Goal: Task Accomplishment & Management: Manage account settings

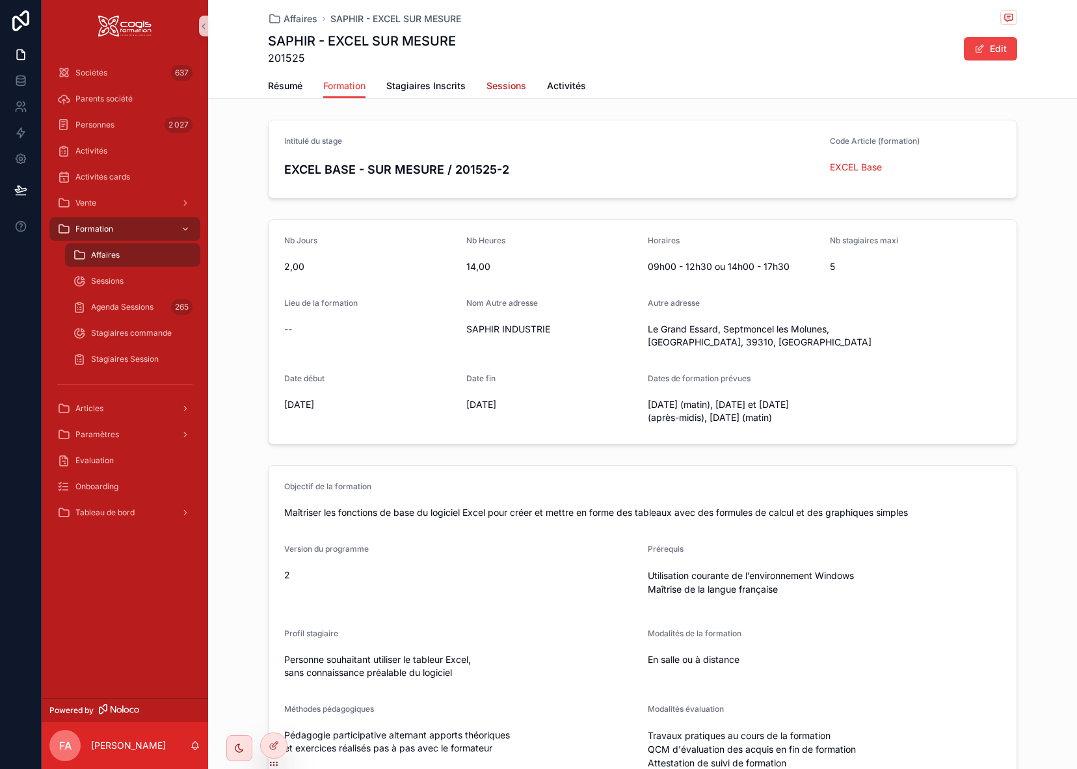
click at [510, 85] on span "Sessions" at bounding box center [507, 85] width 40 height 13
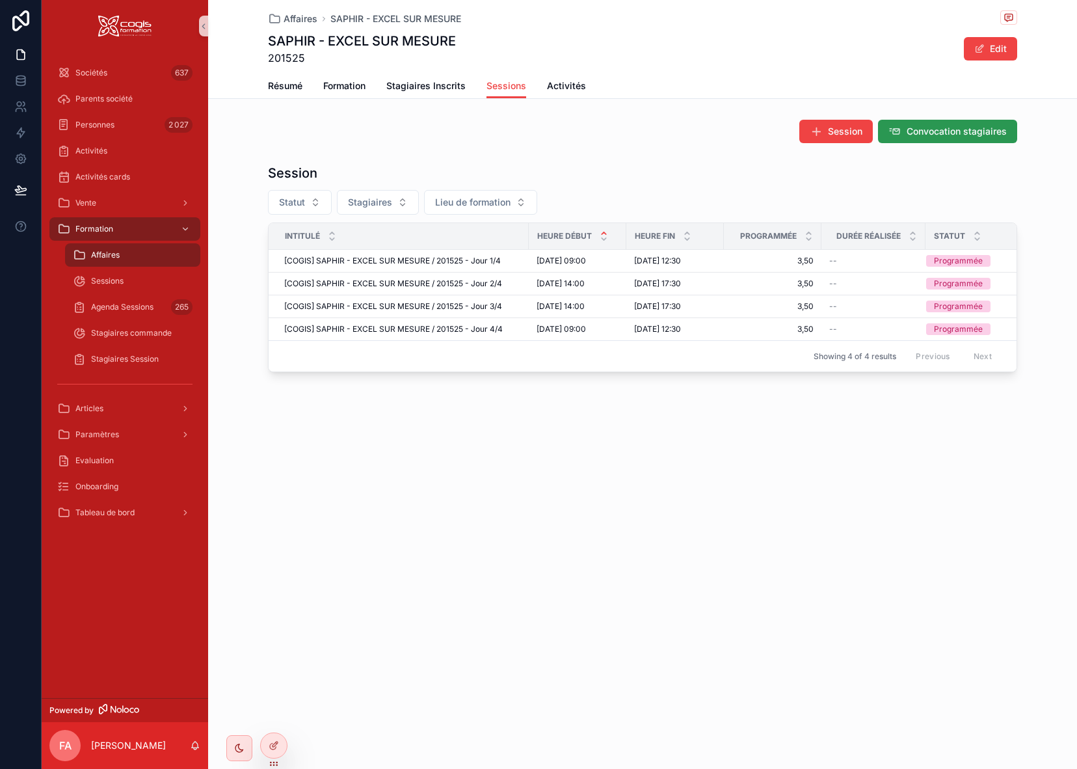
click at [986, 135] on span "Convocation stagiaires" at bounding box center [957, 131] width 100 height 13
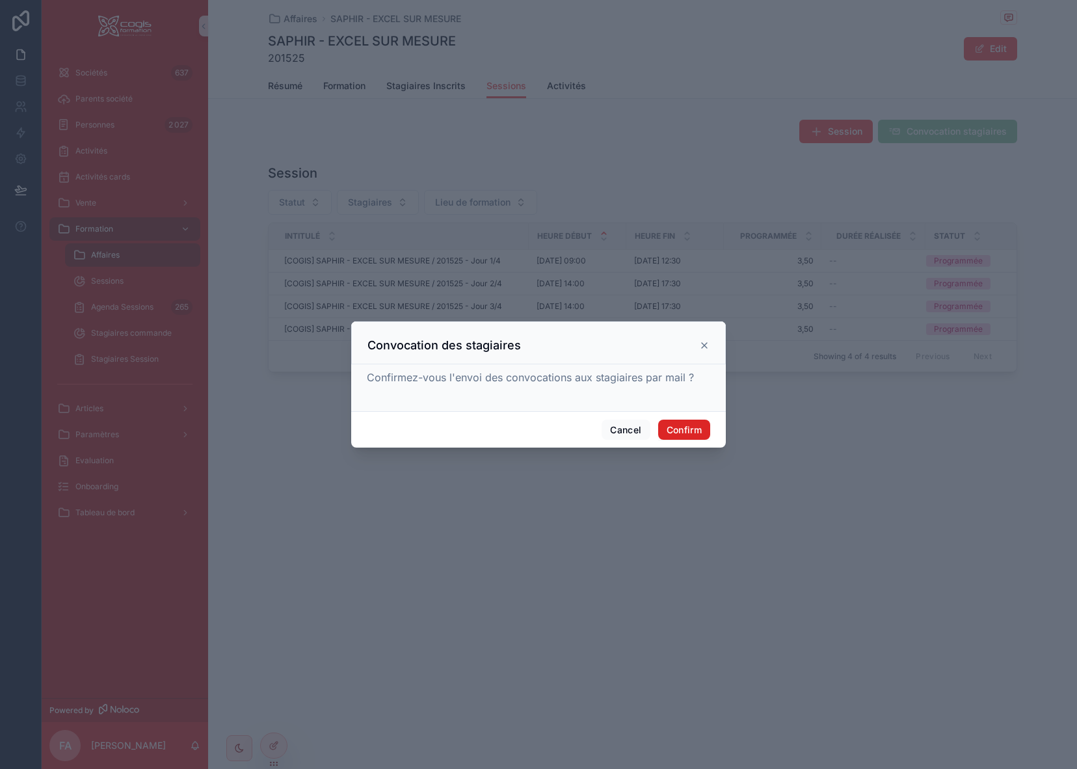
click at [690, 427] on button "Confirm" at bounding box center [684, 430] width 52 height 21
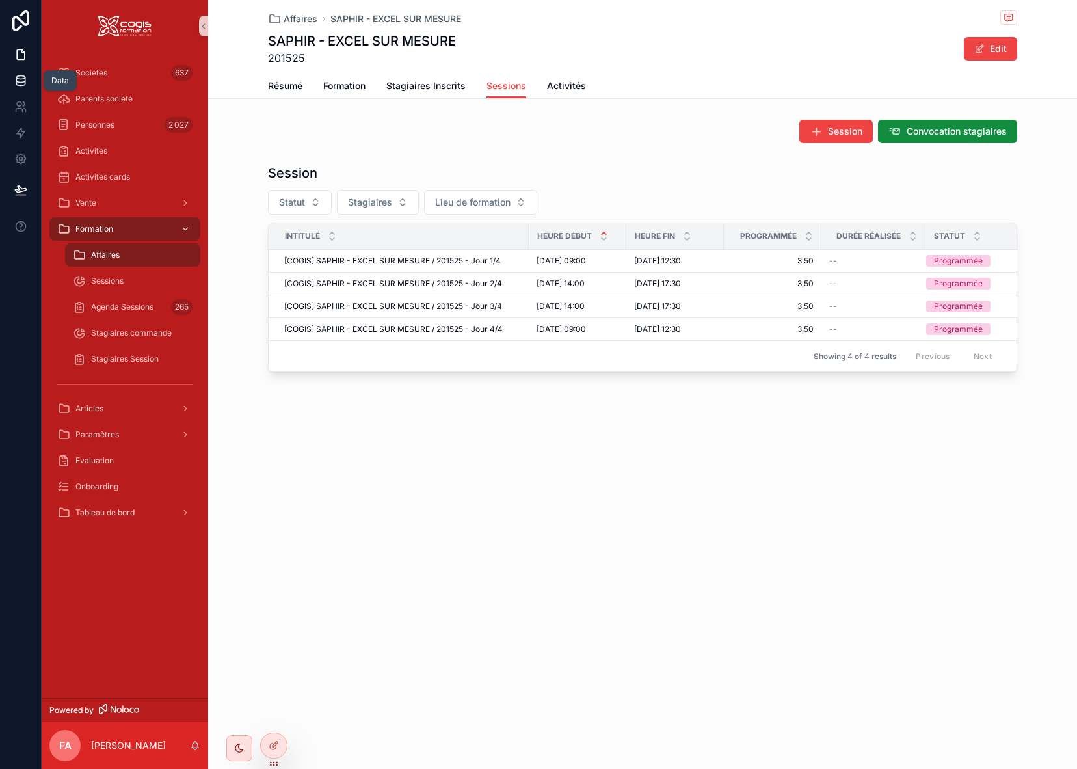
click at [25, 79] on icon at bounding box center [20, 79] width 8 height 5
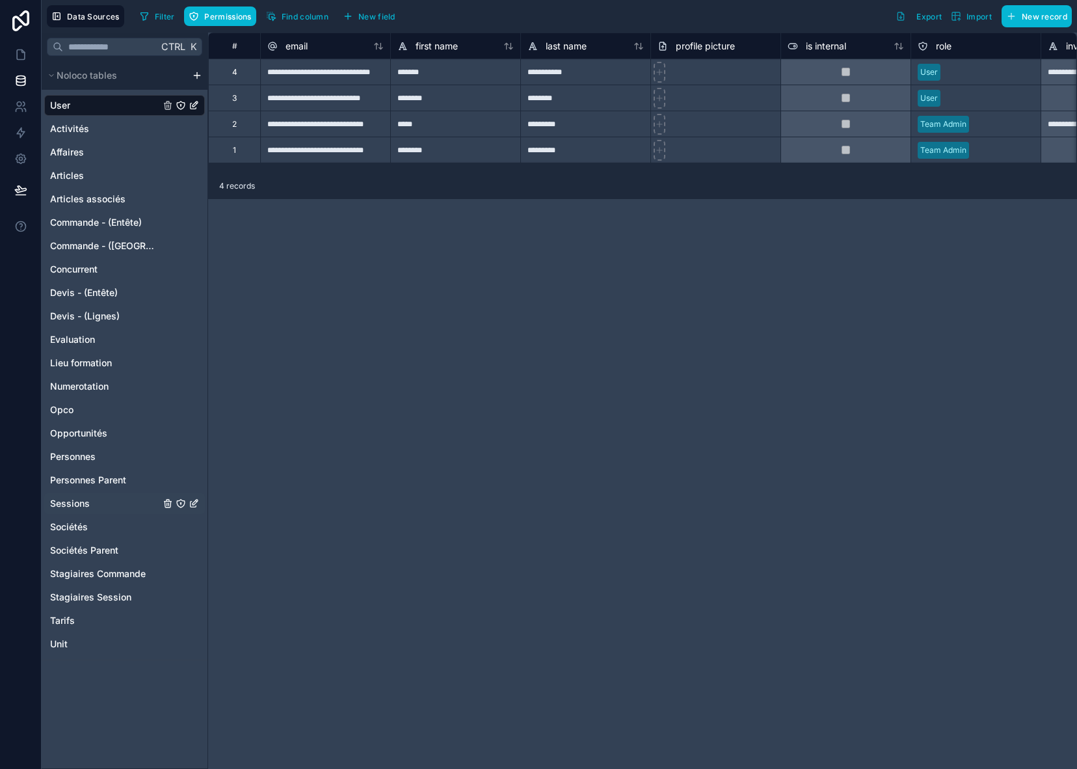
click at [77, 502] on span "Sessions" at bounding box center [70, 503] width 40 height 13
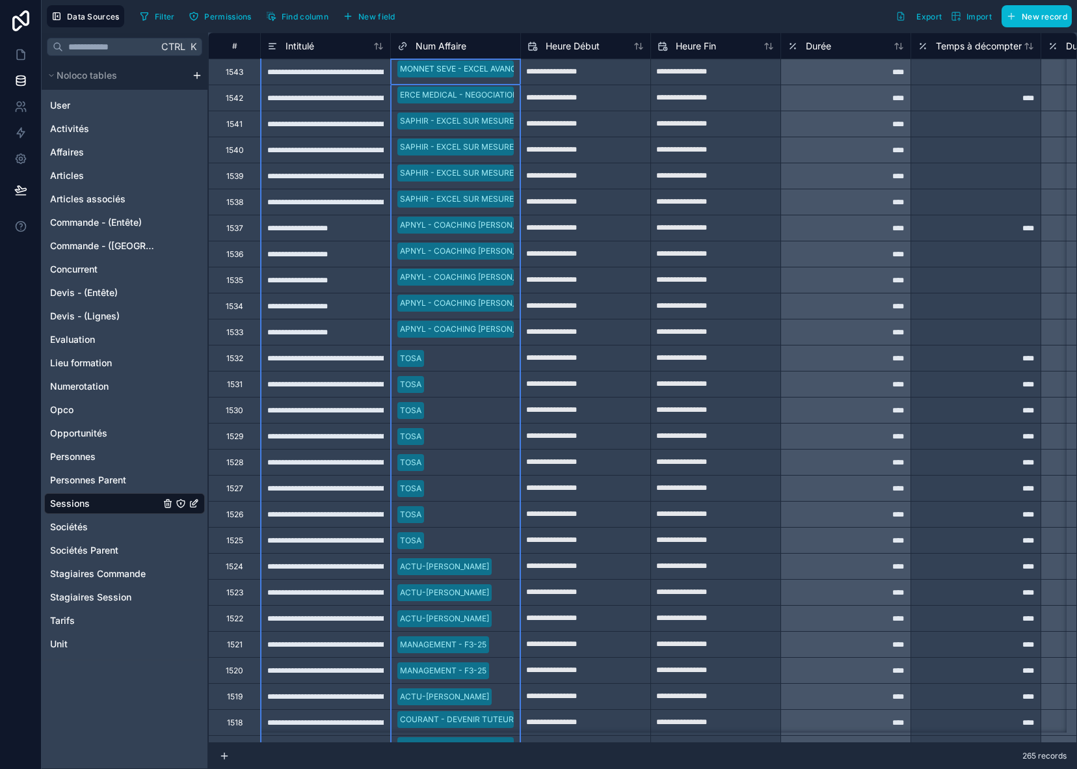
click at [461, 47] on span "Num Affaire" at bounding box center [441, 46] width 51 height 13
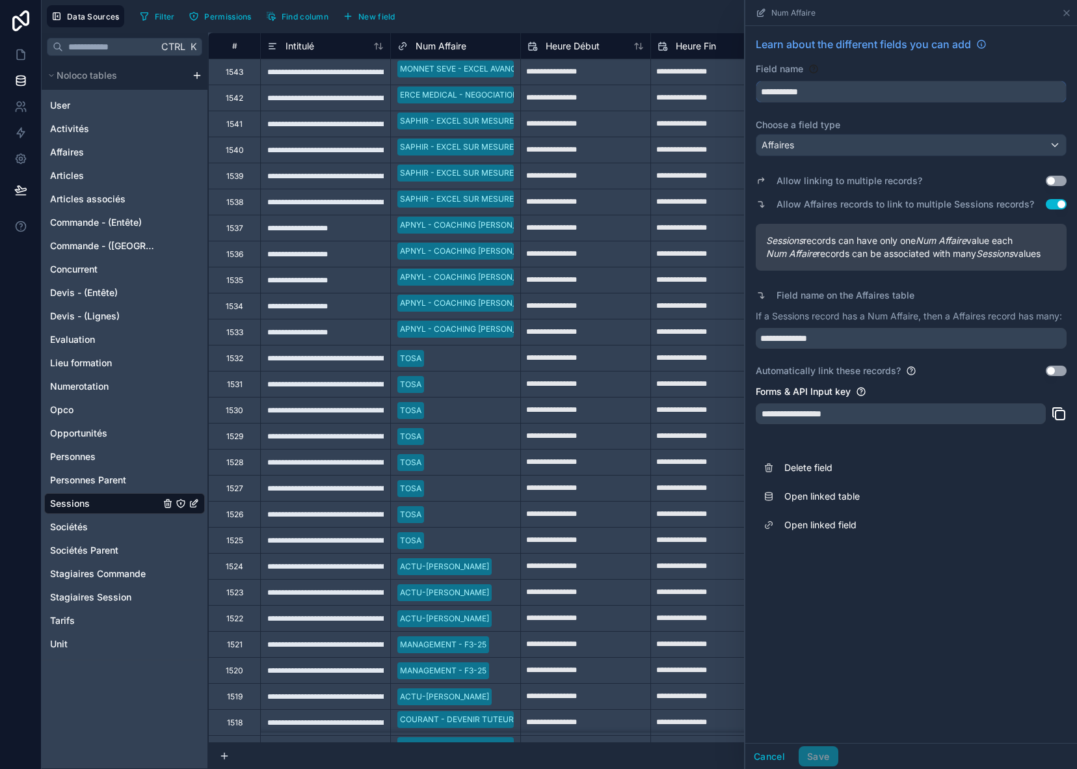
drag, startPoint x: 785, startPoint y: 91, endPoint x: 744, endPoint y: 97, distance: 41.4
click at [744, 97] on div "**********" at bounding box center [642, 401] width 869 height 736
type input "*******"
click at [1070, 12] on icon at bounding box center [1067, 13] width 10 height 10
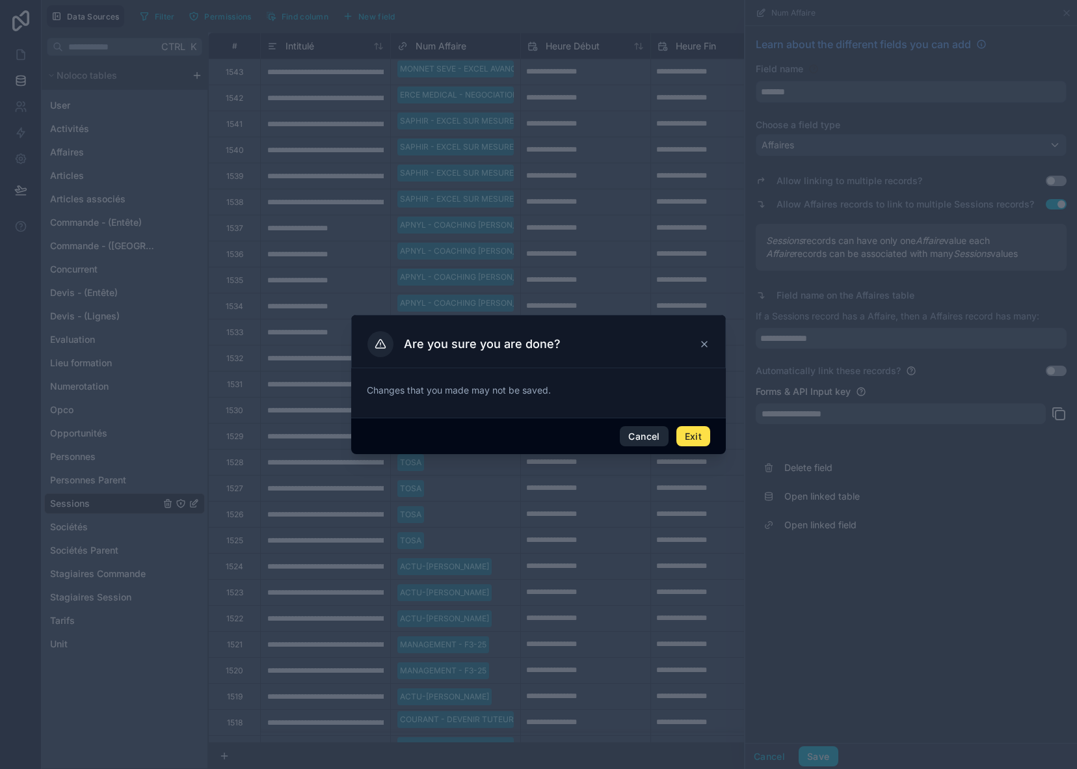
click at [658, 436] on button "Cancel" at bounding box center [644, 436] width 48 height 21
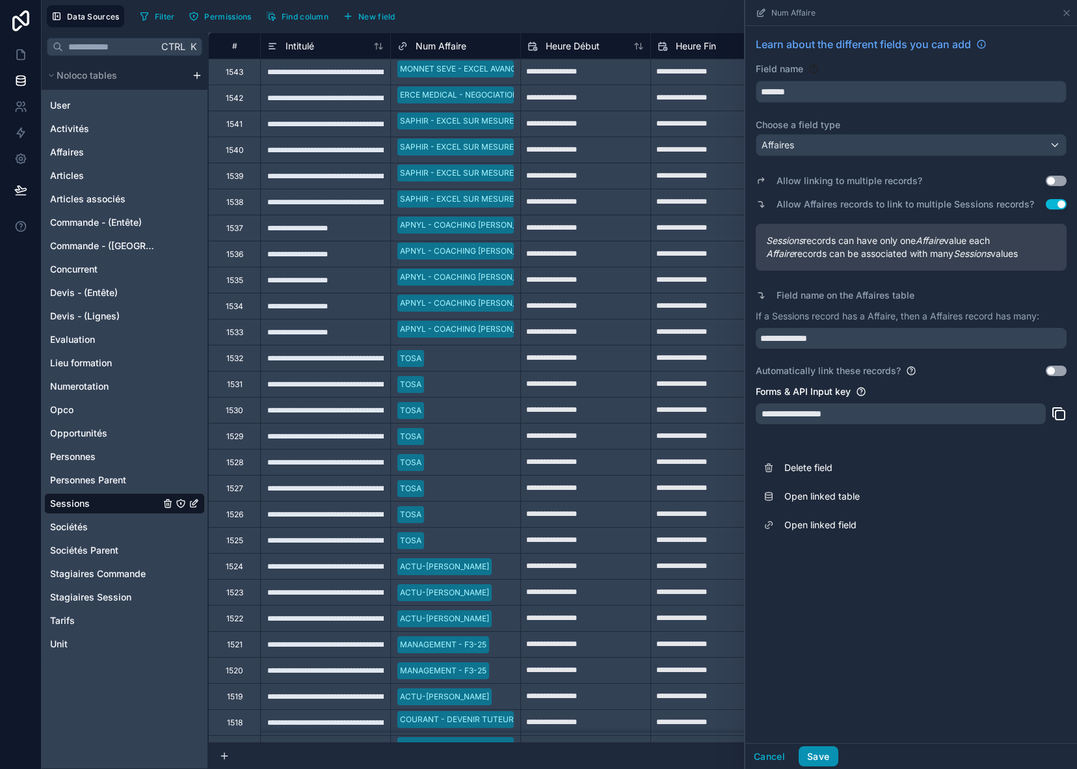
click at [816, 758] on button "Save" at bounding box center [818, 756] width 39 height 21
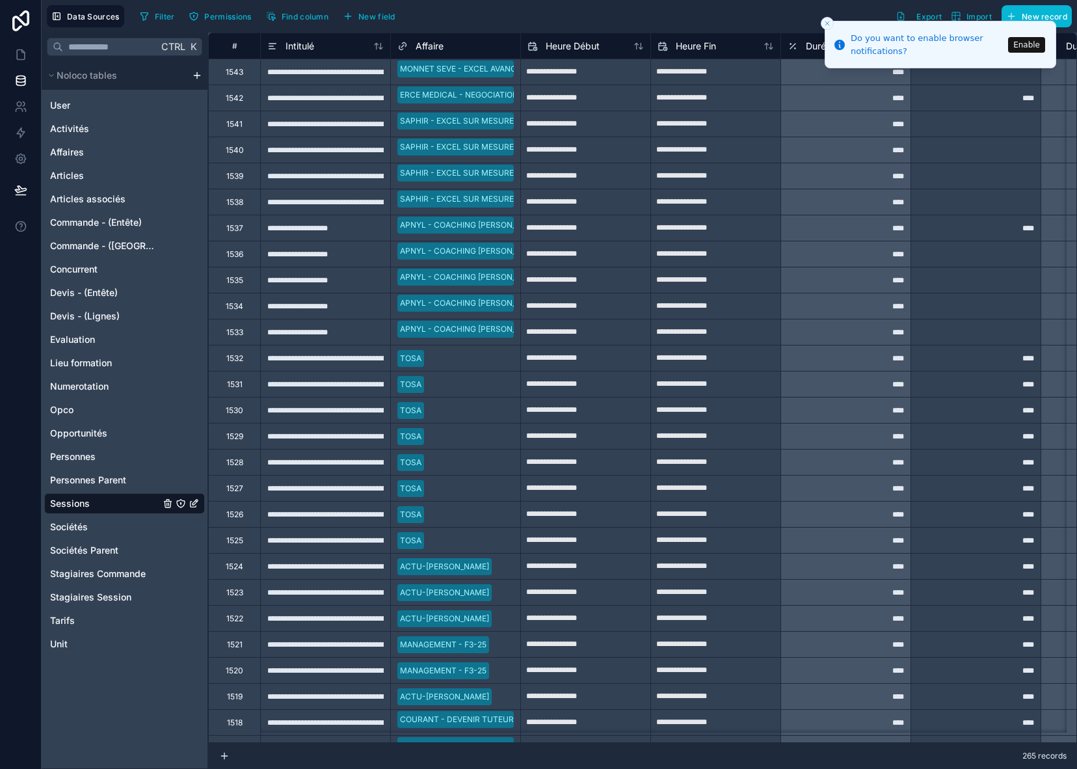
click at [826, 23] on icon "Close toast" at bounding box center [828, 24] width 8 height 8
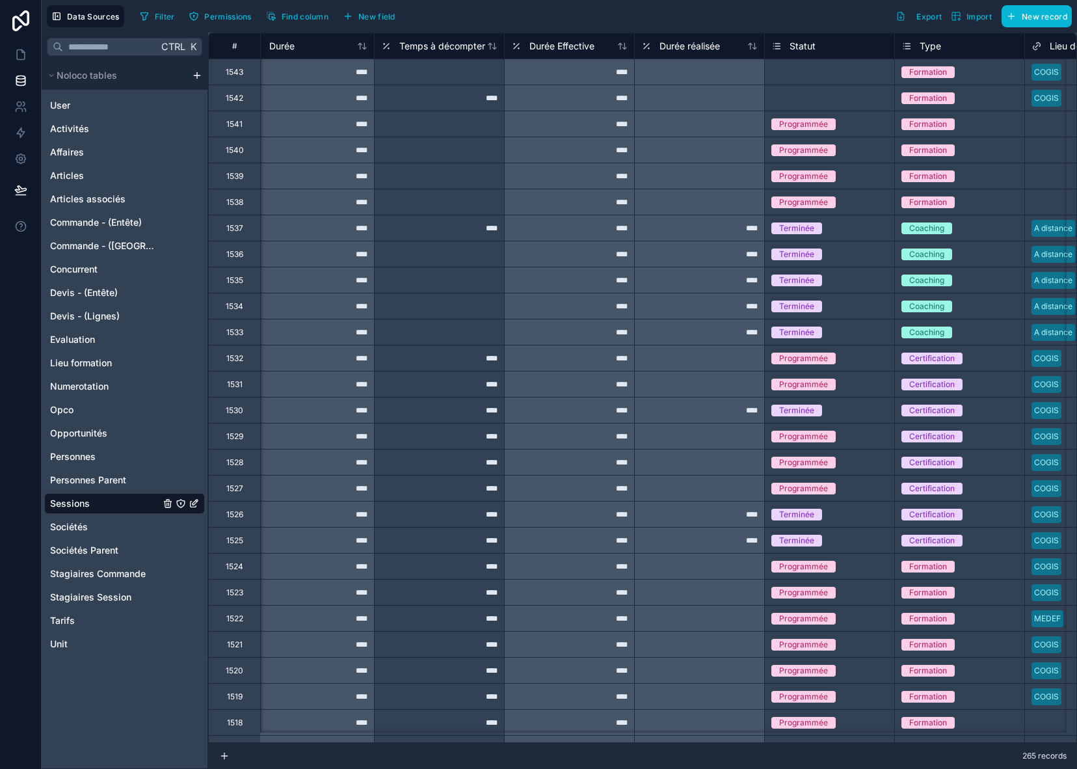
scroll to position [0, 539]
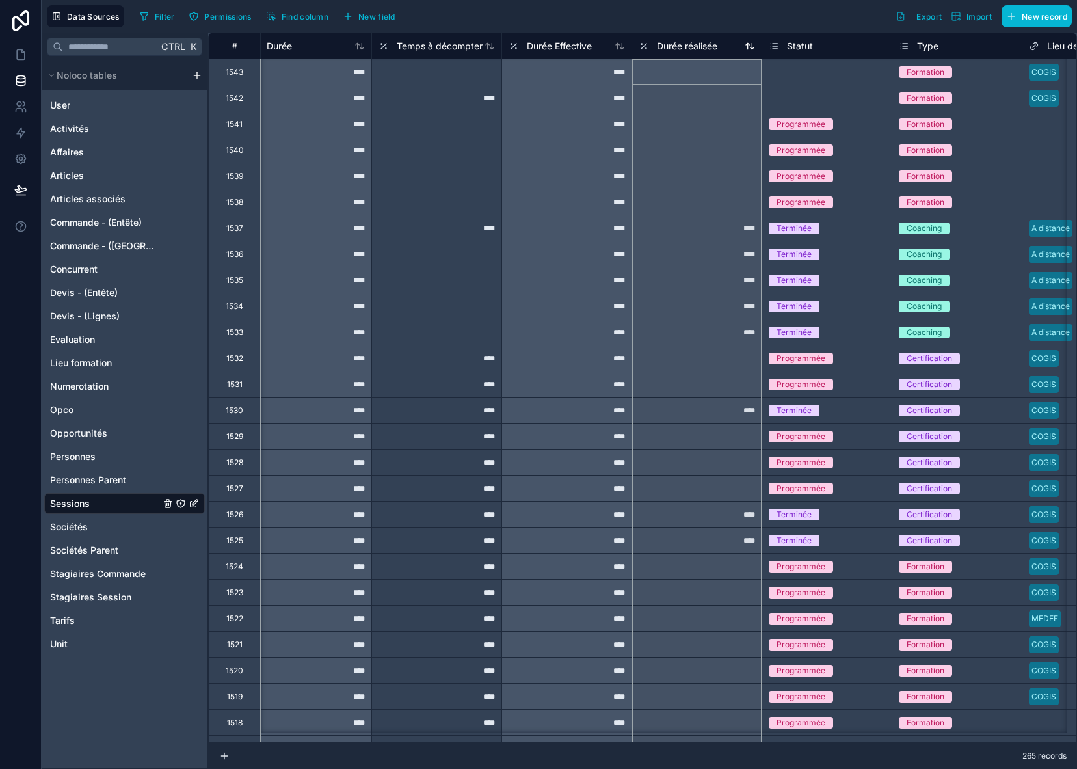
click at [681, 47] on span "Durée réalisée" at bounding box center [687, 46] width 61 height 13
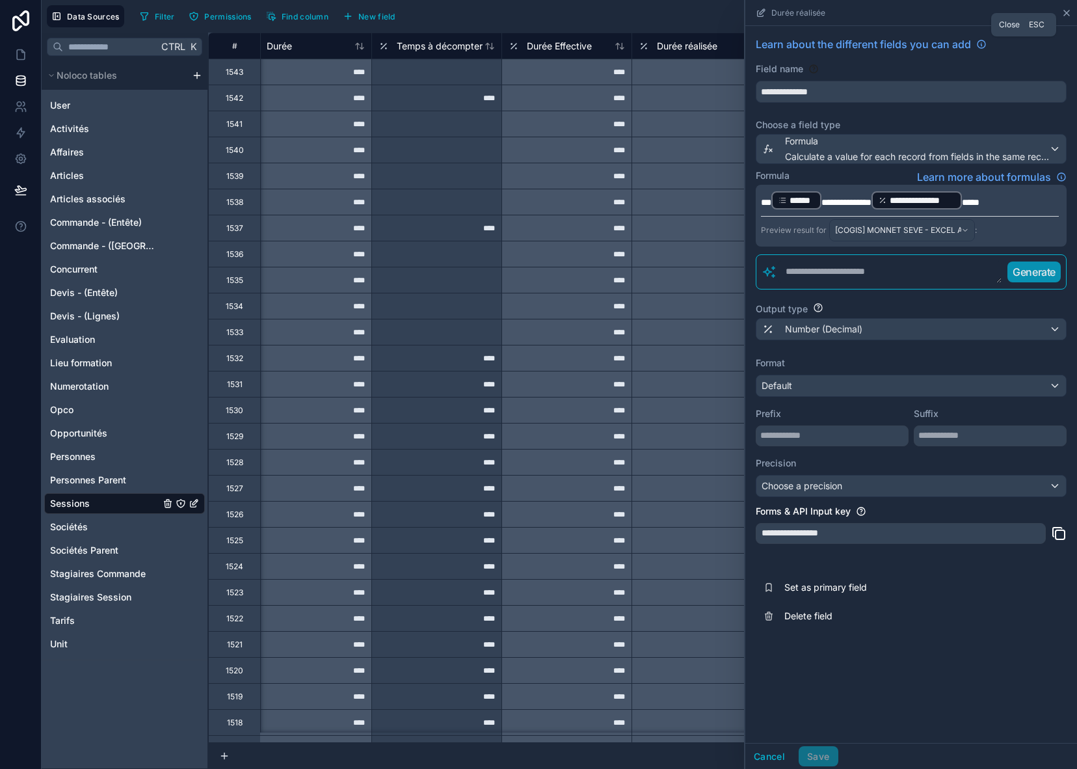
click at [1064, 10] on icon at bounding box center [1067, 13] width 10 height 10
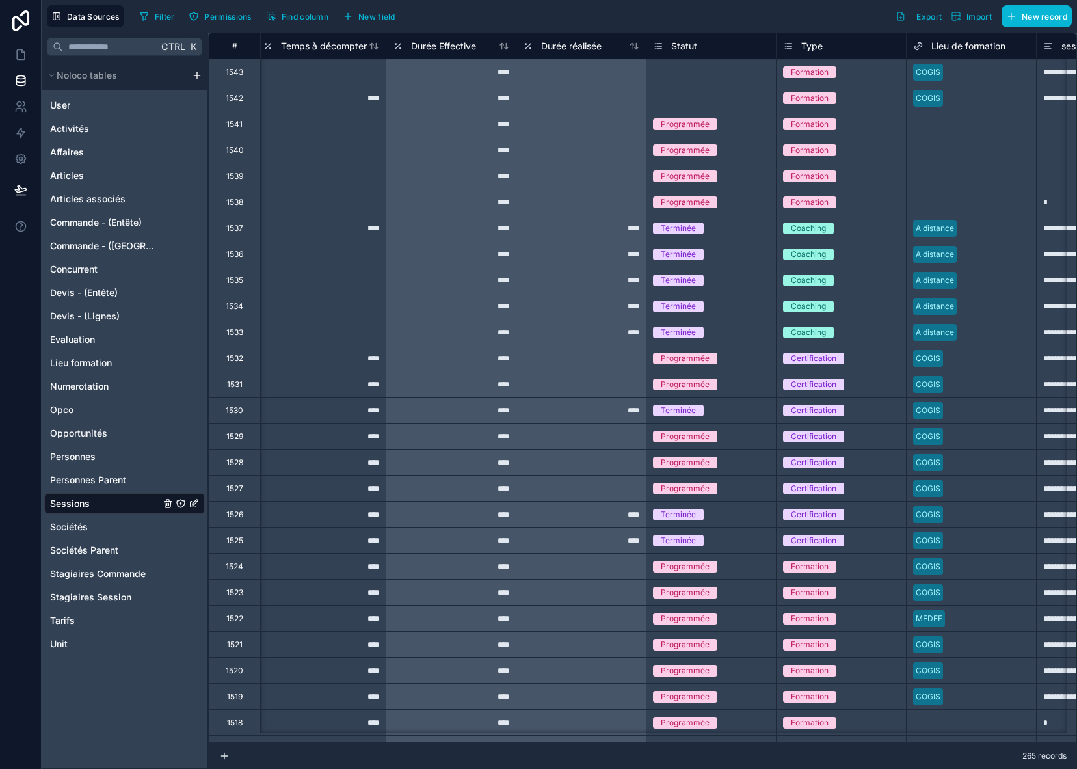
scroll to position [0, 710]
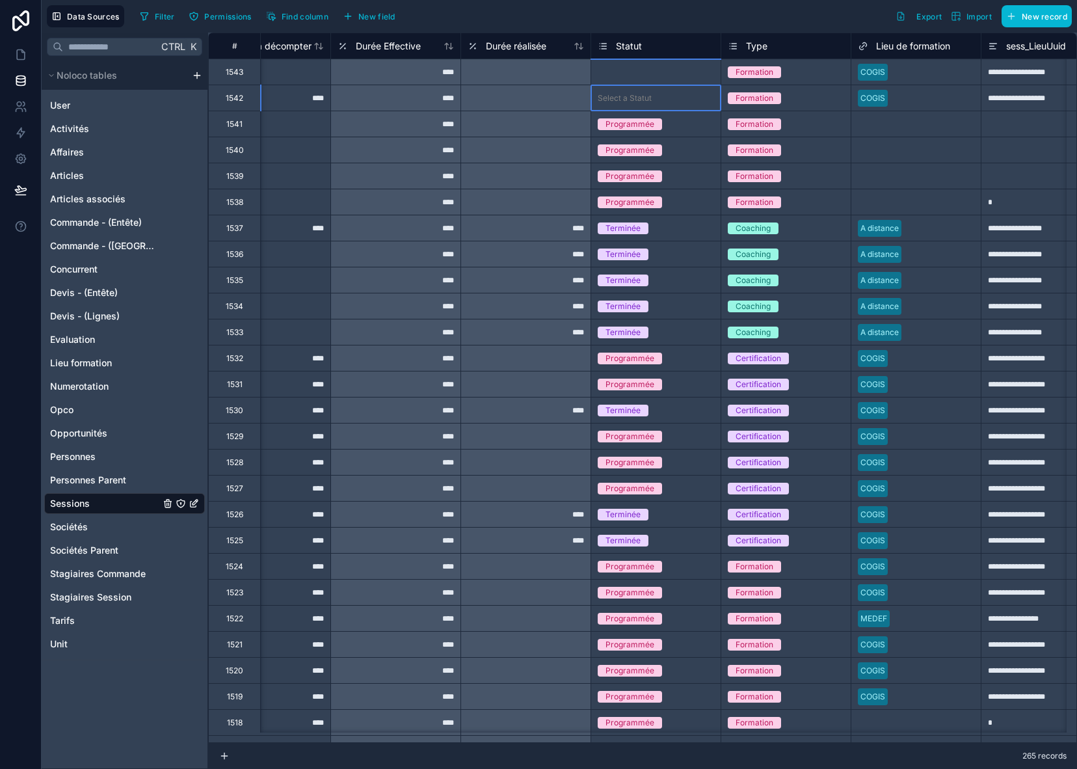
click at [674, 94] on div "Select a Statut" at bounding box center [655, 98] width 129 height 13
click at [653, 129] on div "Programmée" at bounding box center [655, 131] width 129 height 26
click at [664, 77] on div "Select a Statut" at bounding box center [655, 72] width 129 height 13
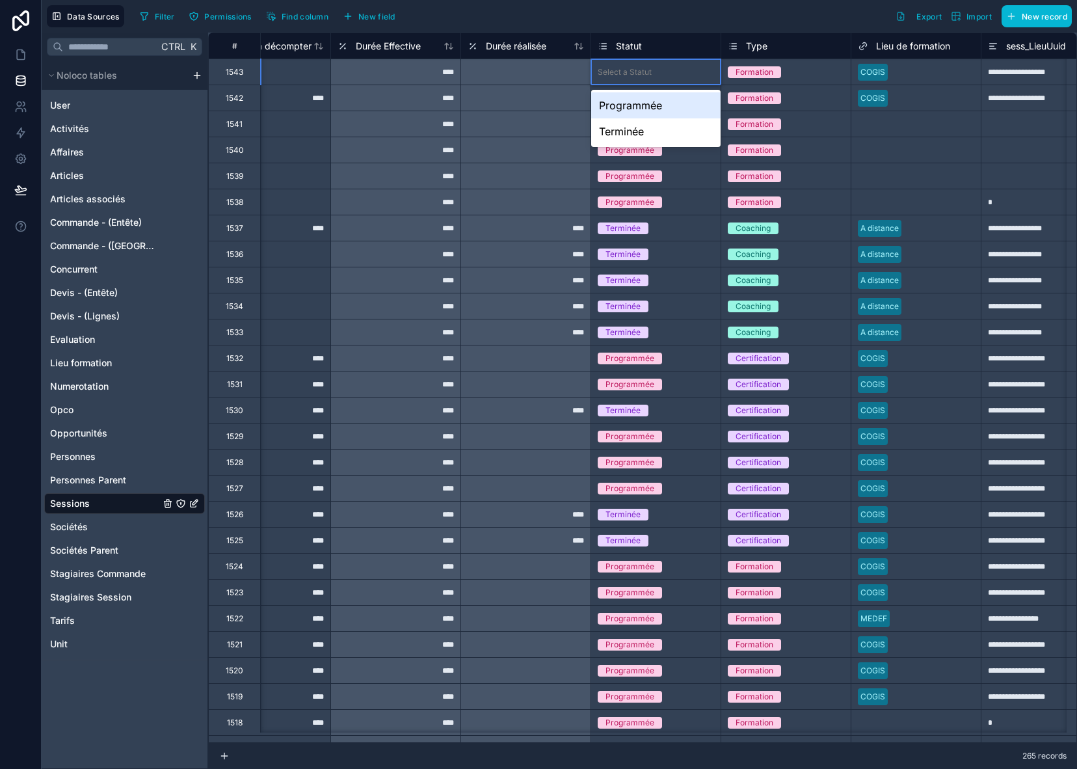
click at [657, 106] on div "Programmée" at bounding box center [655, 105] width 129 height 26
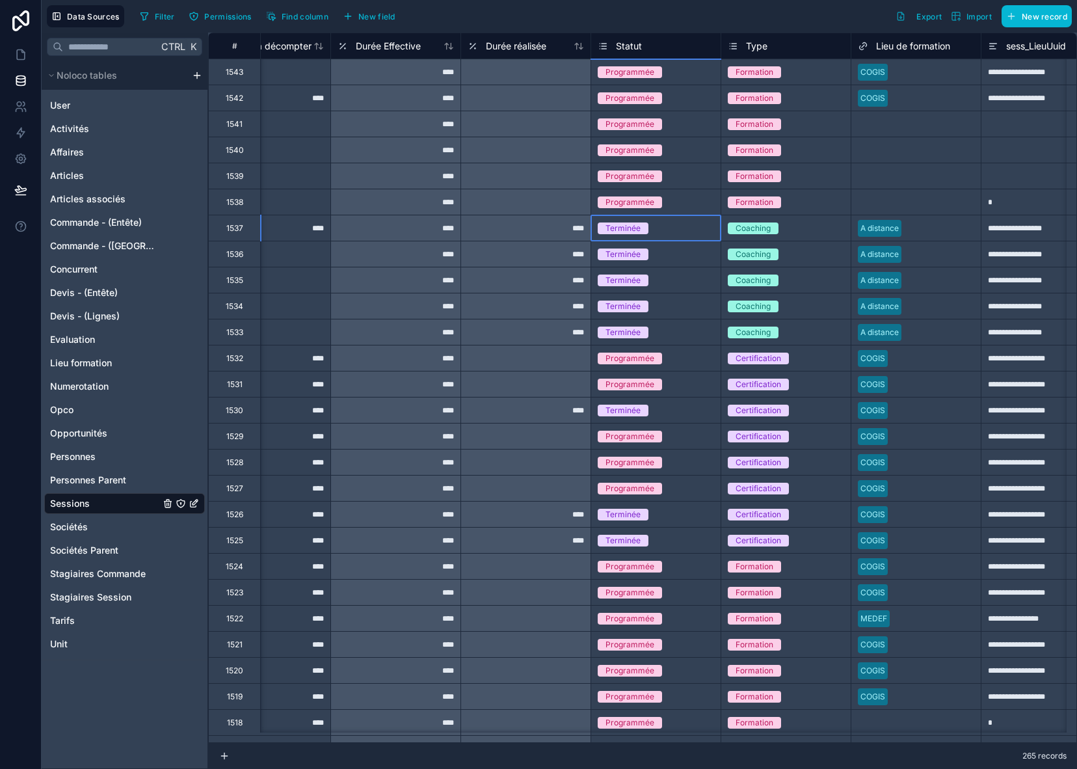
click at [707, 215] on div "Terminée" at bounding box center [656, 228] width 130 height 26
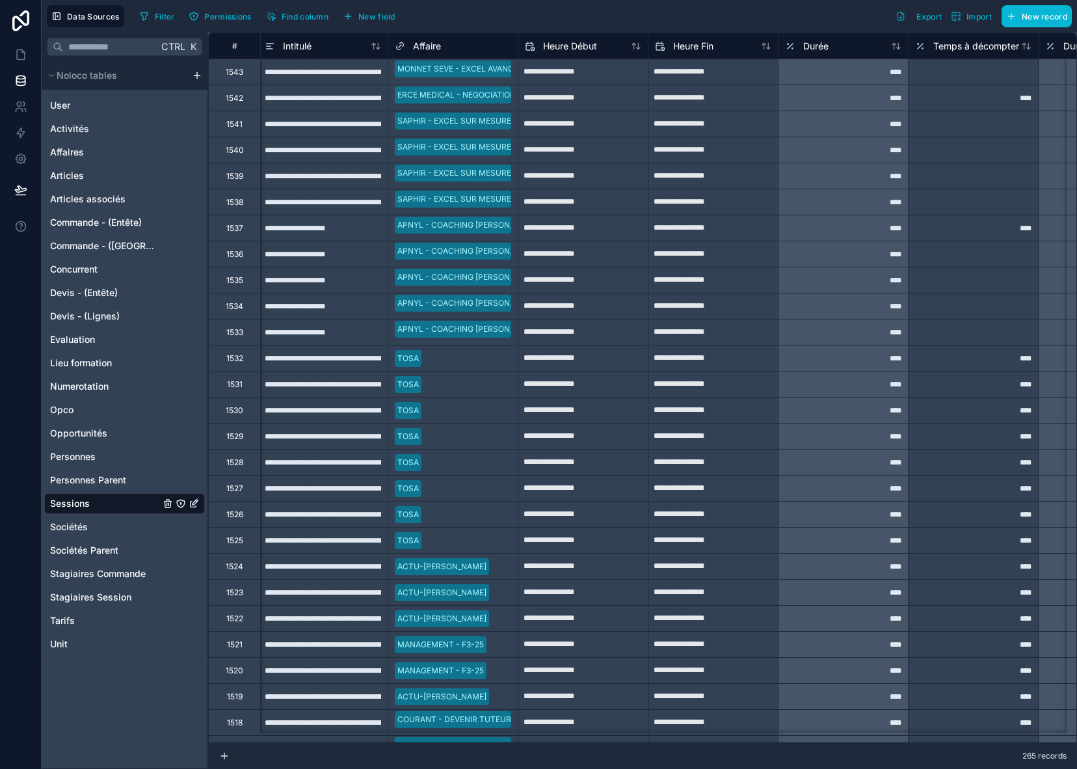
scroll to position [0, 0]
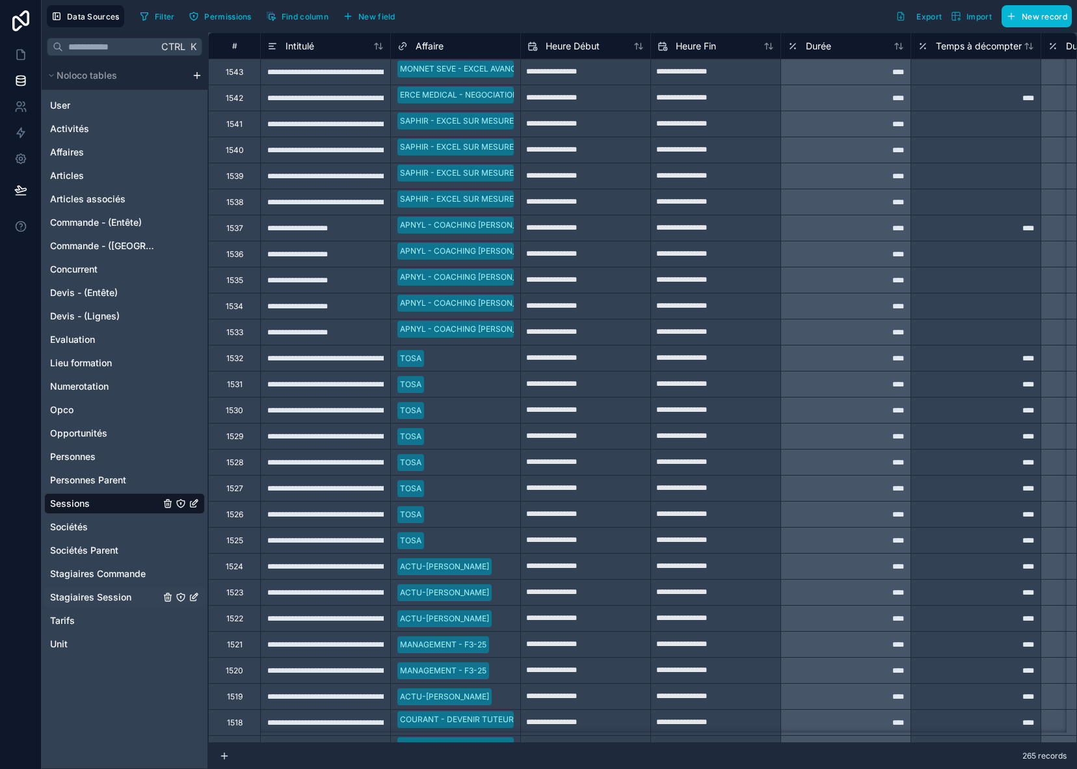
click at [100, 595] on span "Stagiaires Session" at bounding box center [90, 597] width 81 height 13
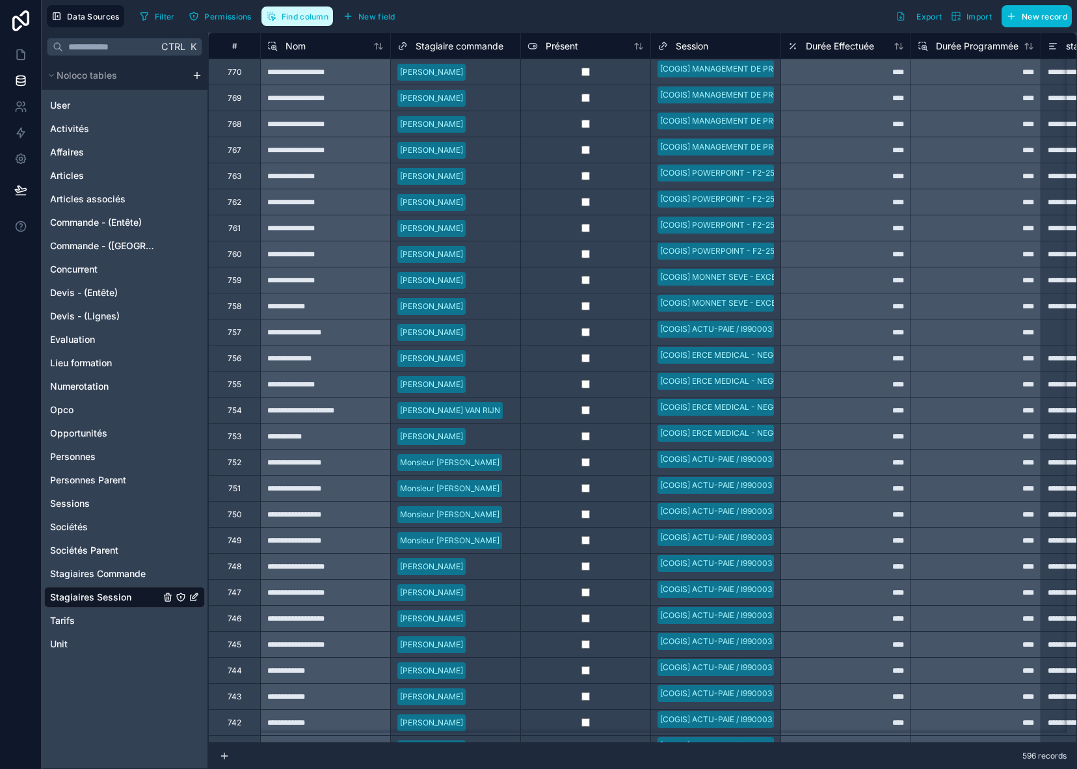
click at [292, 18] on span "Find column" at bounding box center [305, 17] width 47 height 10
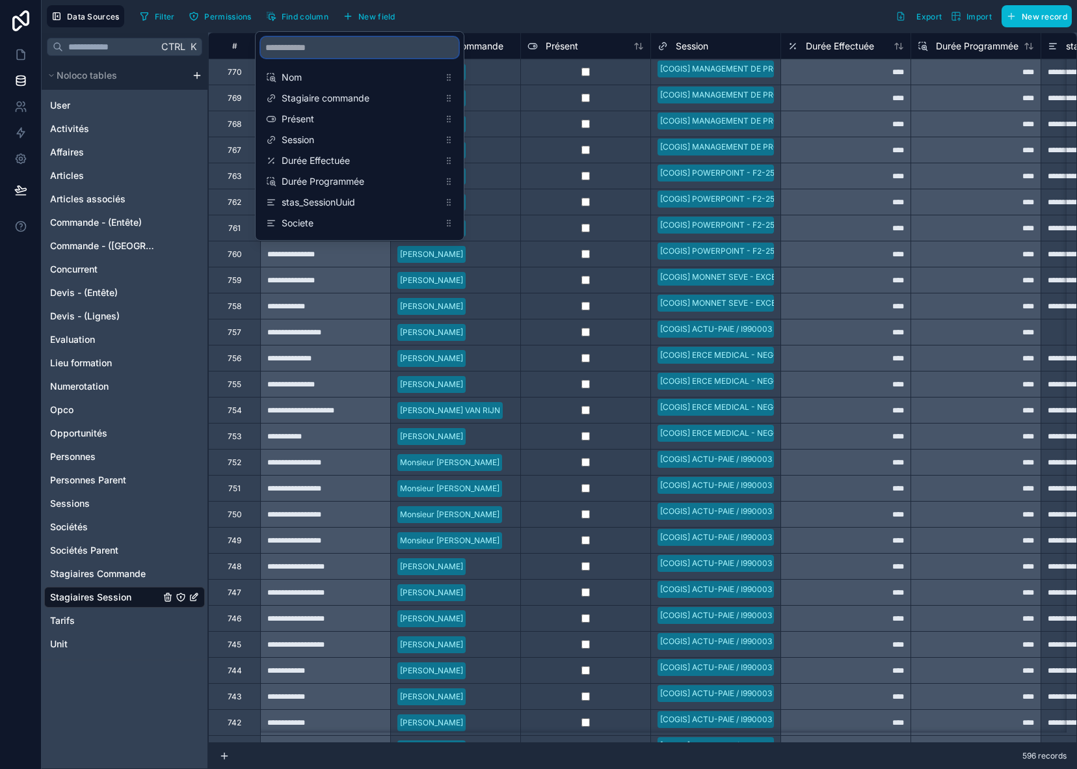
click at [302, 46] on input "scrollable content" at bounding box center [360, 47] width 198 height 21
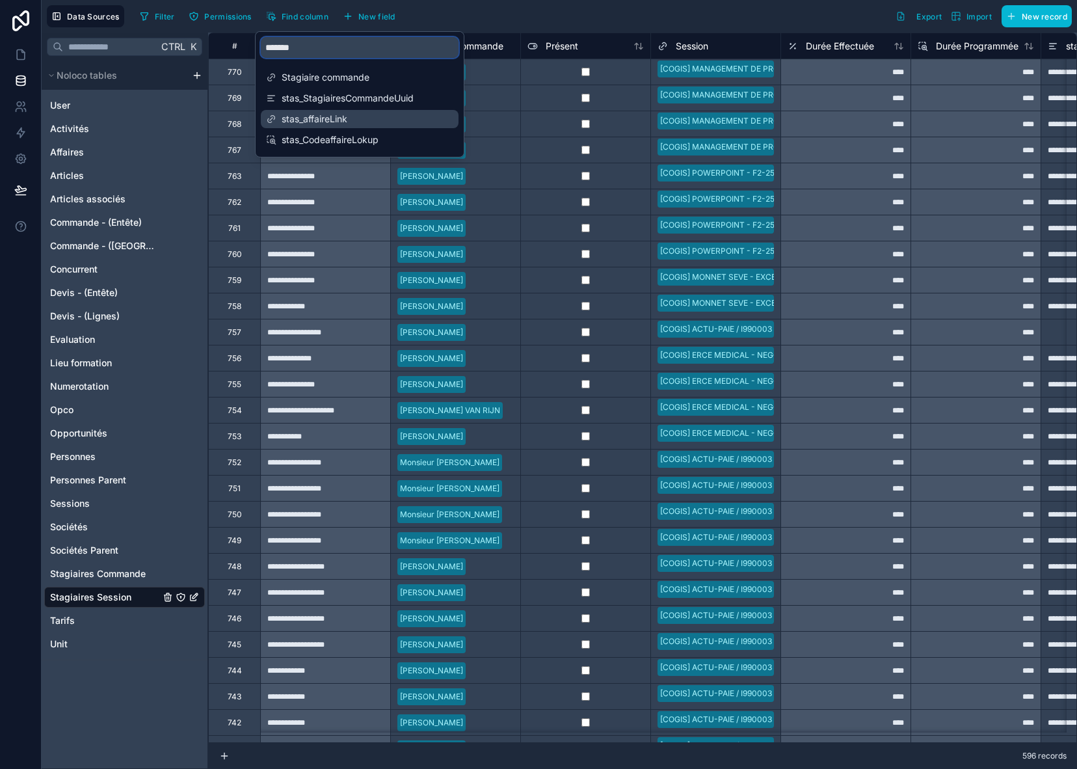
type input "*******"
click at [308, 121] on span "stas_affaireLink" at bounding box center [360, 119] width 157 height 13
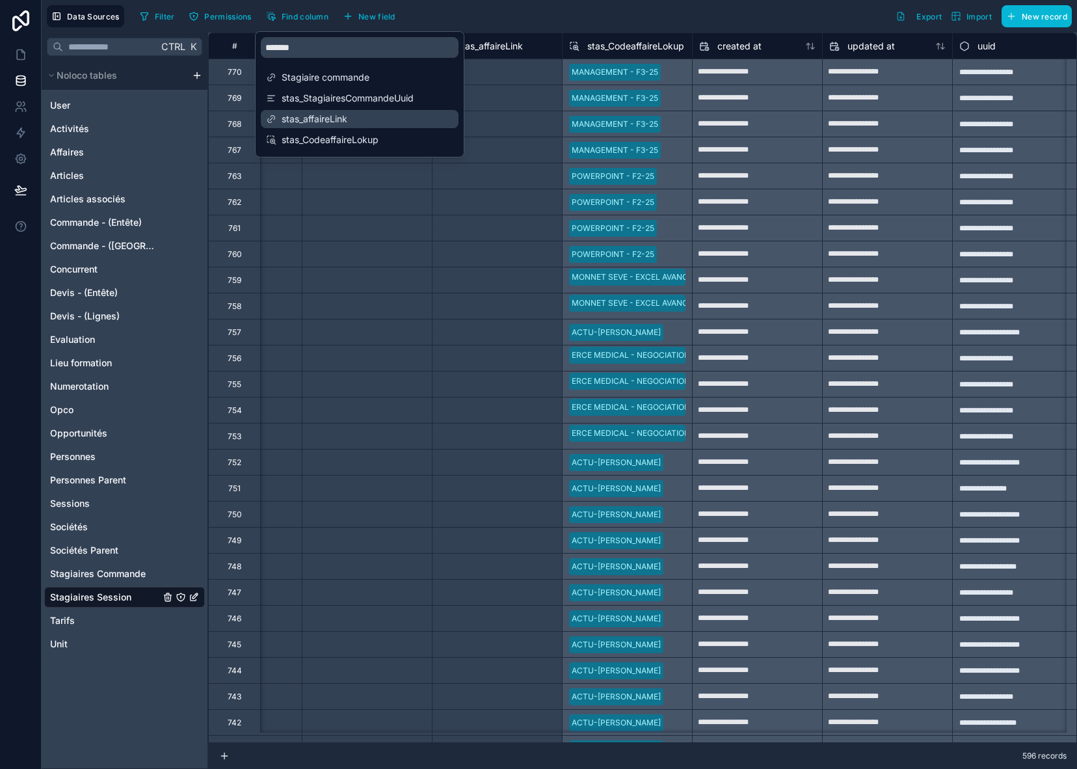
scroll to position [0, 1015]
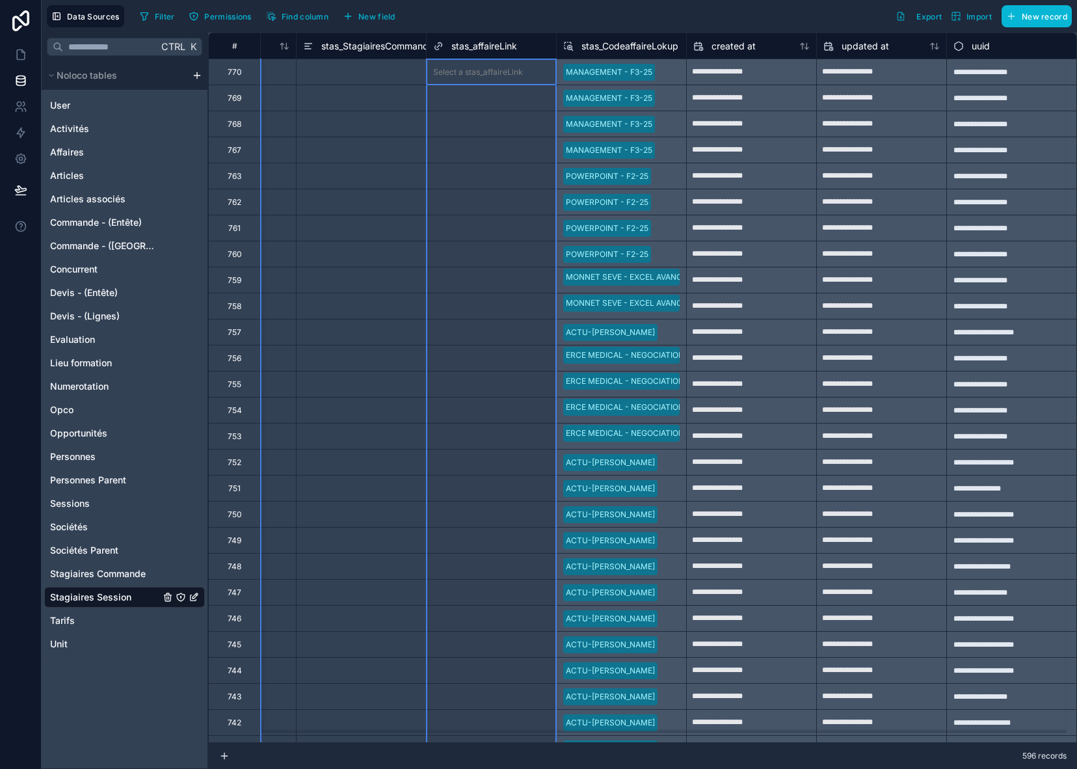
click at [487, 41] on span "stas_affaireLink" at bounding box center [485, 46] width 66 height 13
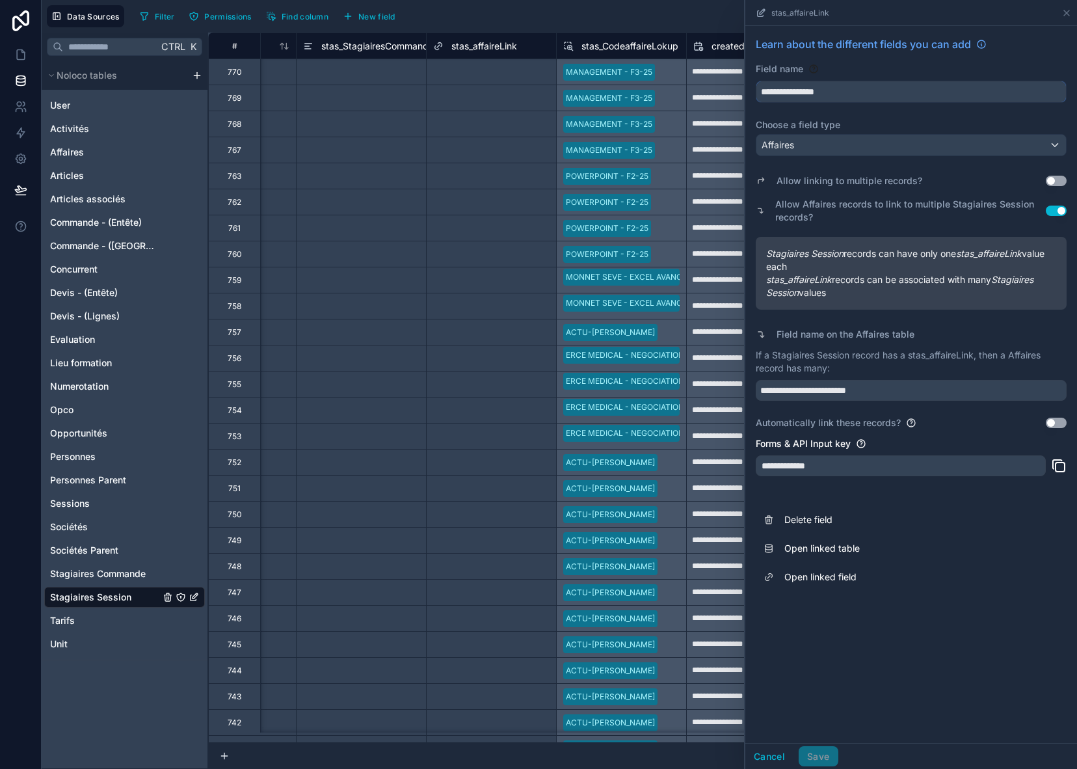
drag, startPoint x: 789, startPoint y: 92, endPoint x: 749, endPoint y: 98, distance: 40.1
click at [749, 98] on div "**********" at bounding box center [912, 314] width 332 height 576
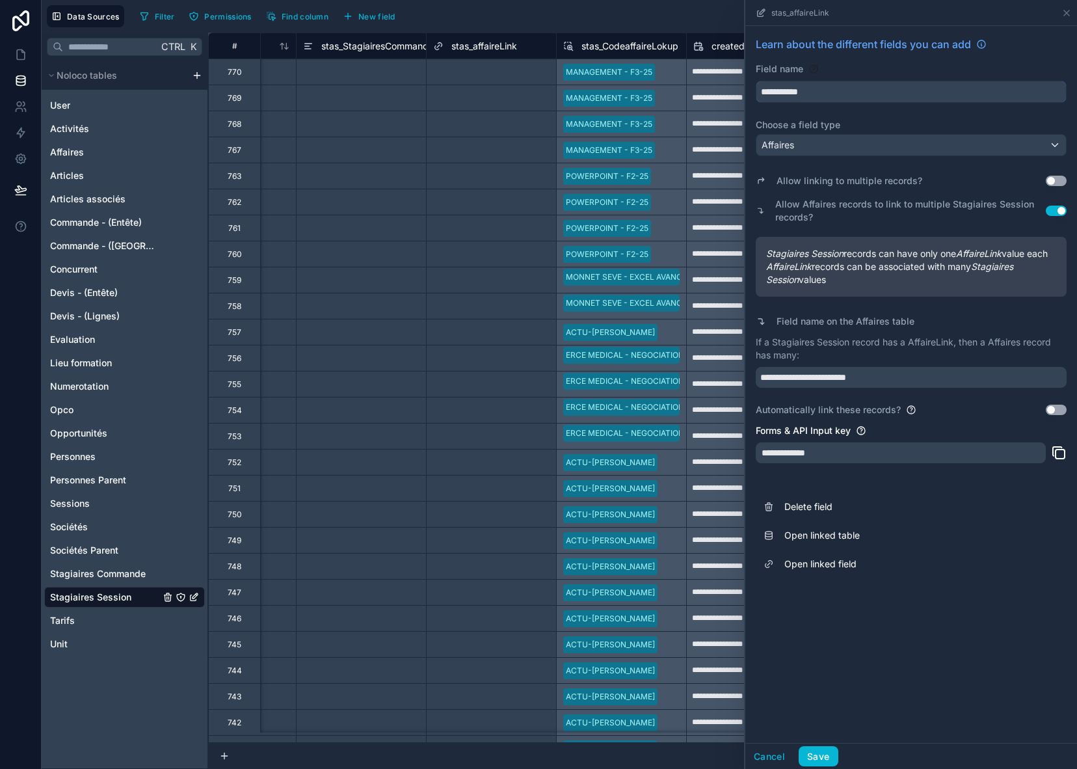
click at [845, 90] on input "**********" at bounding box center [912, 91] width 310 height 21
type input "*******"
click at [831, 758] on button "Save" at bounding box center [818, 756] width 39 height 21
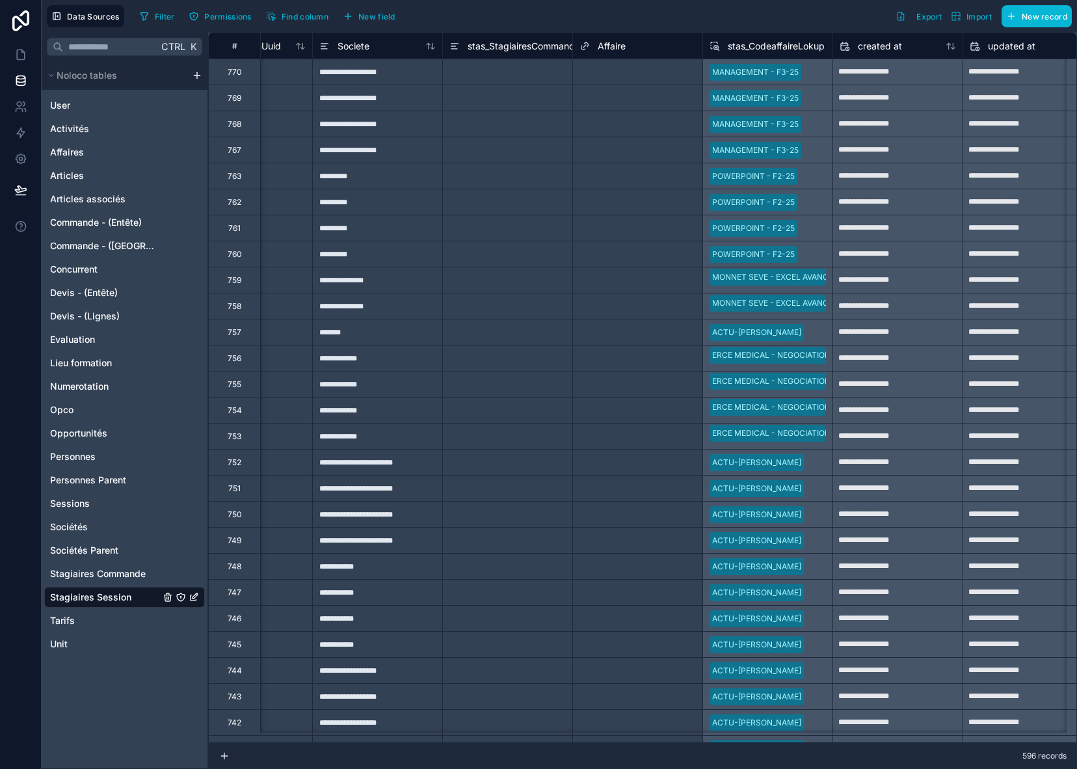
scroll to position [0, 867]
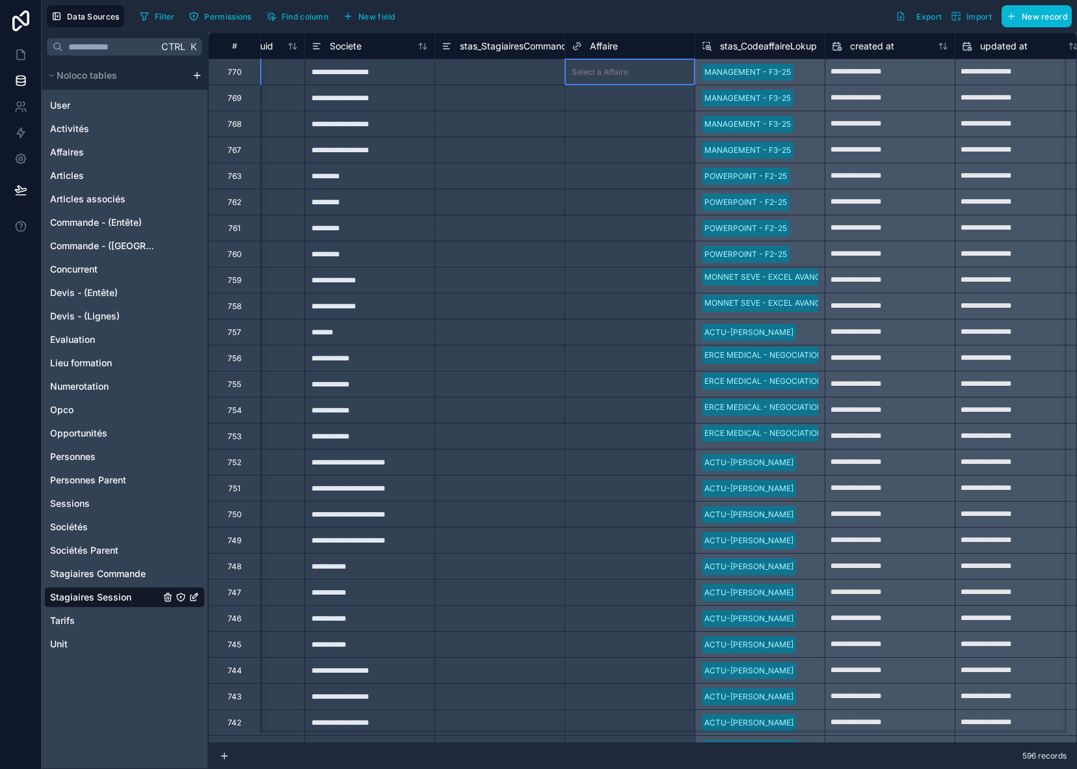
drag, startPoint x: 621, startPoint y: 76, endPoint x: 628, endPoint y: 77, distance: 7.9
click at [621, 77] on div "Select a Affaire" at bounding box center [600, 72] width 57 height 10
click at [654, 66] on div at bounding box center [661, 72] width 55 height 13
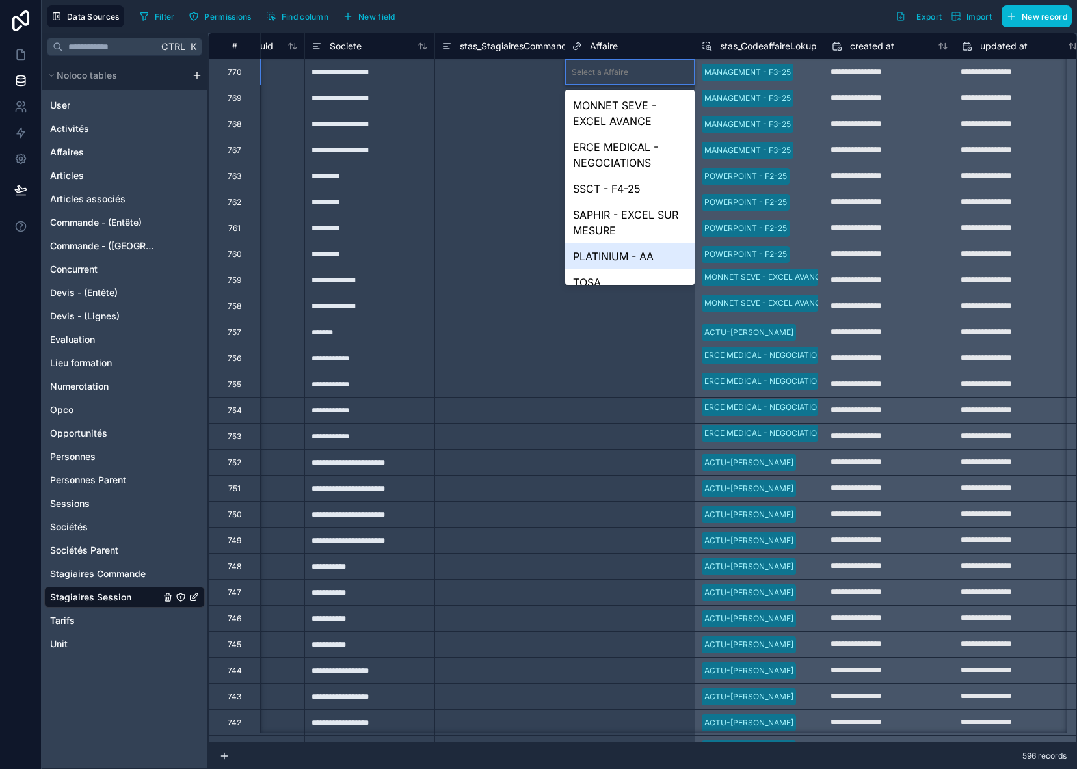
click at [646, 256] on div "PLATINIUM - AA" at bounding box center [629, 256] width 129 height 26
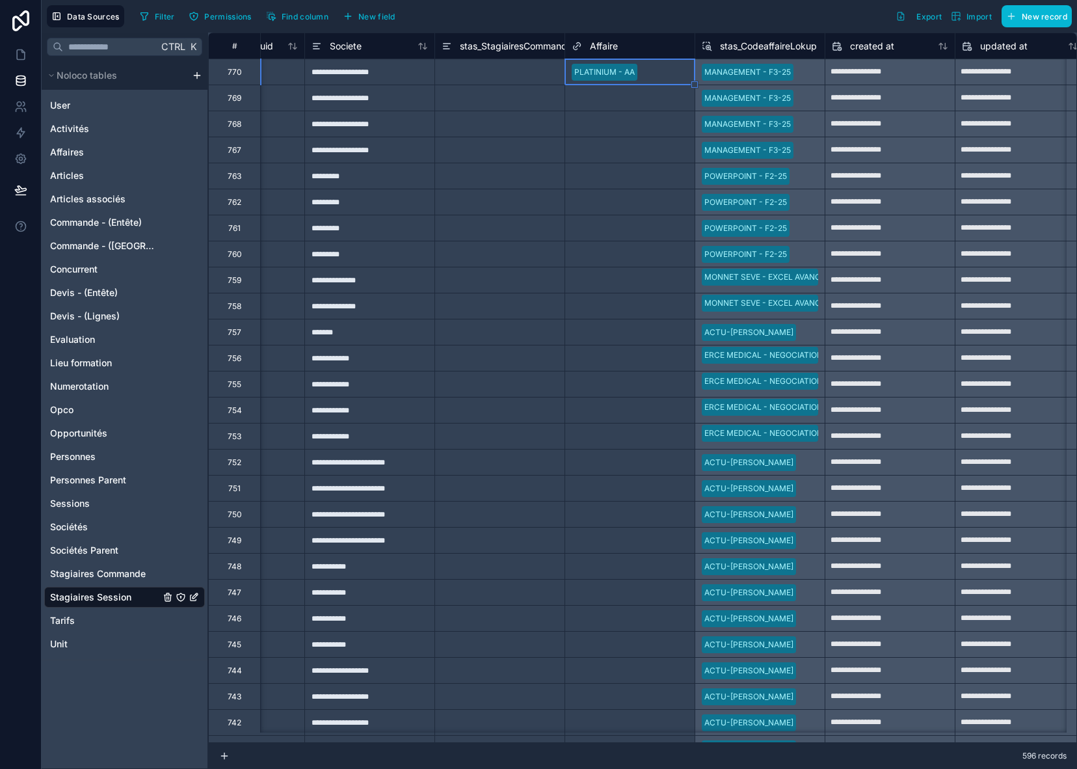
click at [641, 108] on div "Select a Affaire" at bounding box center [629, 97] width 129 height 25
click at [537, 81] on div at bounding box center [500, 72] width 130 height 26
click at [537, 81] on div "**" at bounding box center [500, 72] width 130 height 26
click at [634, 132] on div "Select a Affaire" at bounding box center [629, 124] width 129 height 18
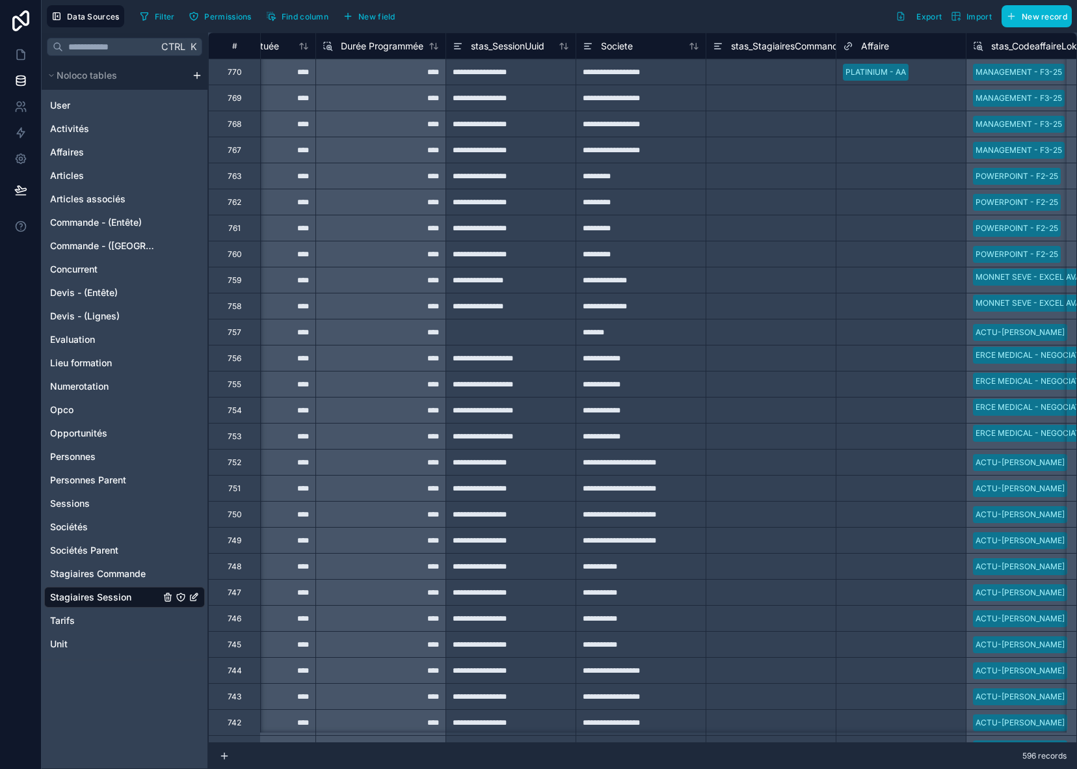
scroll to position [0, 604]
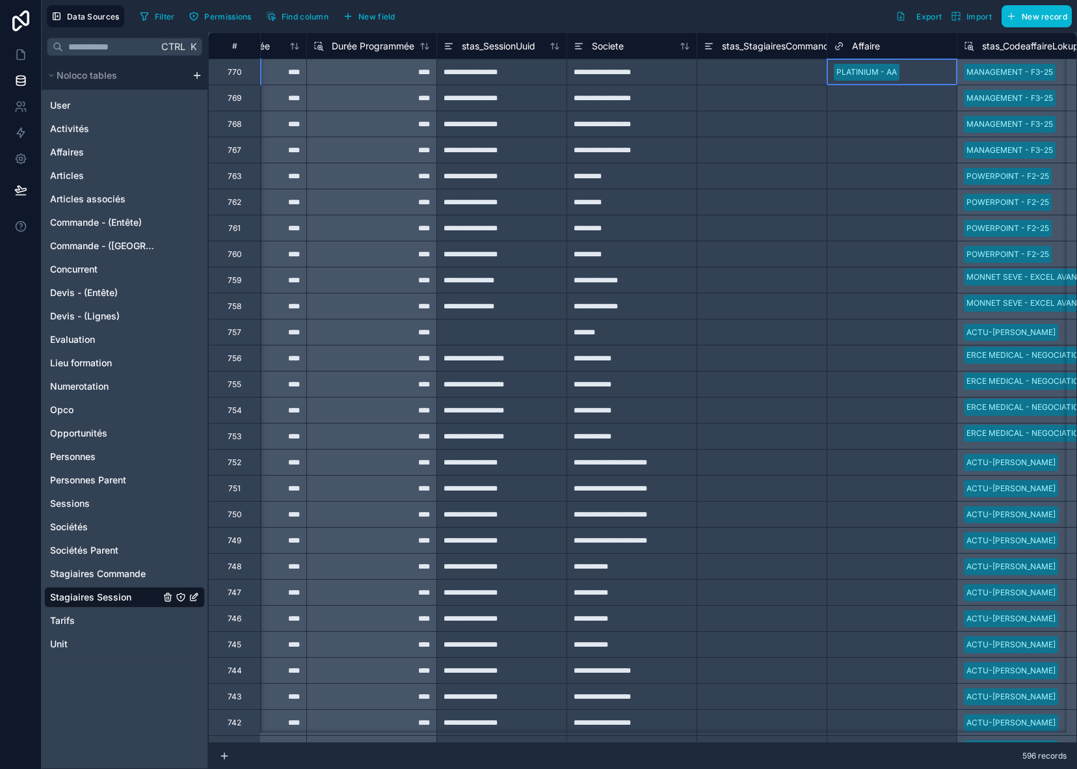
click at [934, 70] on div at bounding box center [928, 72] width 46 height 13
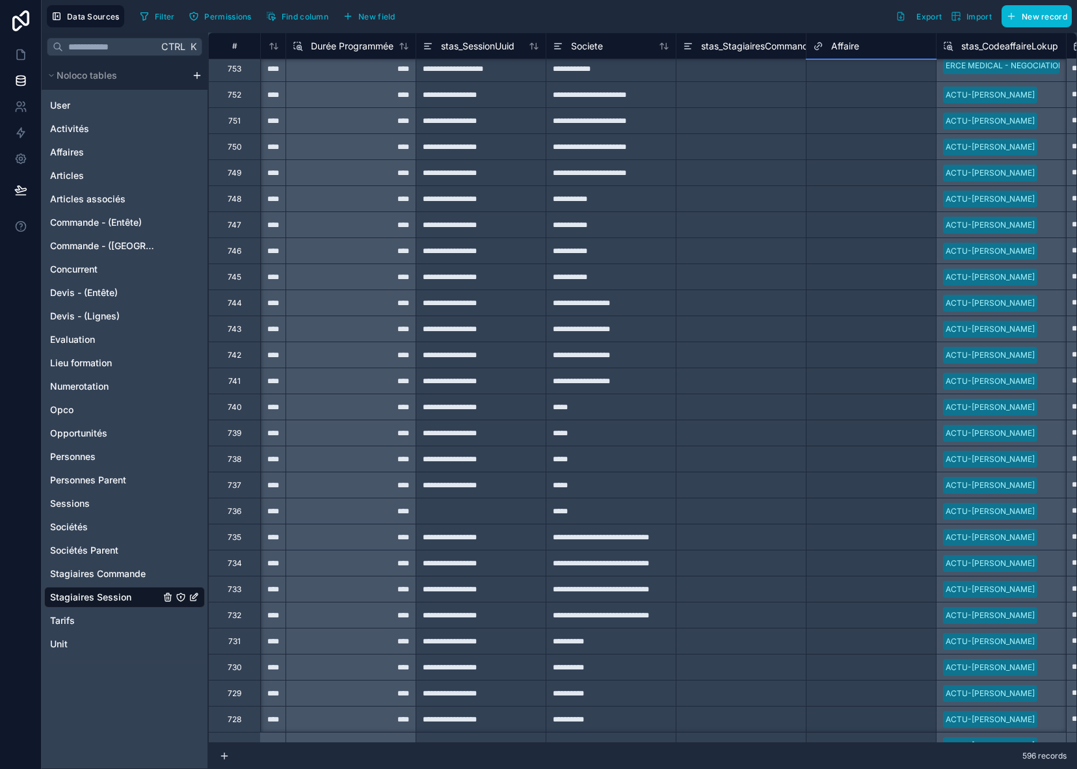
scroll to position [394, 625]
drag, startPoint x: 955, startPoint y: 86, endPoint x: 906, endPoint y: 698, distance: 614.2
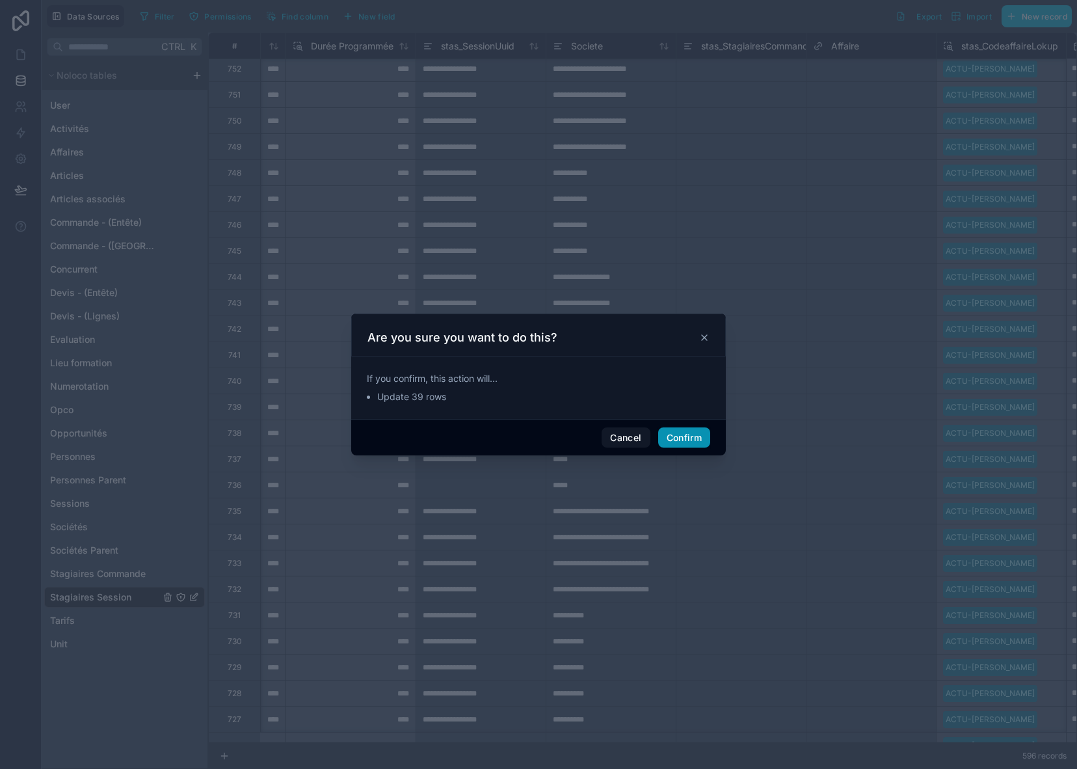
click at [677, 439] on button "Confirm" at bounding box center [684, 437] width 52 height 21
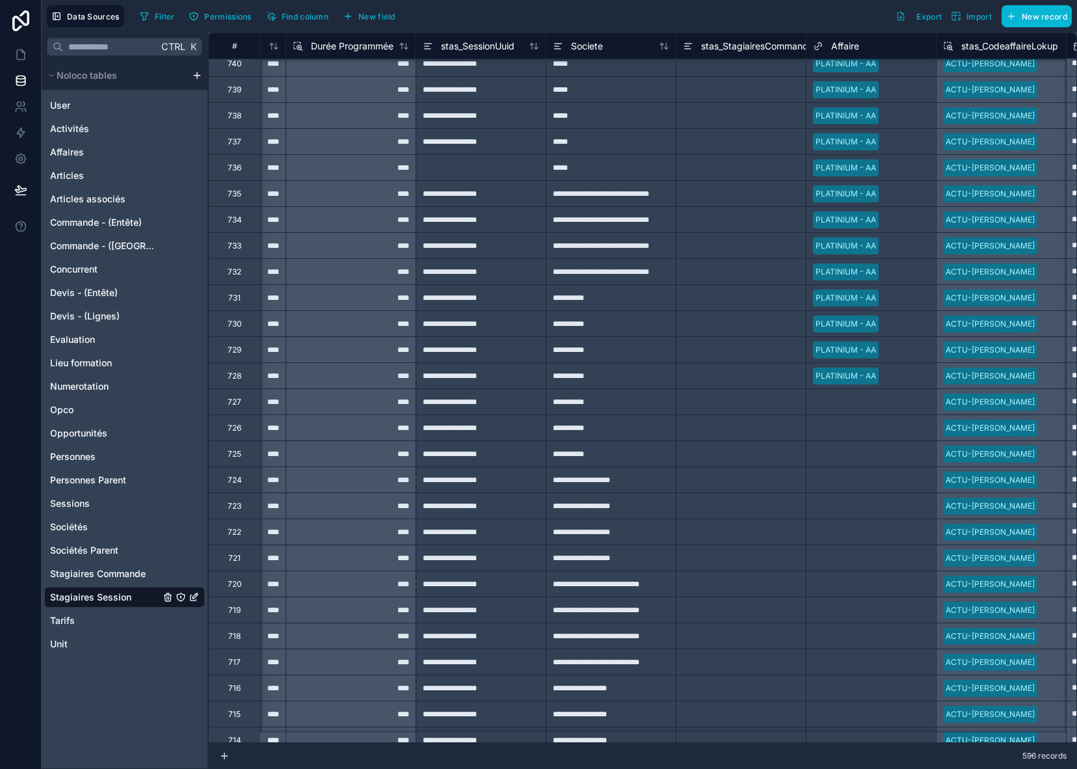
scroll to position [719, 625]
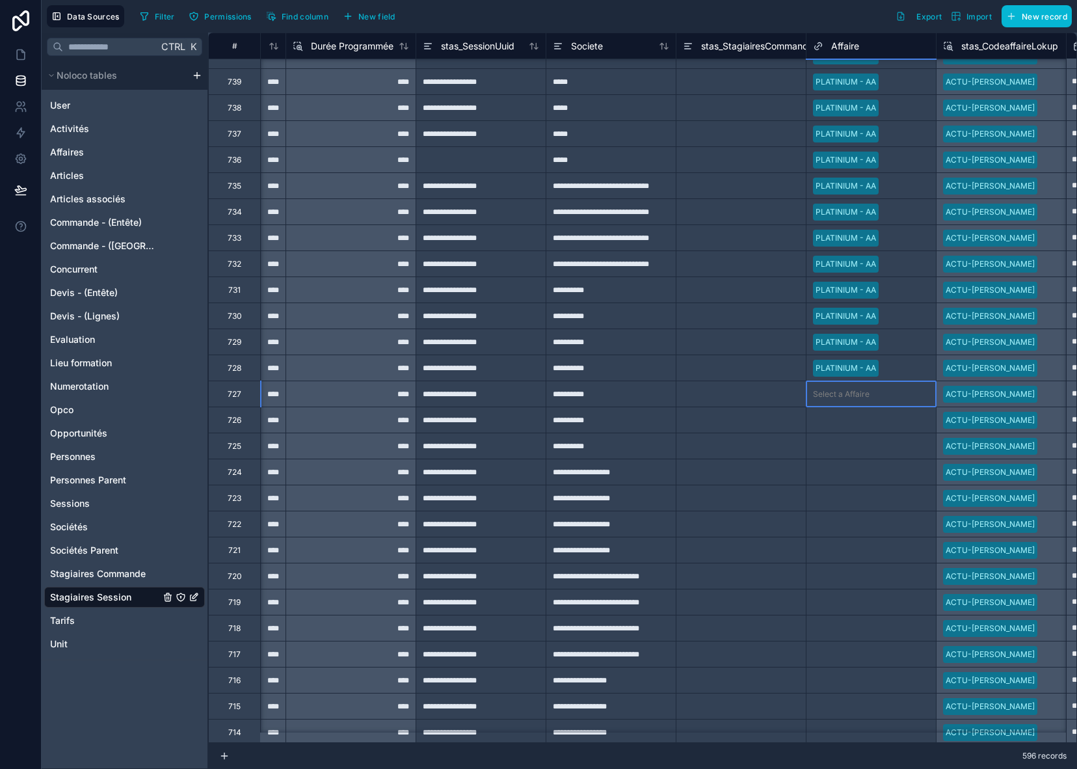
click at [911, 395] on div at bounding box center [902, 394] width 55 height 13
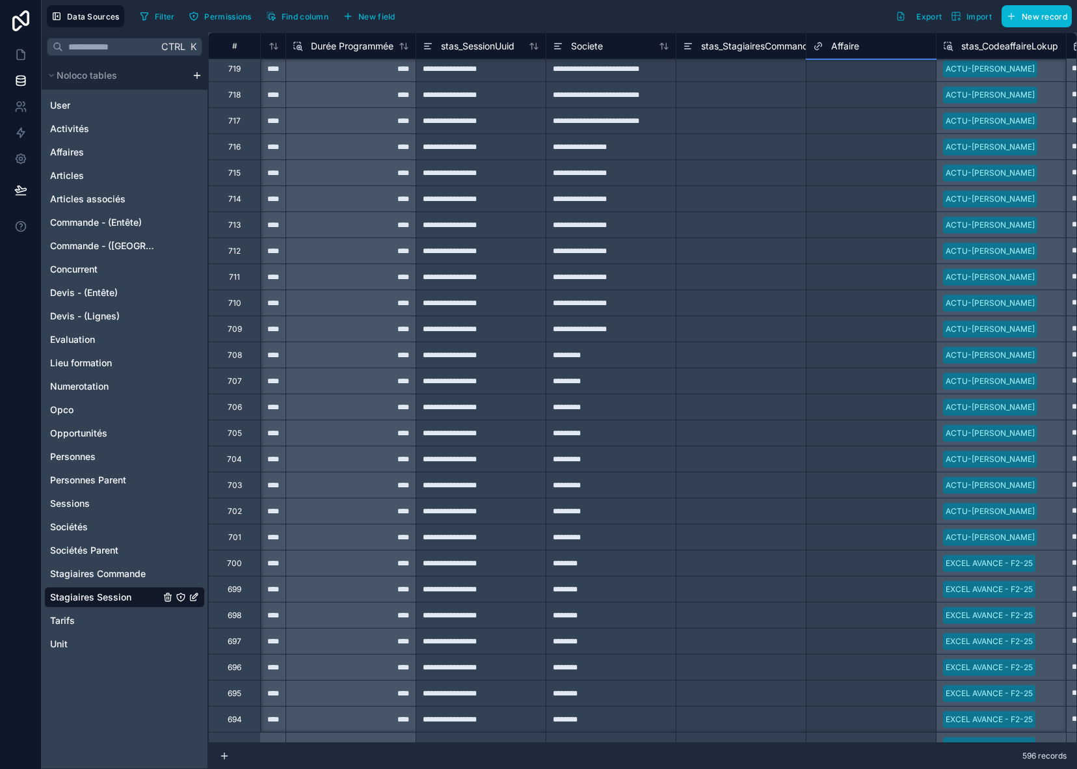
scroll to position [1278, 625]
drag, startPoint x: 936, startPoint y: 380, endPoint x: 912, endPoint y: 697, distance: 317.8
click at [912, 697] on div "**********" at bounding box center [520, 719] width 1874 height 3930
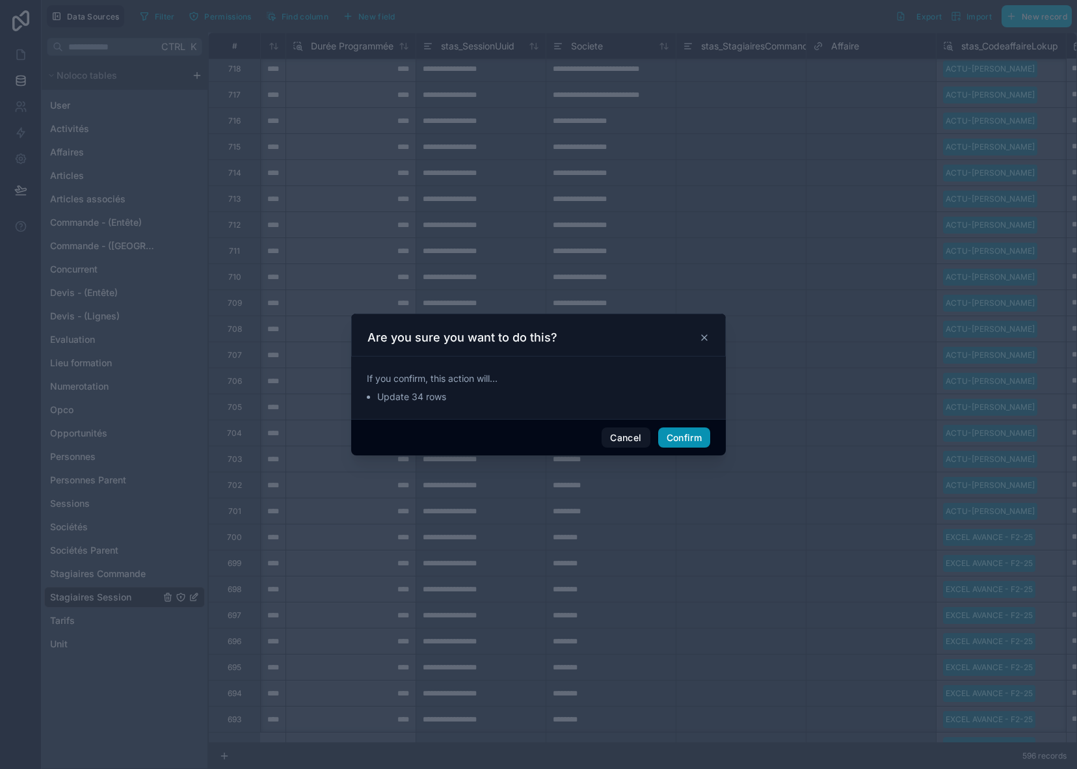
click at [686, 439] on button "Confirm" at bounding box center [684, 437] width 52 height 21
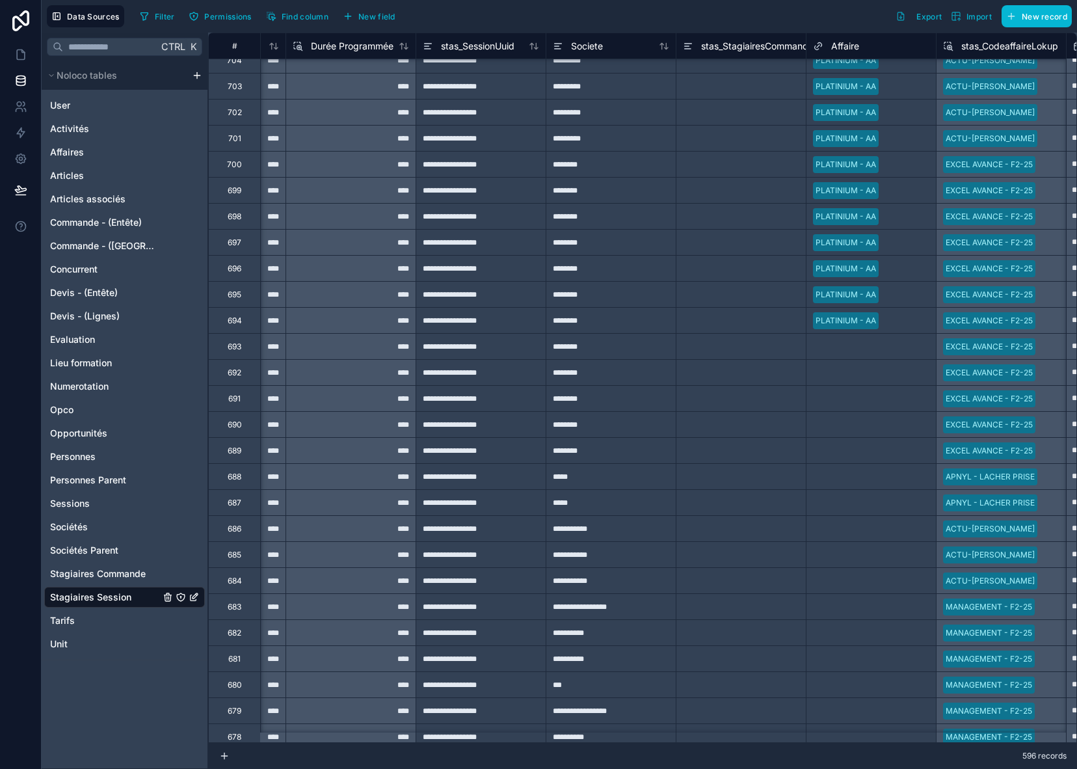
scroll to position [1669, 625]
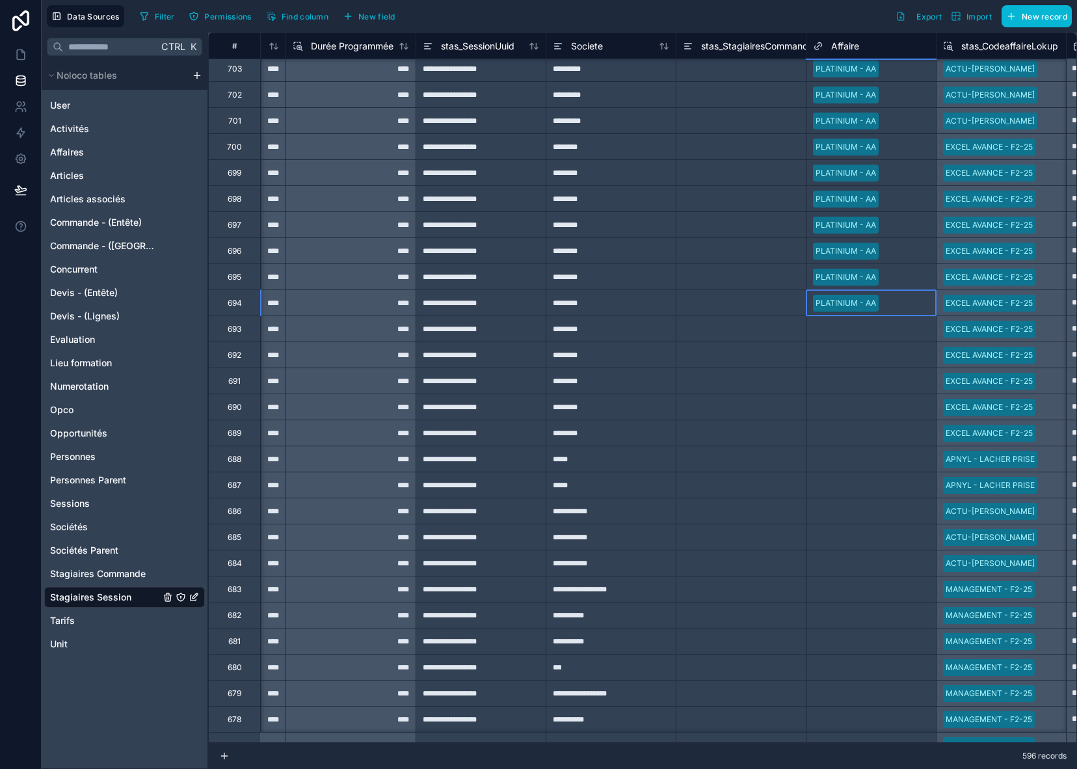
click at [913, 306] on div at bounding box center [907, 303] width 46 height 13
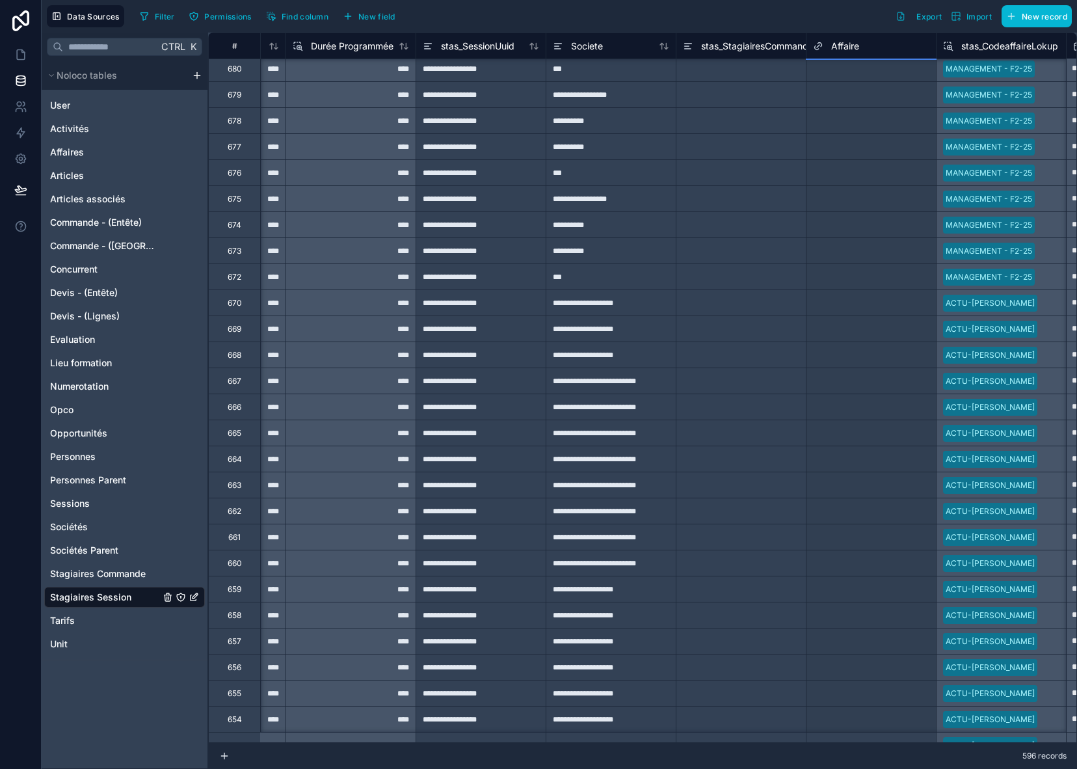
scroll to position [2293, 625]
drag, startPoint x: 937, startPoint y: 314, endPoint x: 902, endPoint y: 697, distance: 385.4
click at [902, 697] on div "**********" at bounding box center [520, 354] width 1874 height 5231
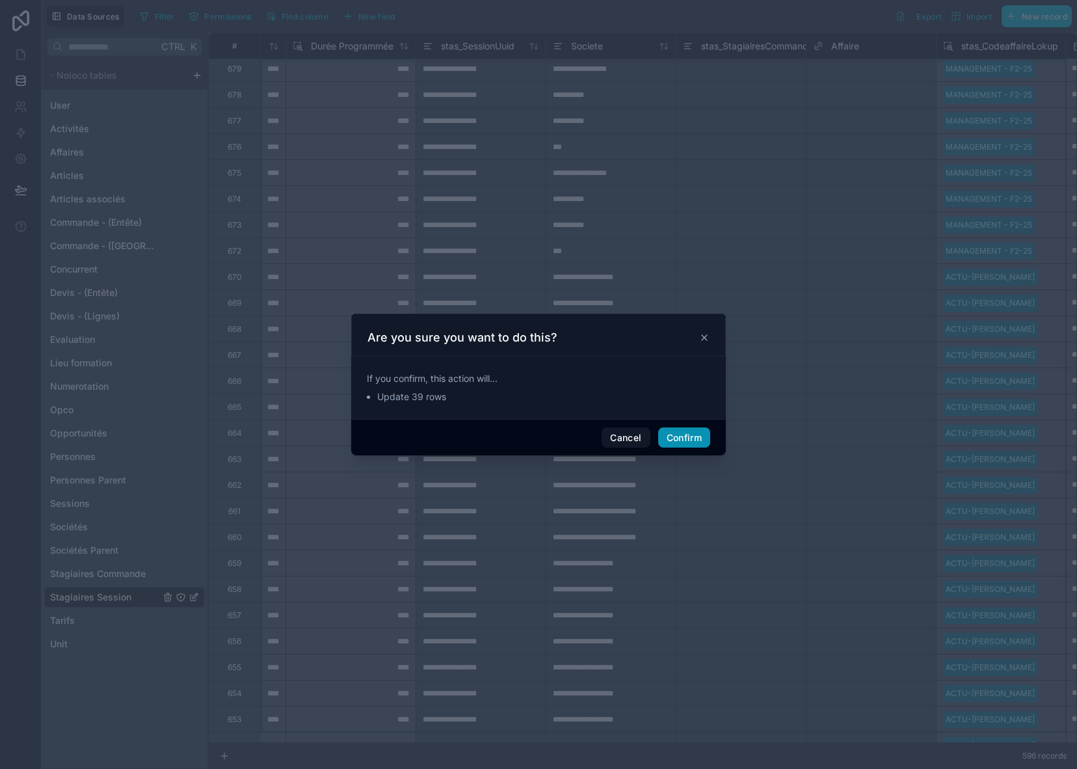
click at [679, 433] on button "Confirm" at bounding box center [684, 437] width 52 height 21
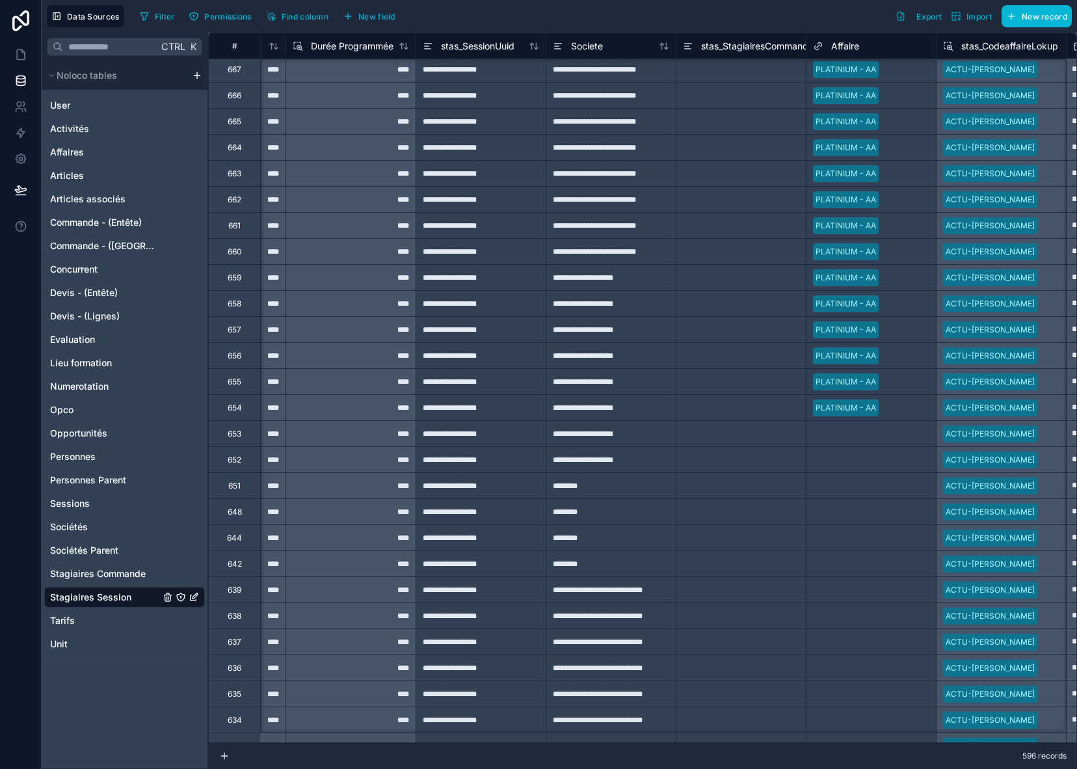
scroll to position [2619, 625]
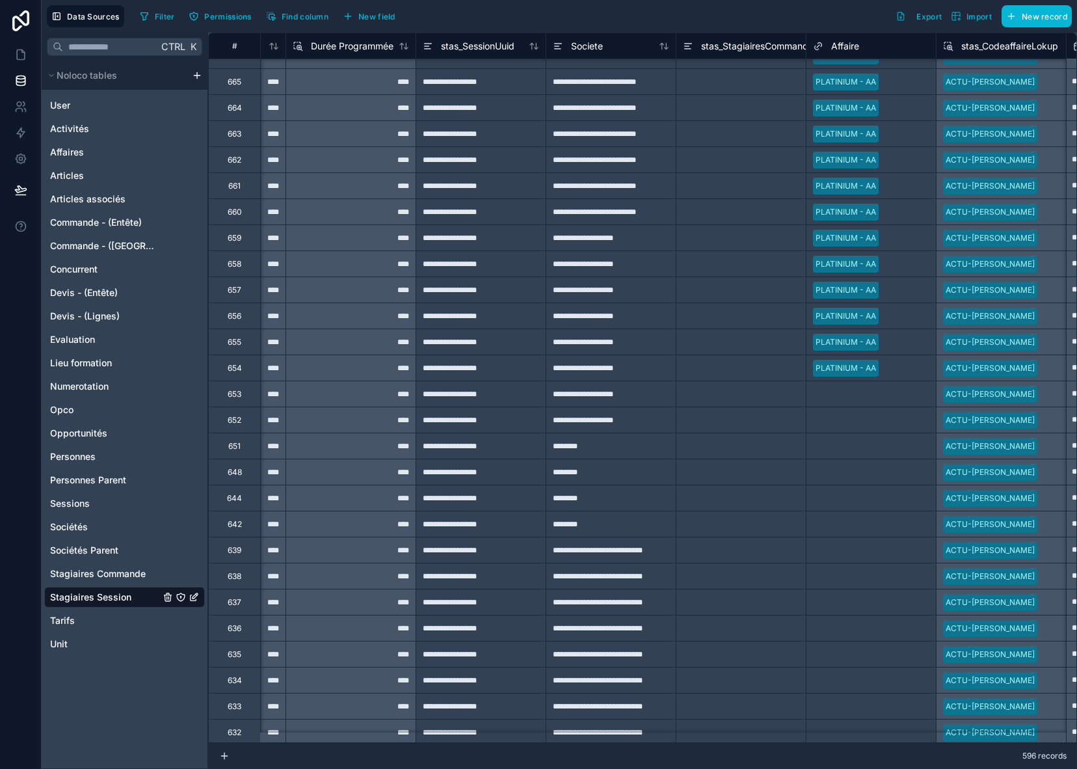
click at [915, 371] on div at bounding box center [907, 368] width 46 height 13
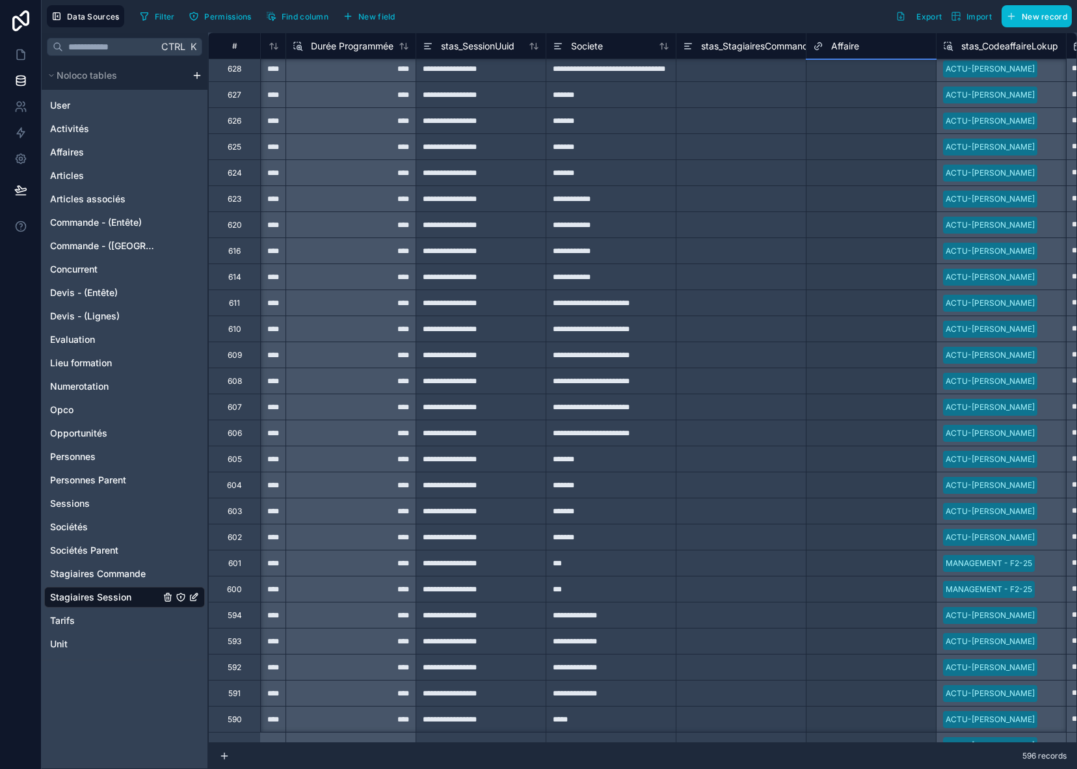
scroll to position [3412, 625]
drag, startPoint x: 937, startPoint y: 377, endPoint x: 913, endPoint y: 699, distance: 322.9
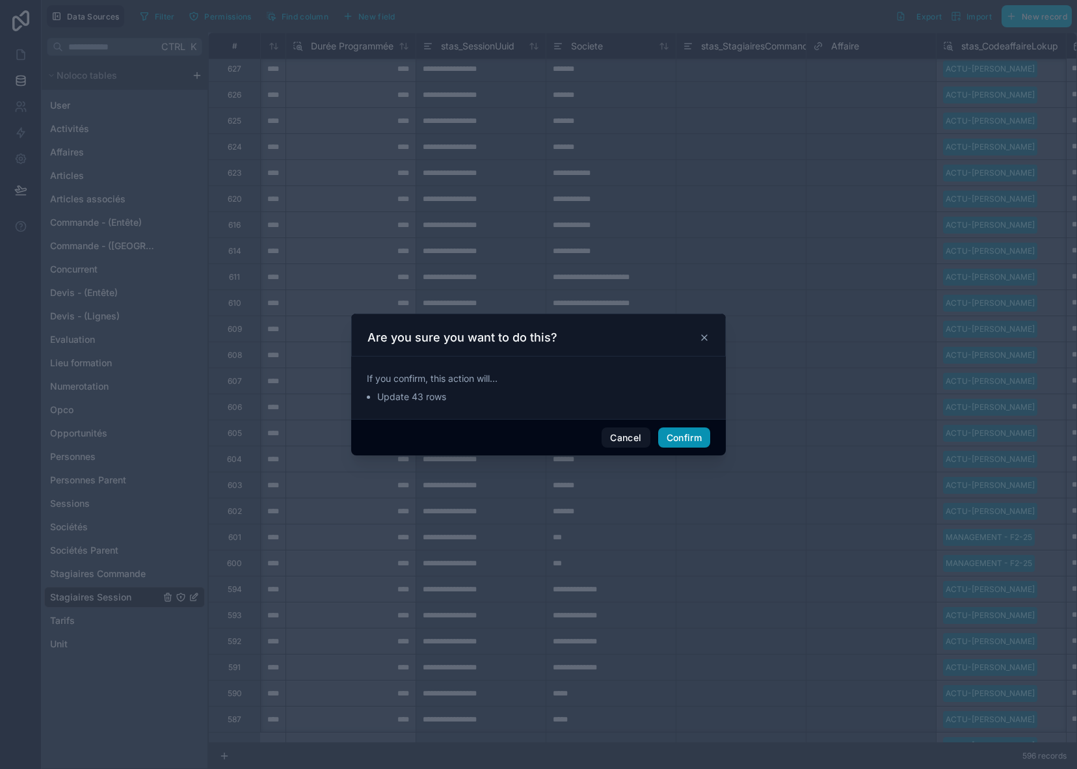
click at [690, 437] on button "Confirm" at bounding box center [684, 437] width 52 height 21
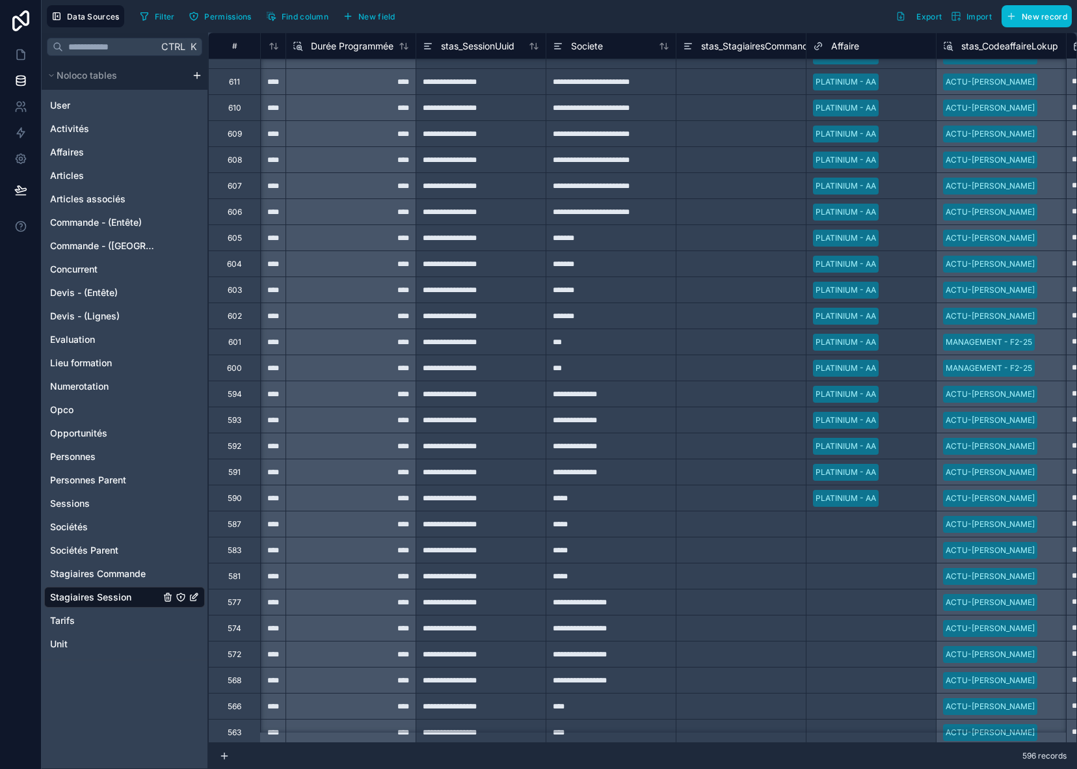
scroll to position [3738, 625]
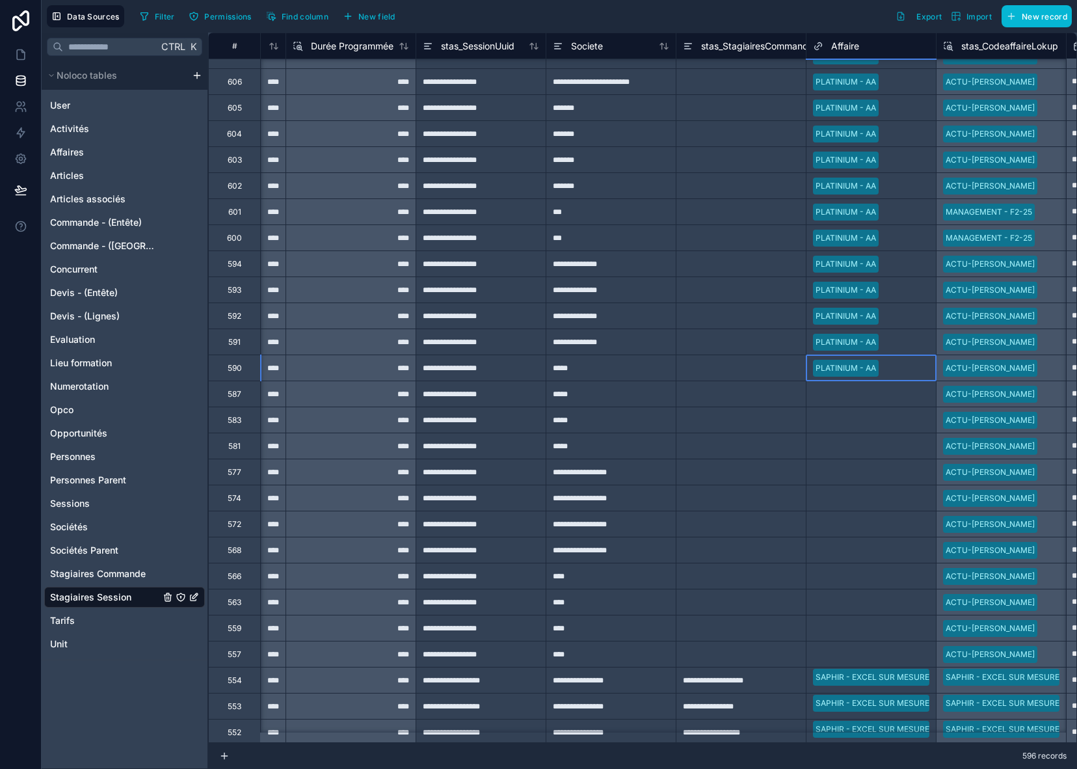
click at [908, 369] on div at bounding box center [907, 368] width 46 height 13
drag, startPoint x: 936, startPoint y: 379, endPoint x: 904, endPoint y: 654, distance: 276.4
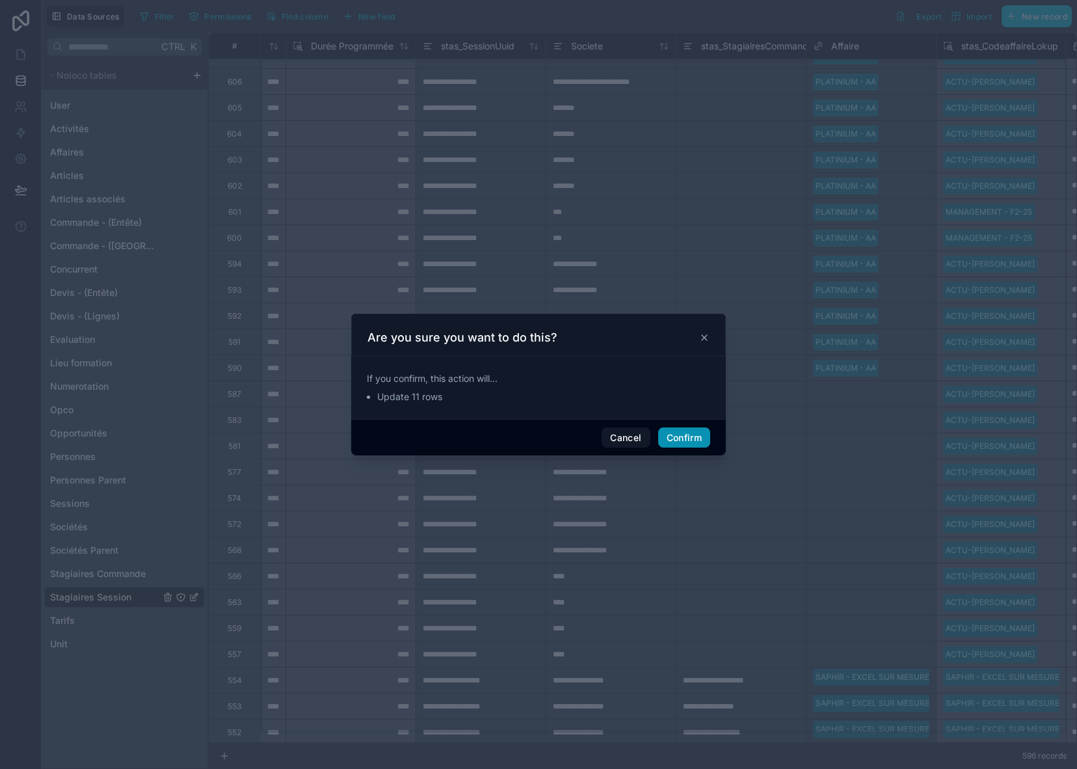
click at [707, 437] on button "Confirm" at bounding box center [684, 437] width 52 height 21
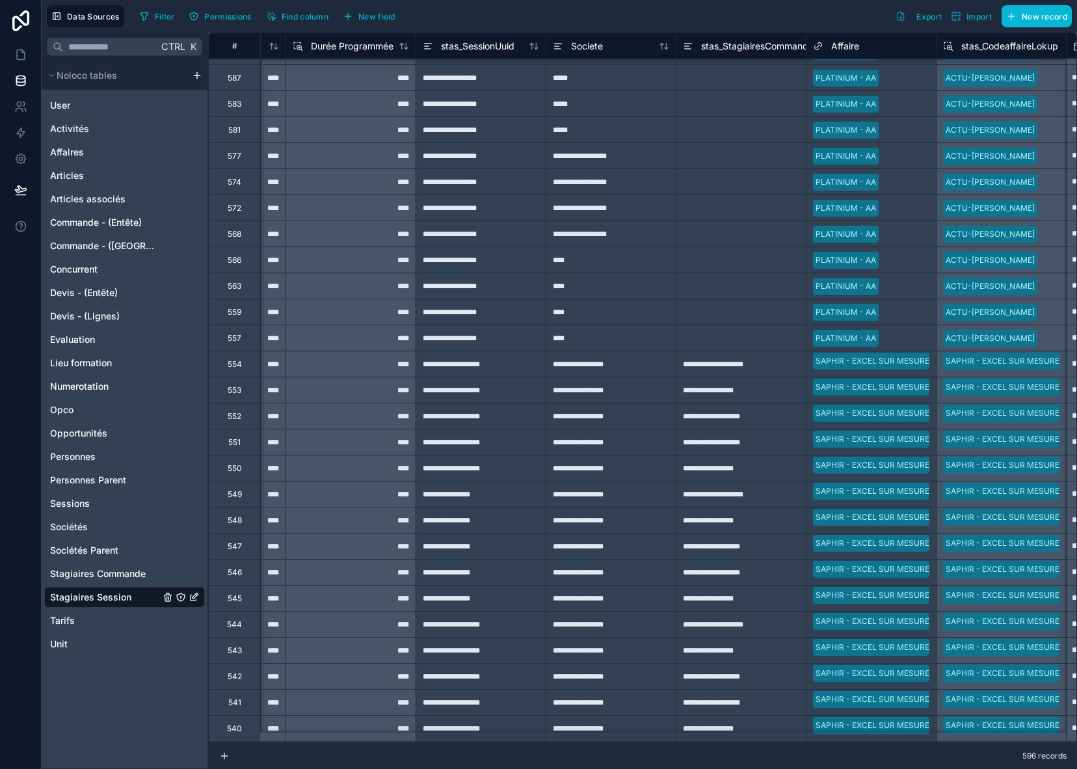
scroll to position [4063, 625]
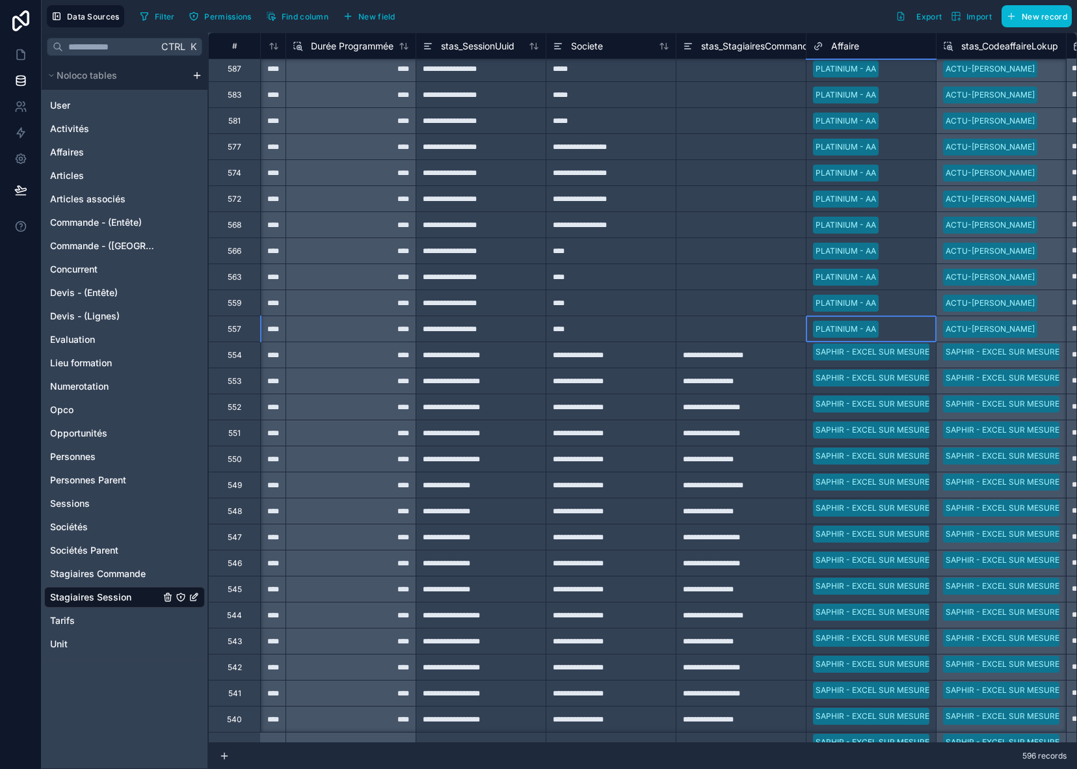
click at [906, 331] on div at bounding box center [907, 329] width 46 height 13
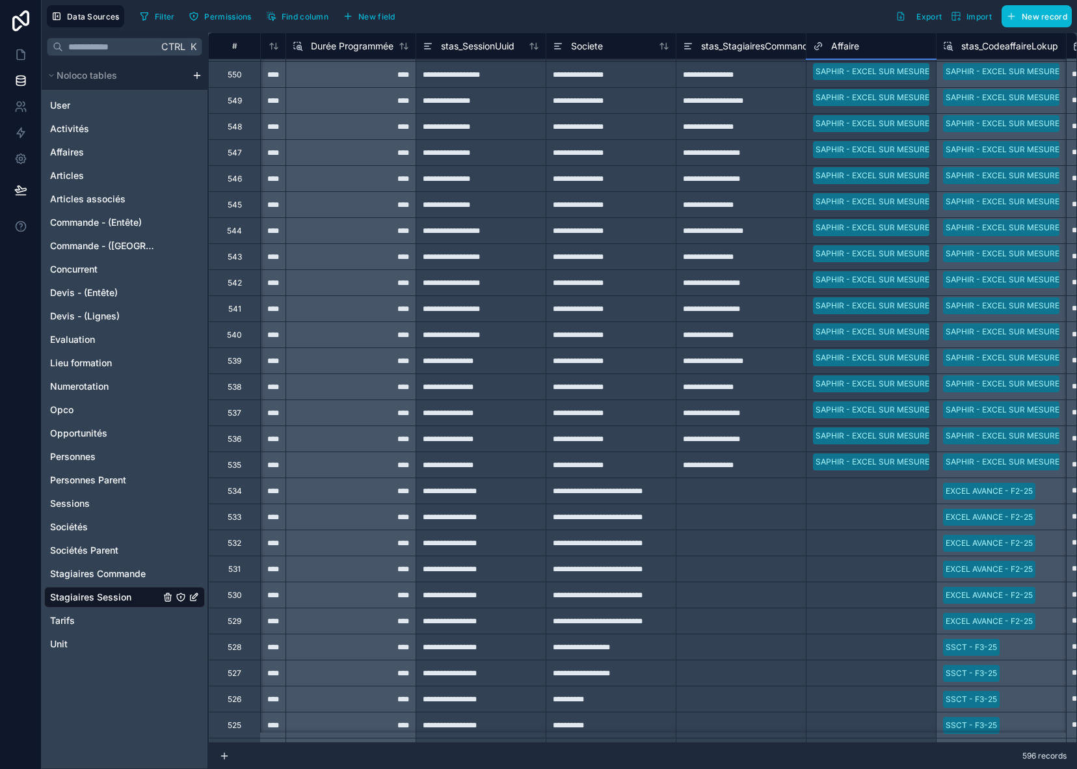
scroll to position [4453, 625]
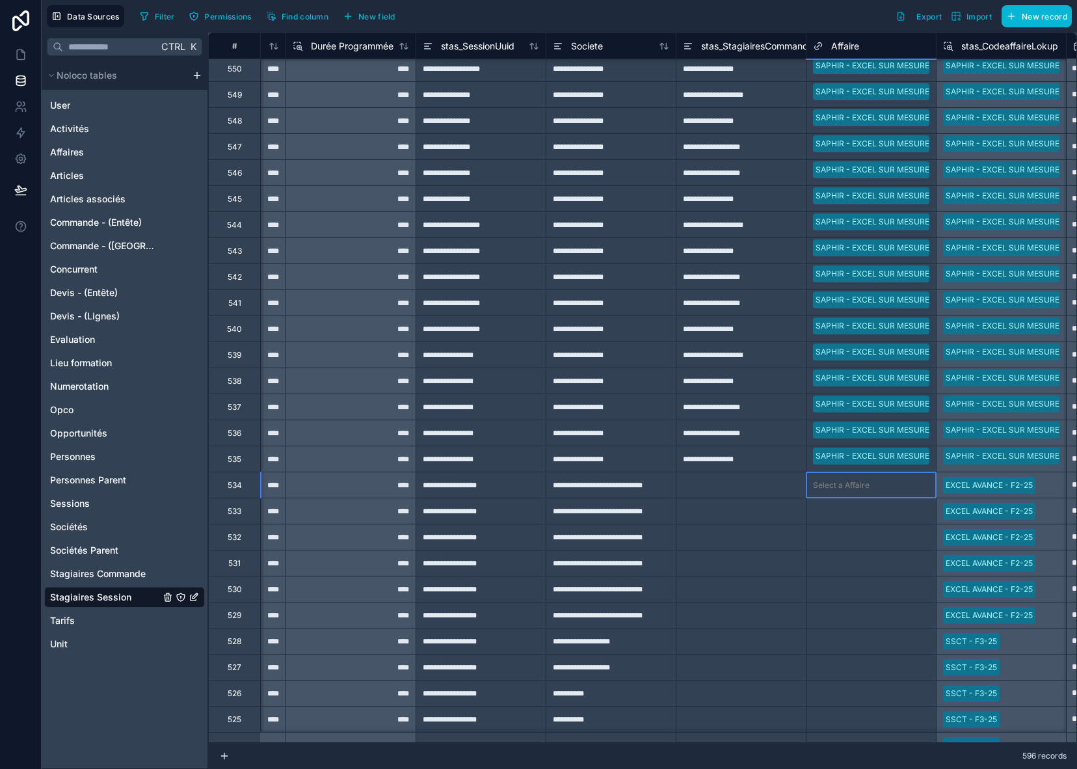
click at [911, 484] on div at bounding box center [902, 485] width 55 height 13
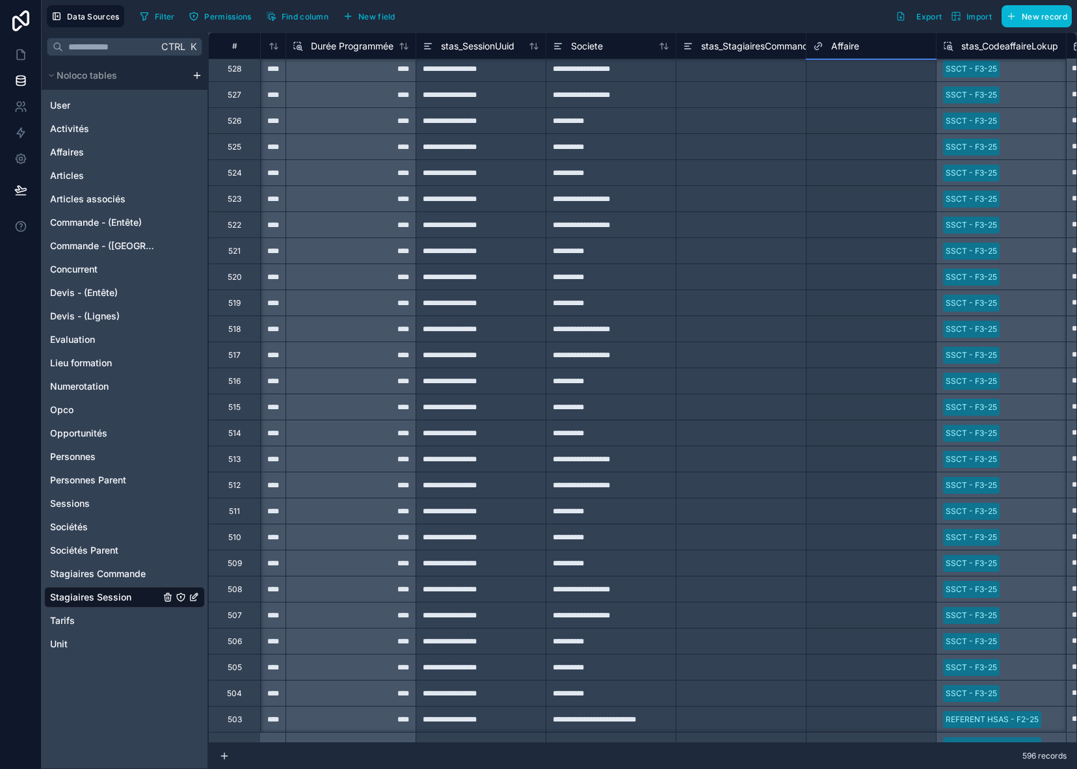
scroll to position [5052, 625]
drag, startPoint x: 935, startPoint y: 495, endPoint x: 915, endPoint y: 695, distance: 201.3
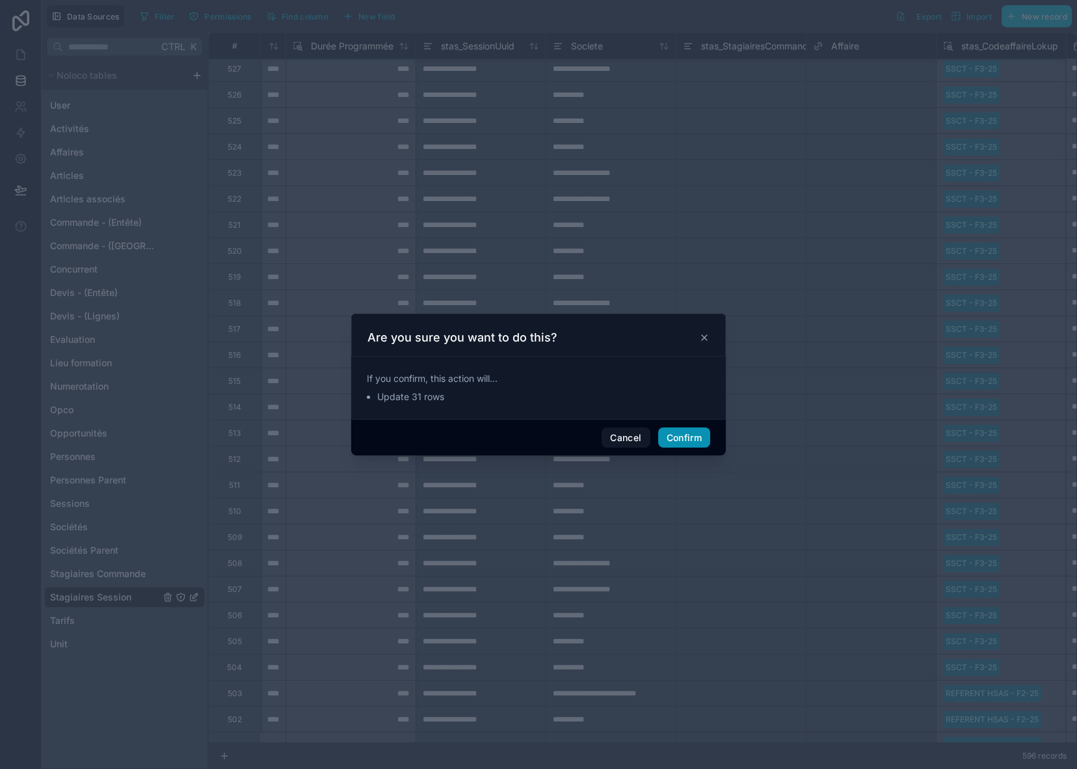
click at [694, 444] on button "Confirm" at bounding box center [684, 437] width 52 height 21
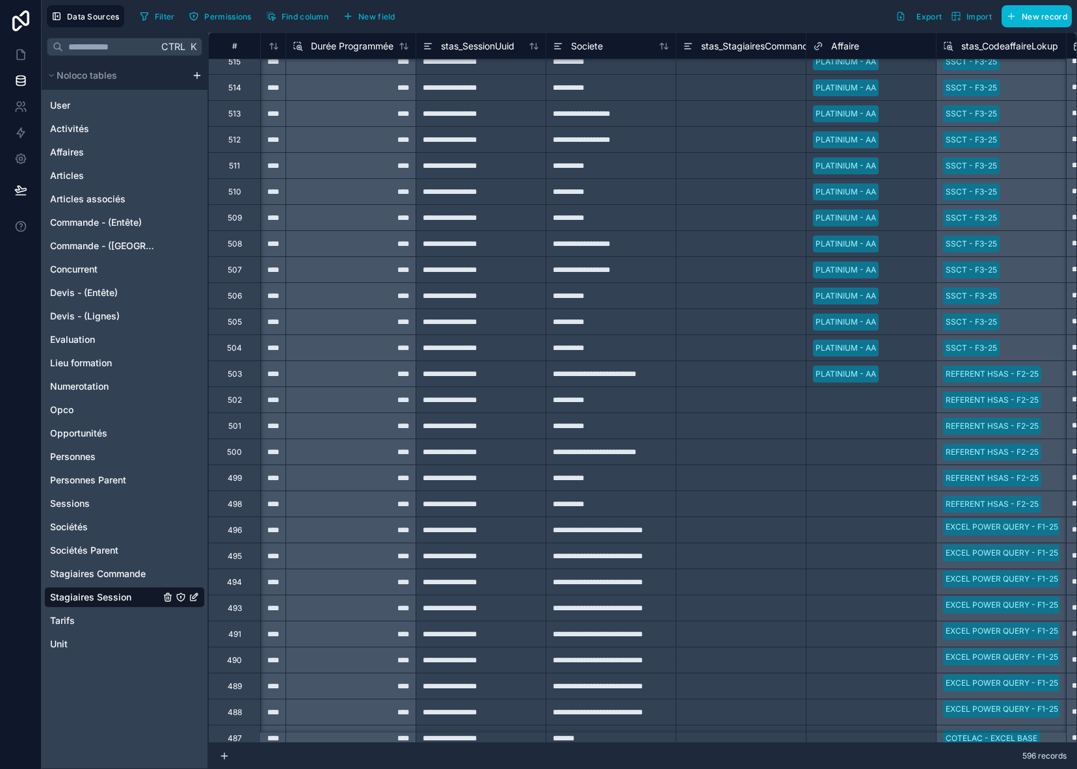
scroll to position [5442, 625]
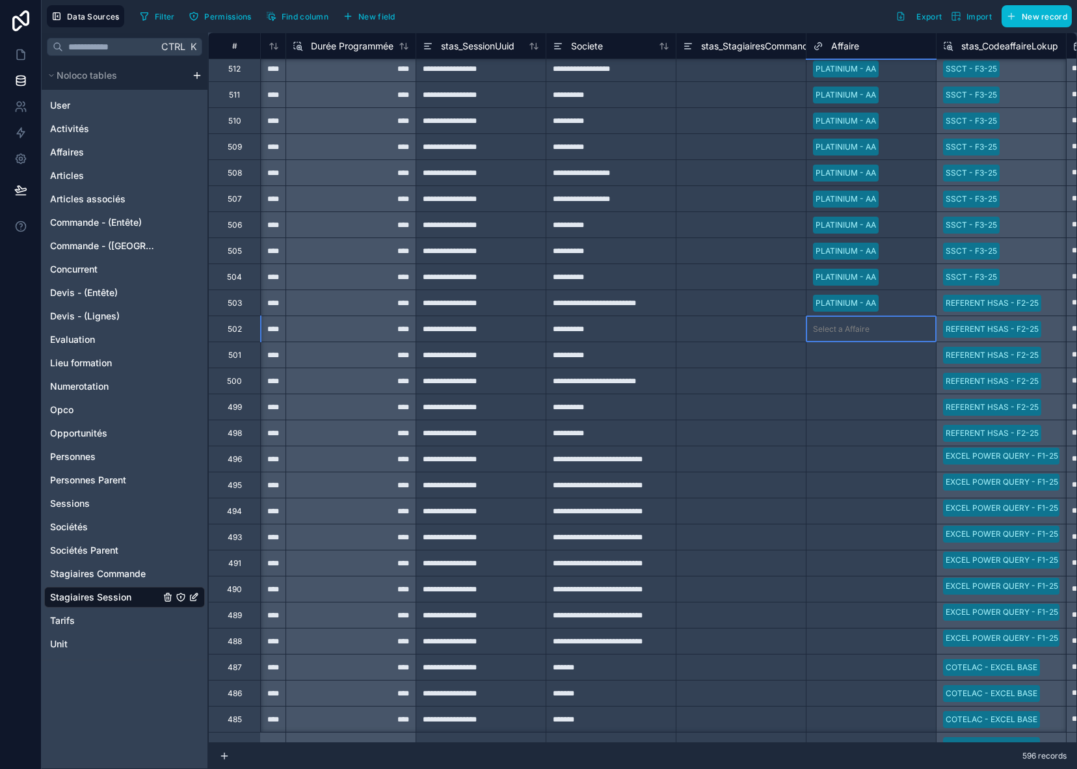
click at [900, 323] on div at bounding box center [902, 329] width 55 height 13
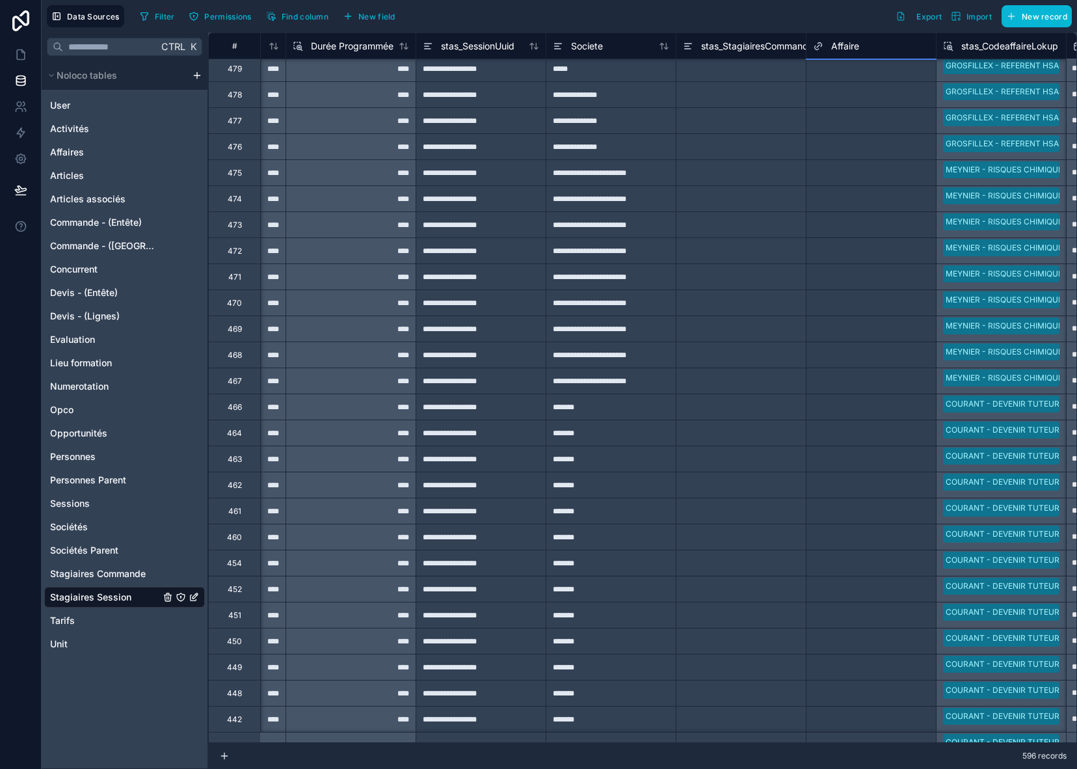
scroll to position [6275, 625]
drag, startPoint x: 936, startPoint y: 313, endPoint x: 854, endPoint y: 695, distance: 390.6
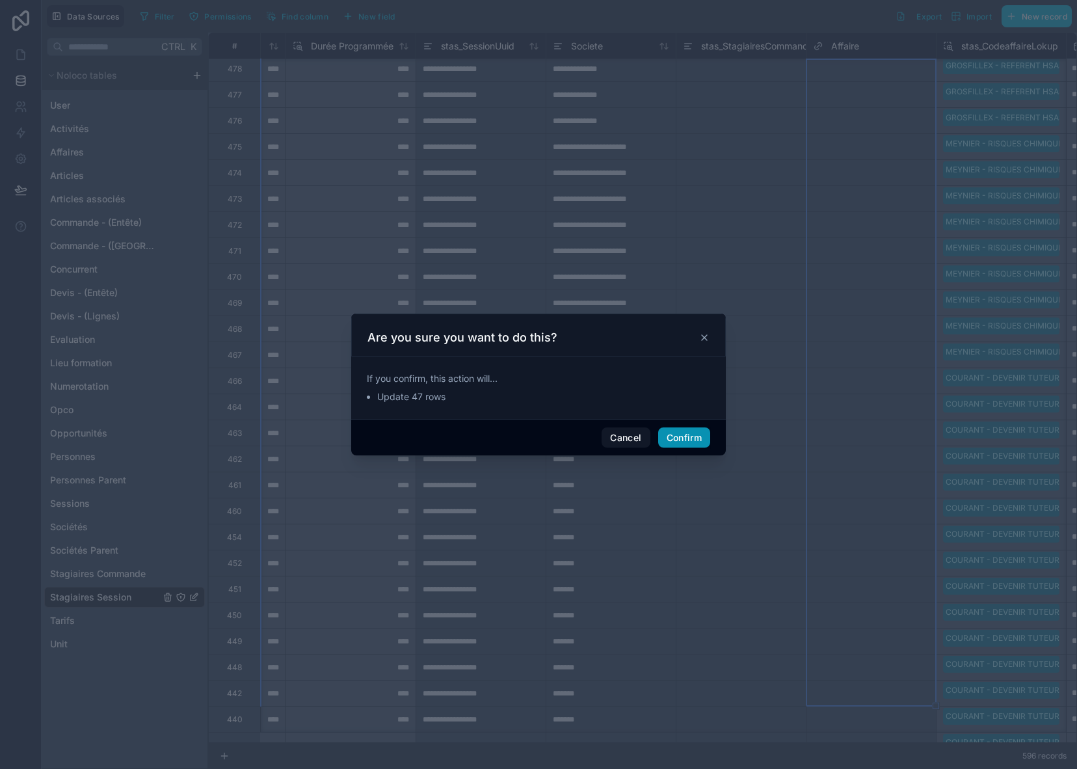
click at [684, 438] on button "Confirm" at bounding box center [684, 437] width 52 height 21
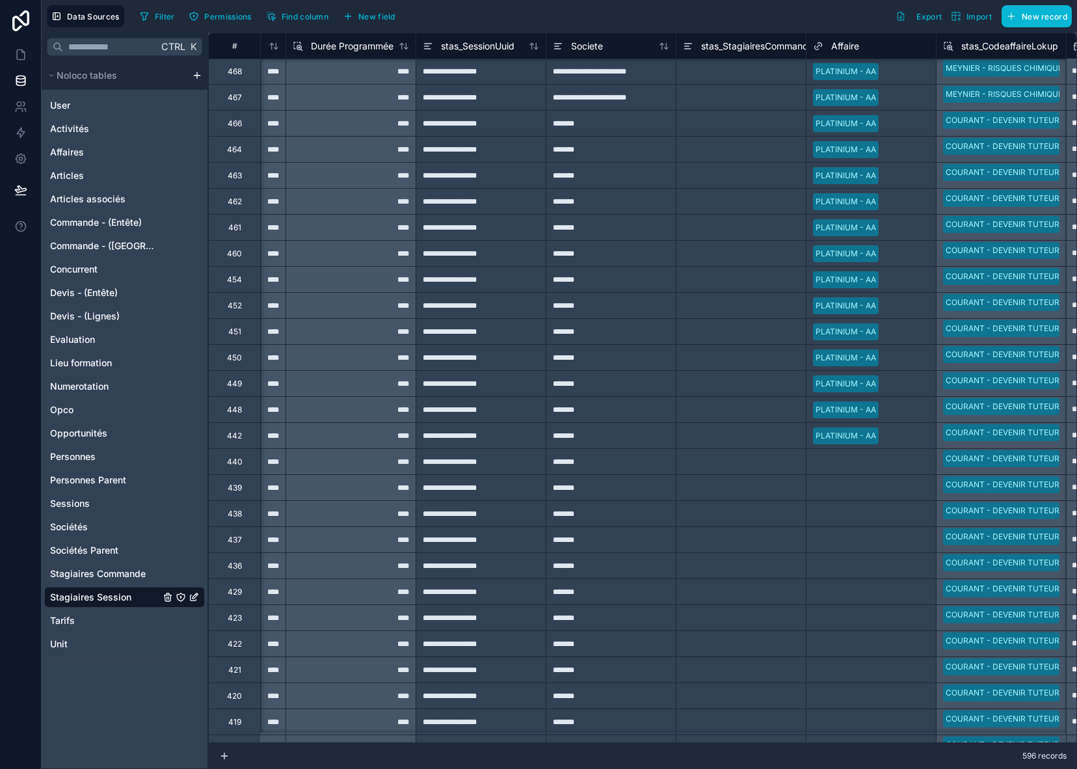
scroll to position [6600, 625]
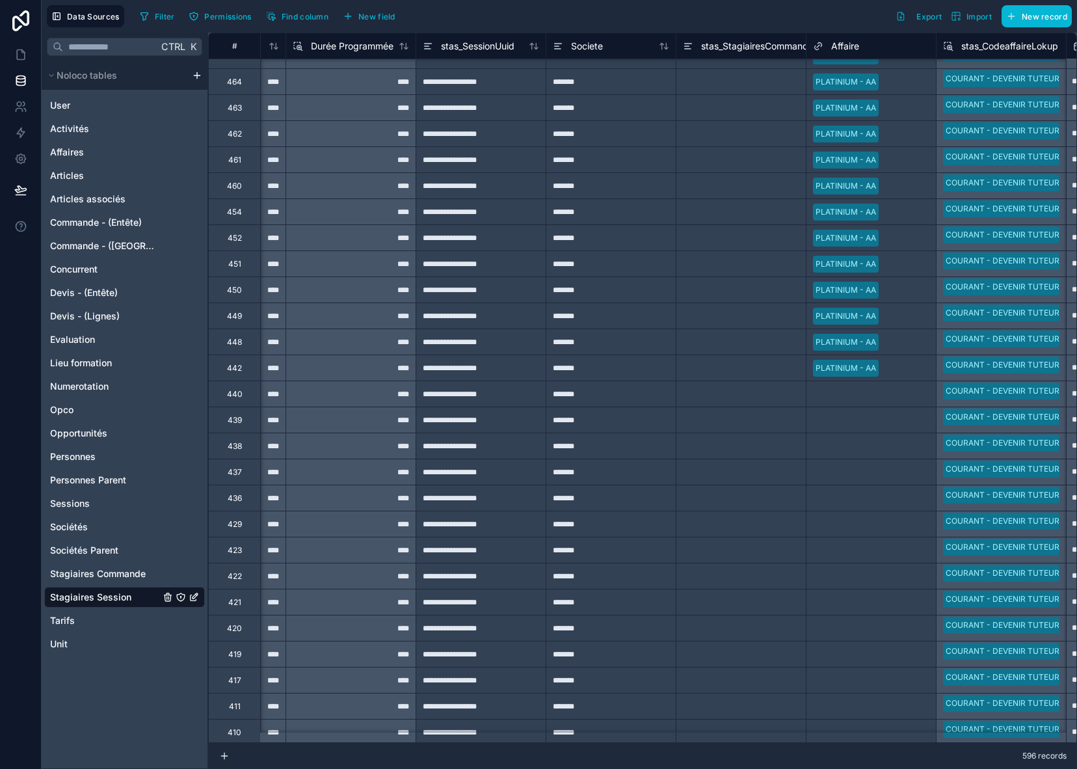
click at [910, 364] on div at bounding box center [907, 368] width 46 height 13
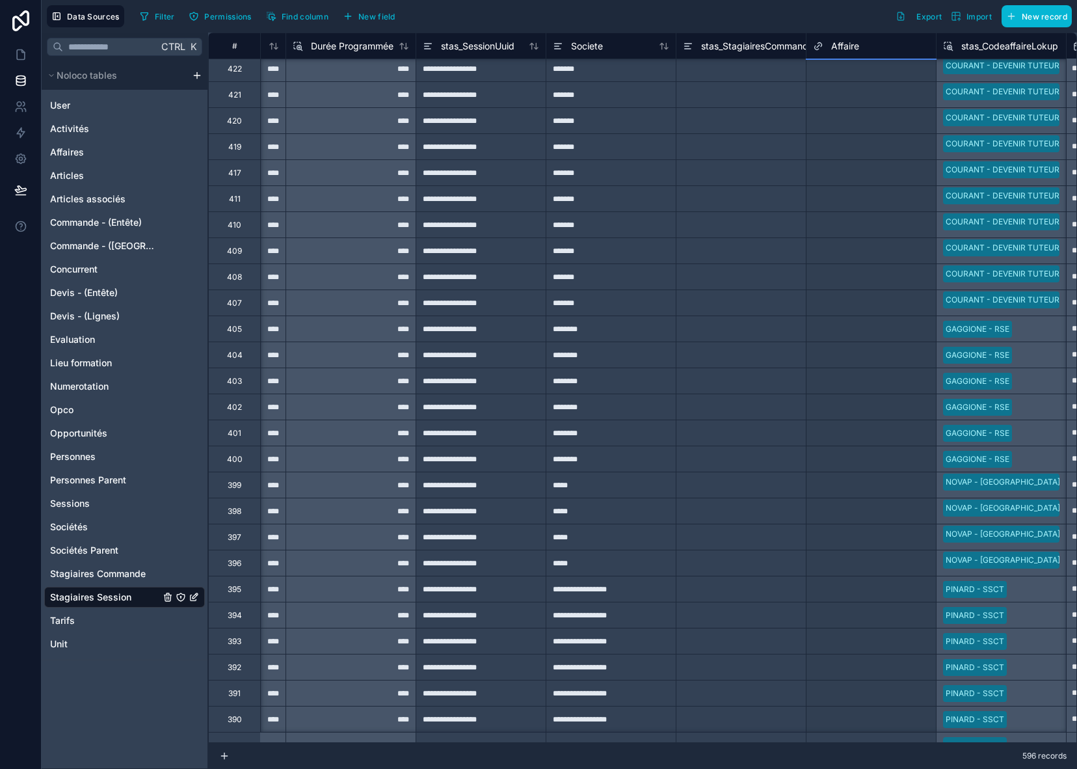
scroll to position [7134, 625]
drag, startPoint x: 935, startPoint y: 390, endPoint x: 884, endPoint y: 722, distance: 336.3
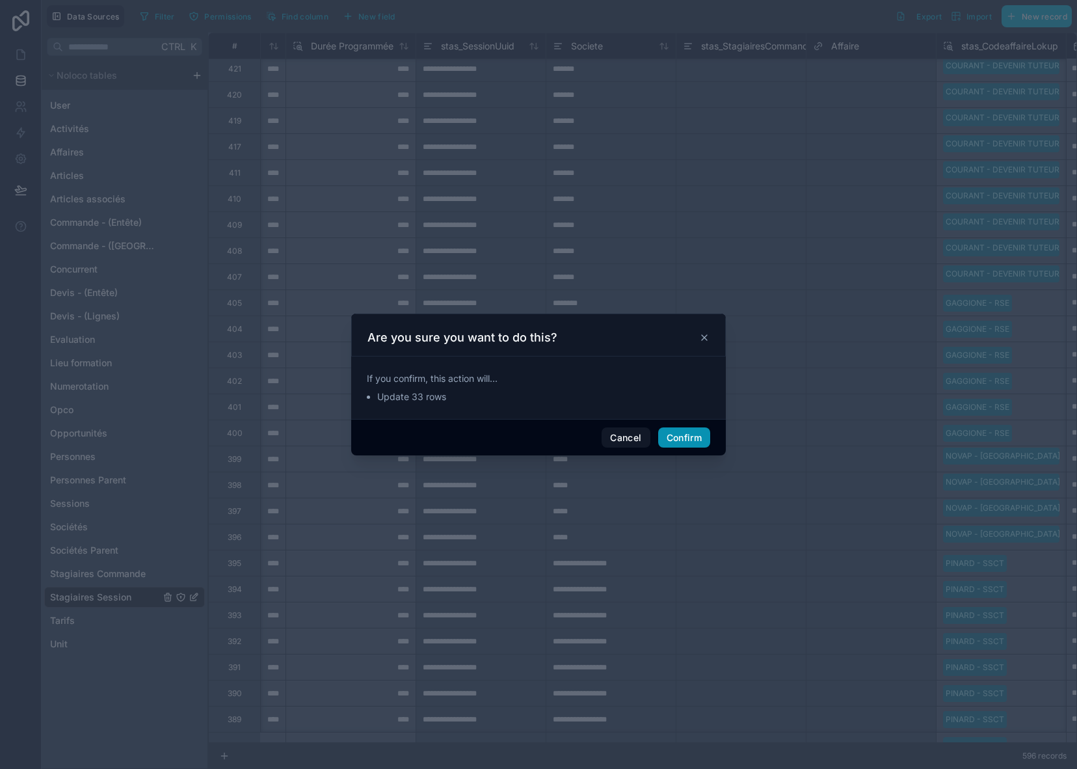
click at [697, 437] on button "Confirm" at bounding box center [684, 437] width 52 height 21
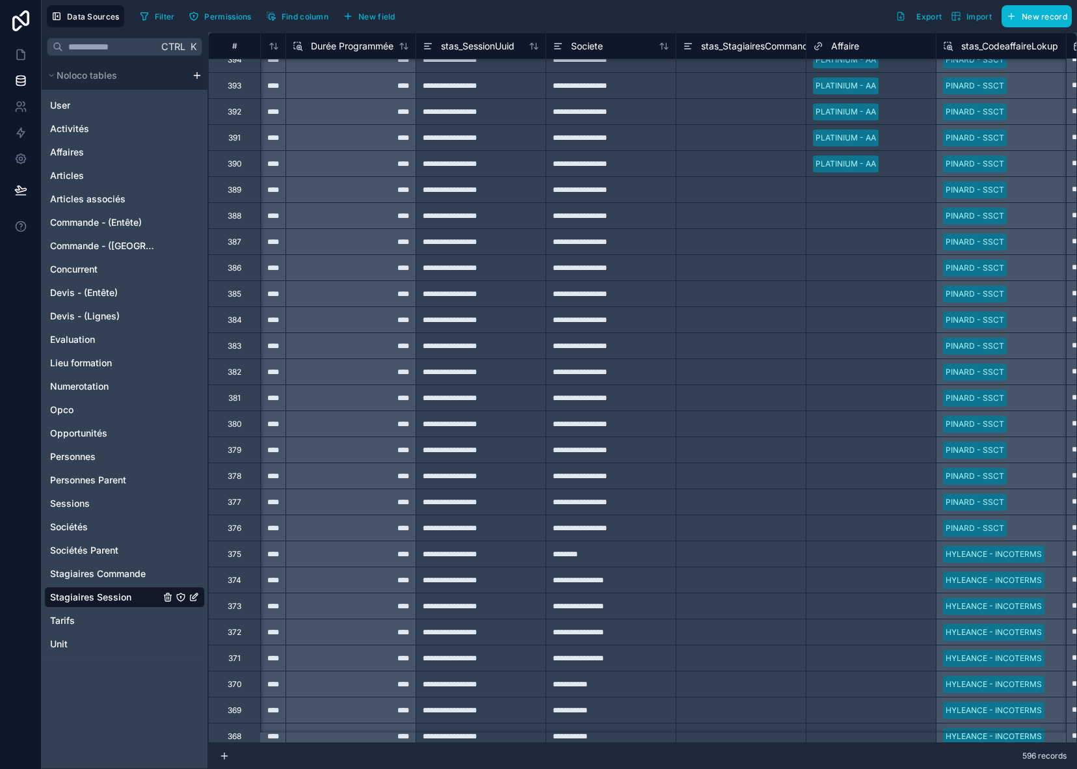
scroll to position [7719, 625]
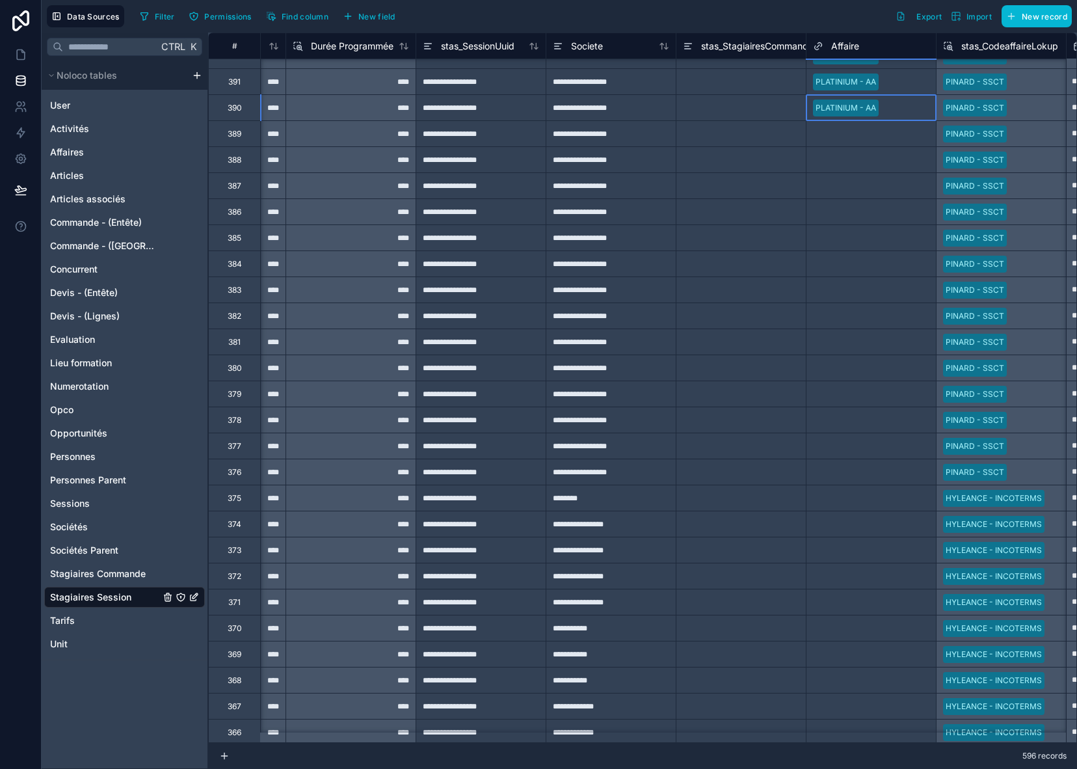
click at [913, 100] on div "PLATINIUM - AA" at bounding box center [871, 108] width 129 height 20
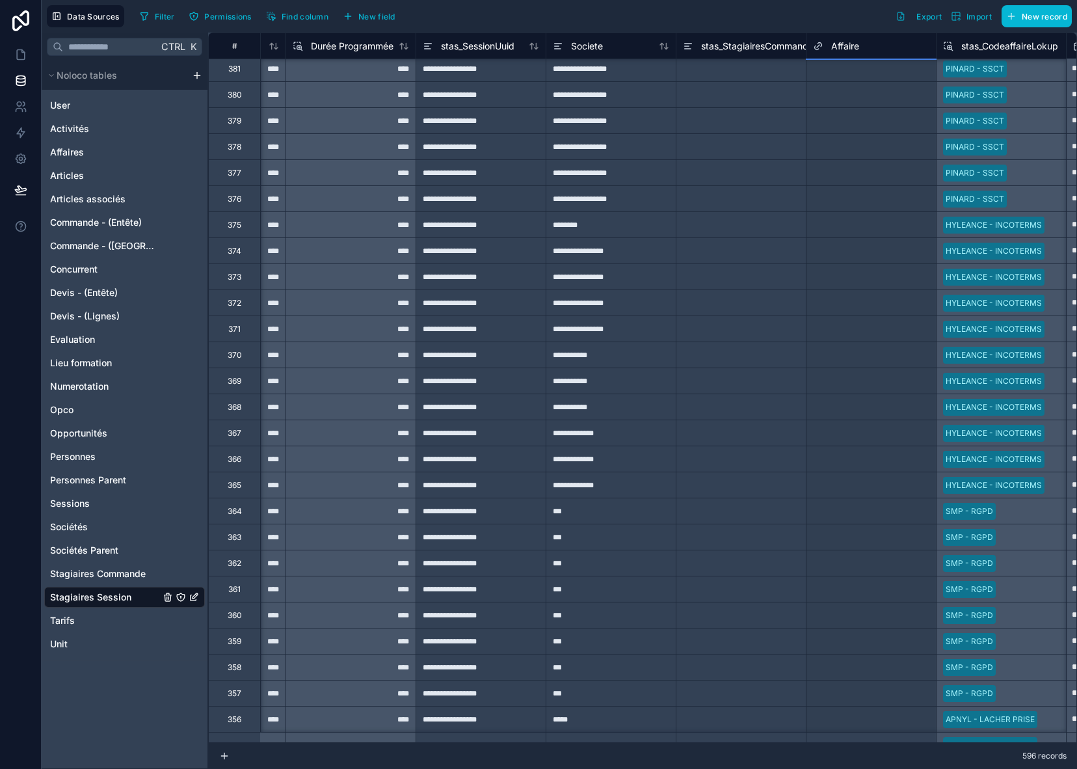
scroll to position [8019, 625]
drag, startPoint x: 934, startPoint y: 121, endPoint x: 895, endPoint y: 690, distance: 570.6
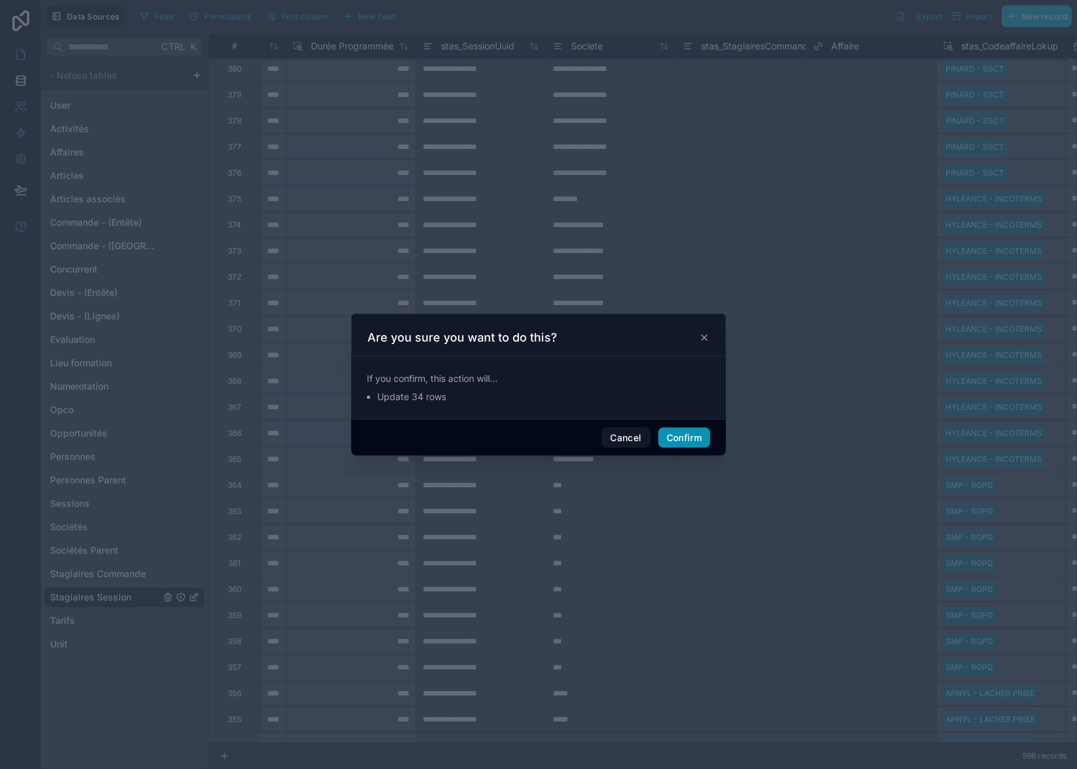
click at [695, 435] on button "Confirm" at bounding box center [684, 437] width 52 height 21
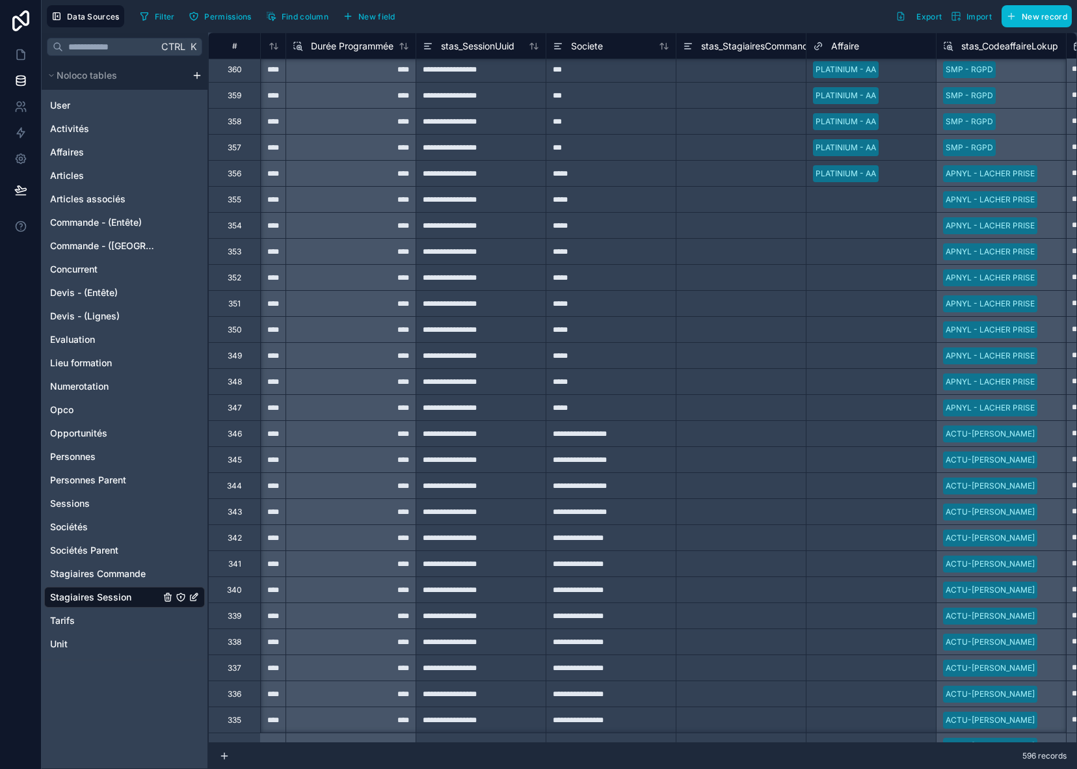
scroll to position [8539, 625]
click at [898, 203] on div at bounding box center [902, 199] width 55 height 13
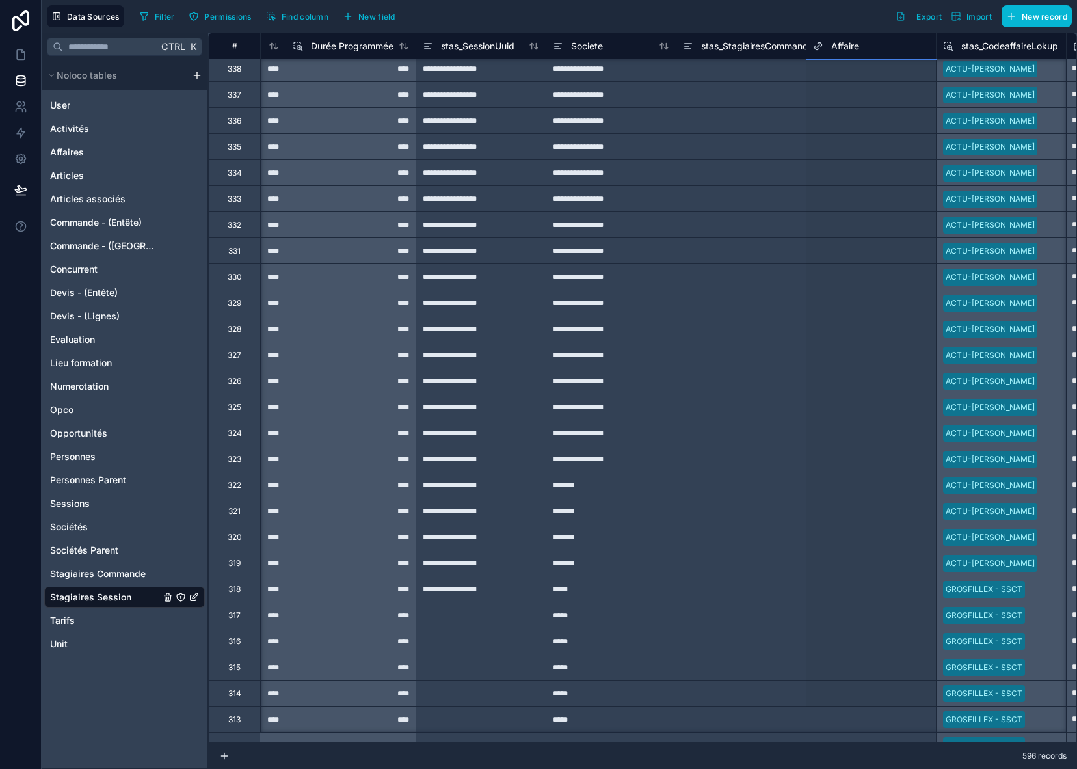
scroll to position [9164, 625]
drag, startPoint x: 937, startPoint y: 184, endPoint x: 888, endPoint y: 695, distance: 513.7
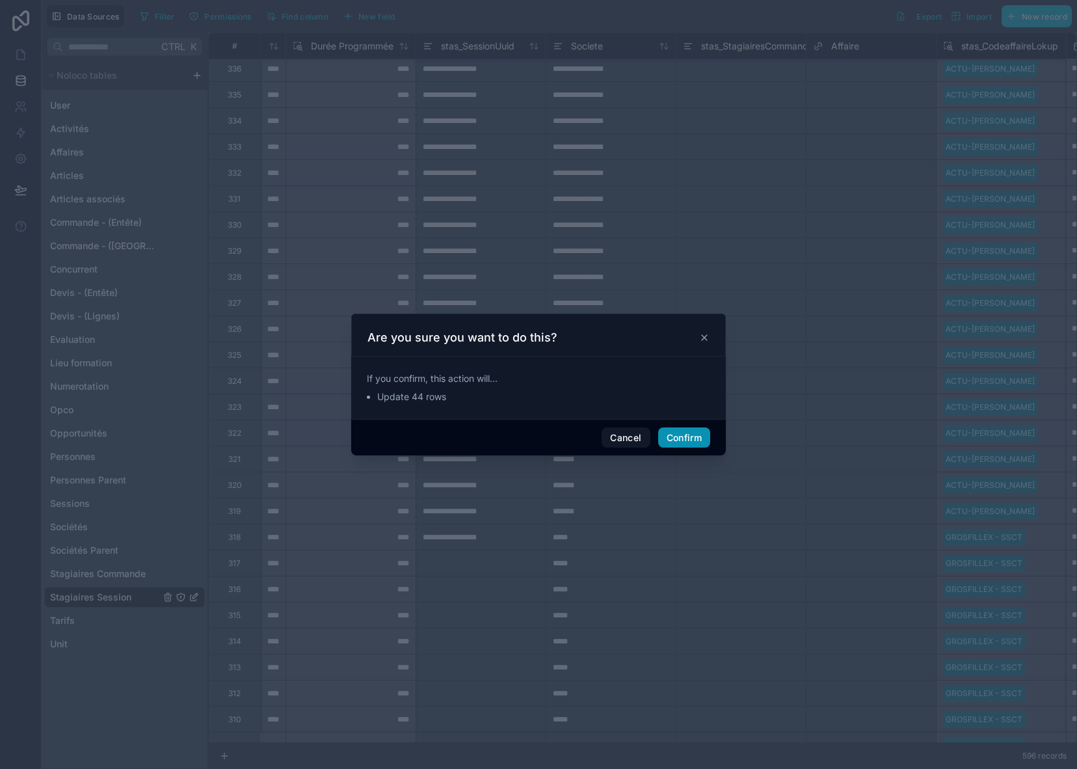
click at [688, 436] on button "Confirm" at bounding box center [684, 437] width 52 height 21
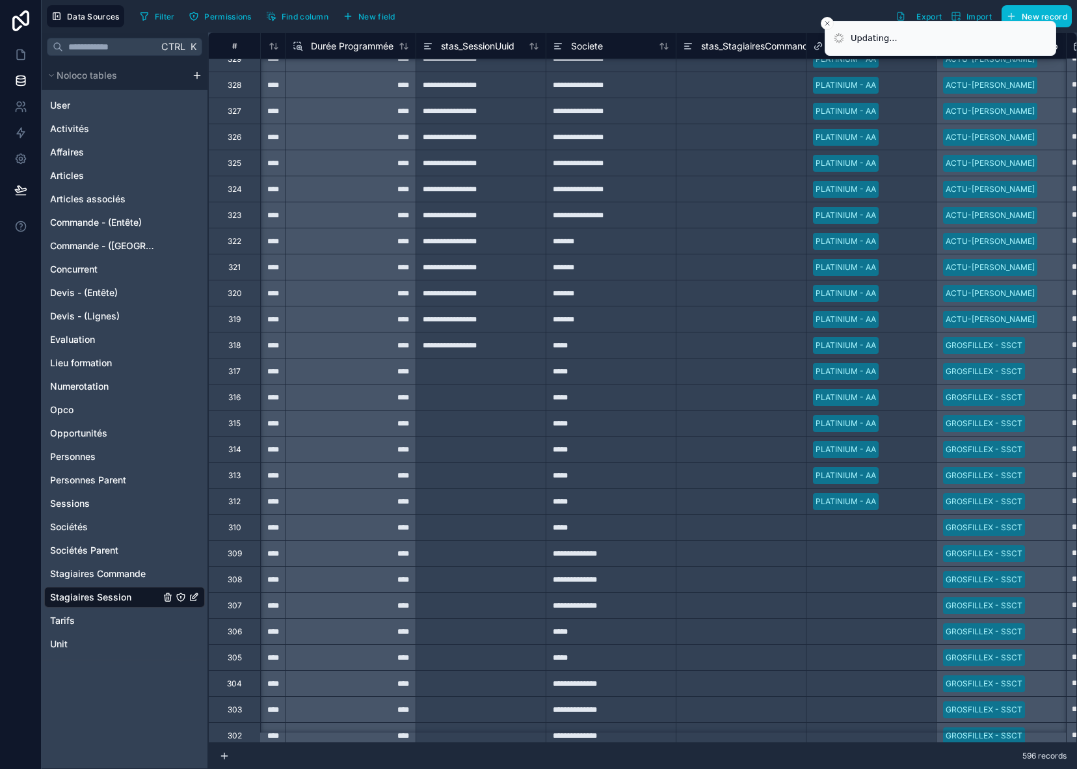
scroll to position [9424, 625]
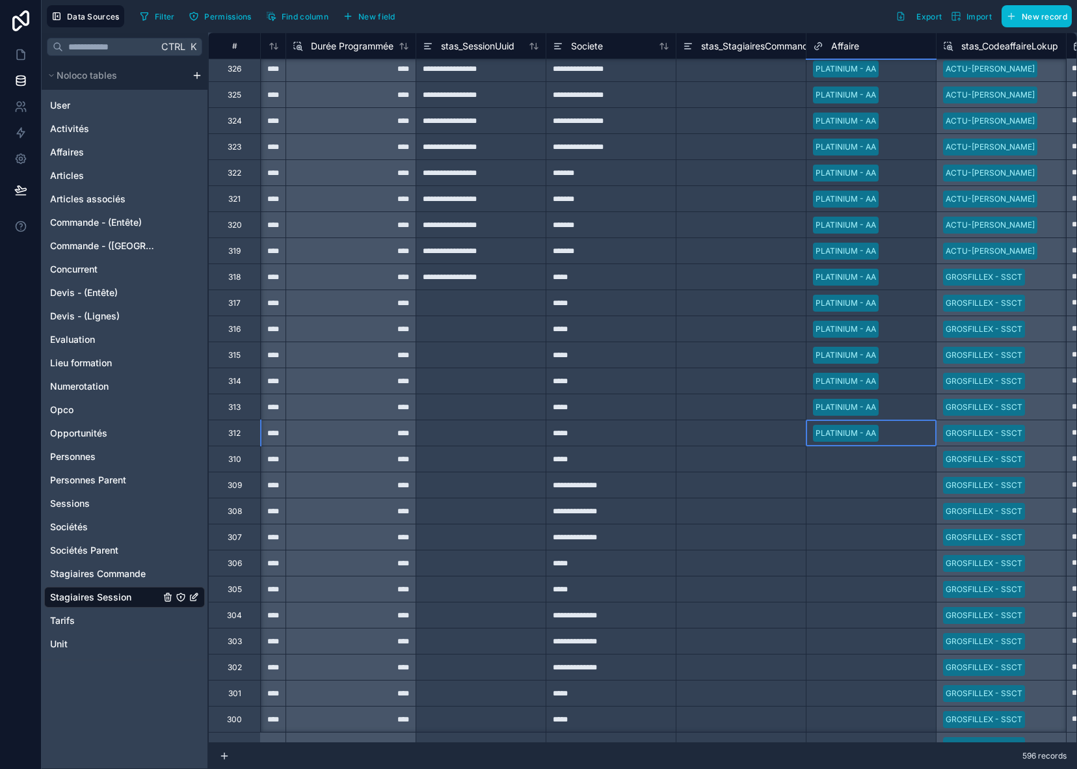
click at [910, 435] on div at bounding box center [907, 433] width 46 height 13
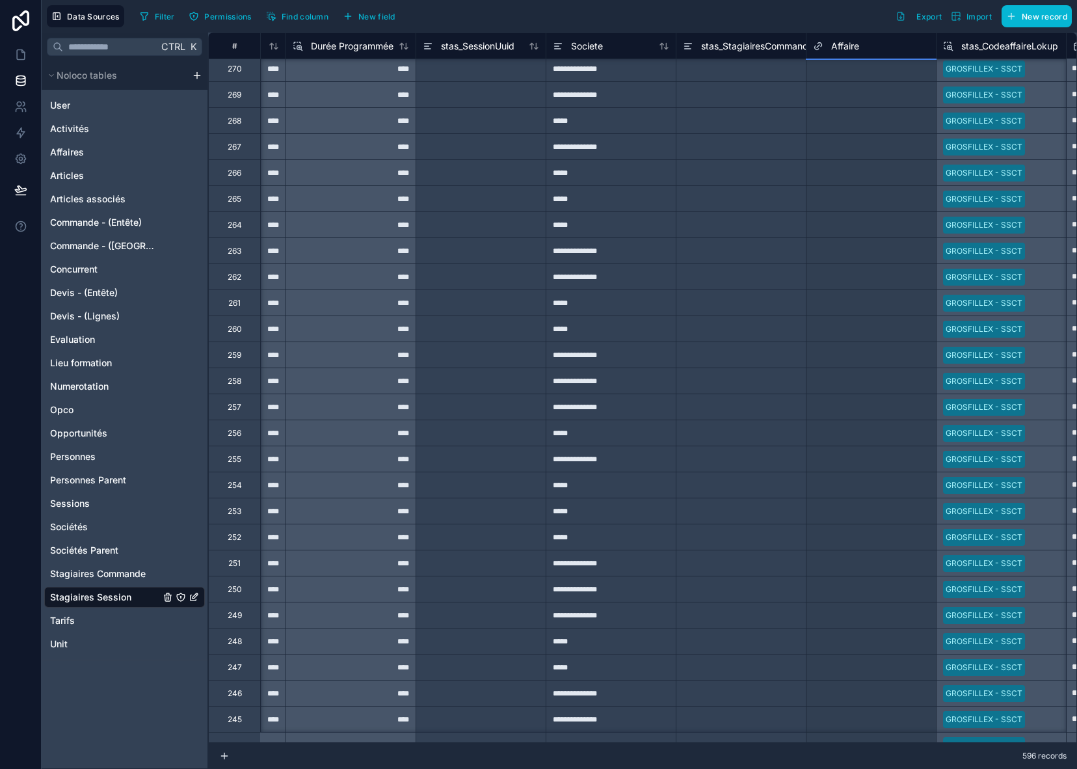
scroll to position [10829, 625]
drag, startPoint x: 938, startPoint y: 444, endPoint x: 896, endPoint y: 698, distance: 257.2
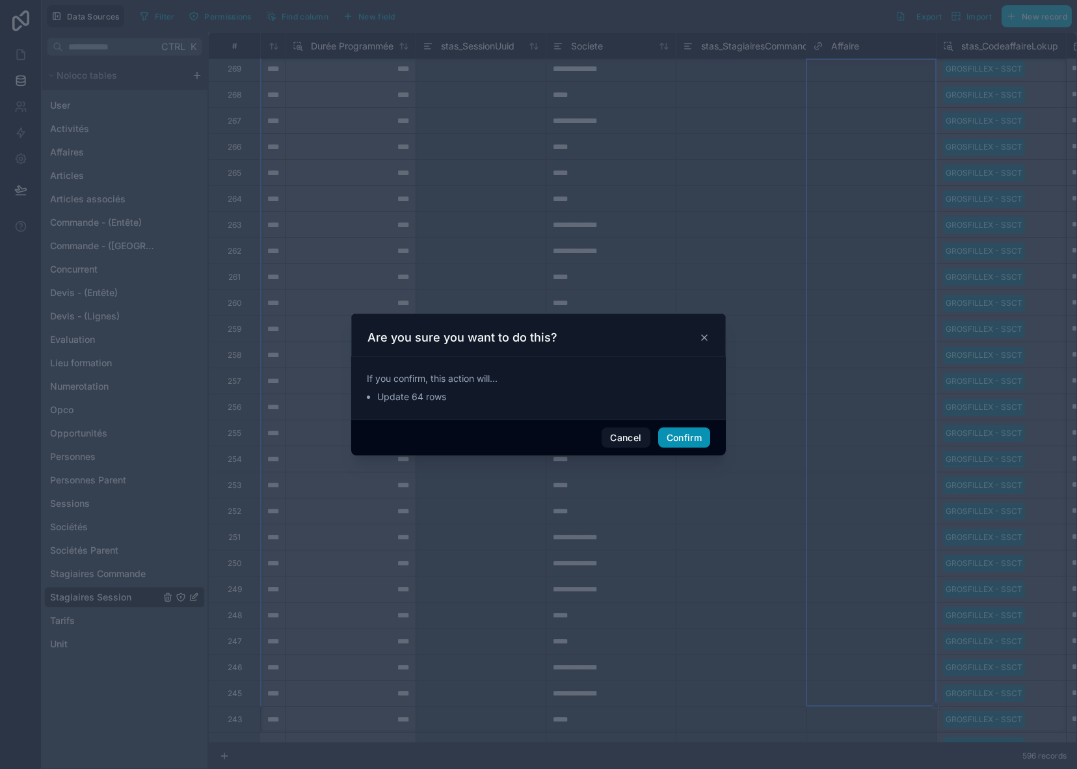
click at [685, 434] on button "Confirm" at bounding box center [684, 437] width 52 height 21
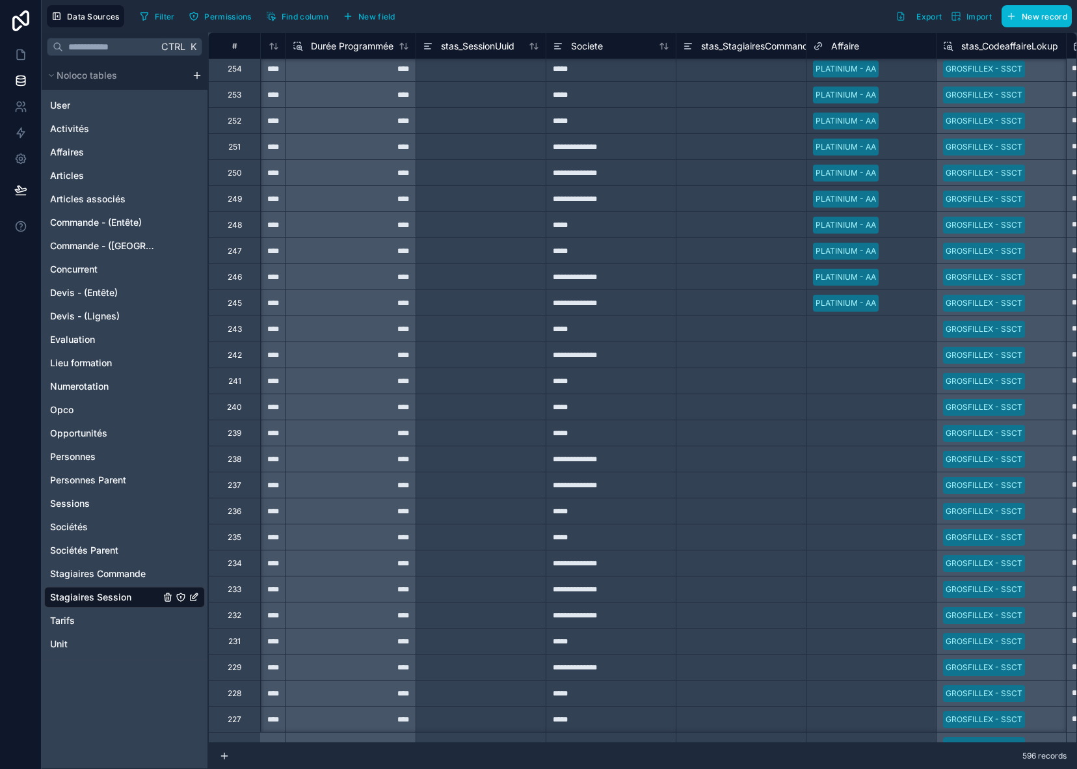
scroll to position [11284, 625]
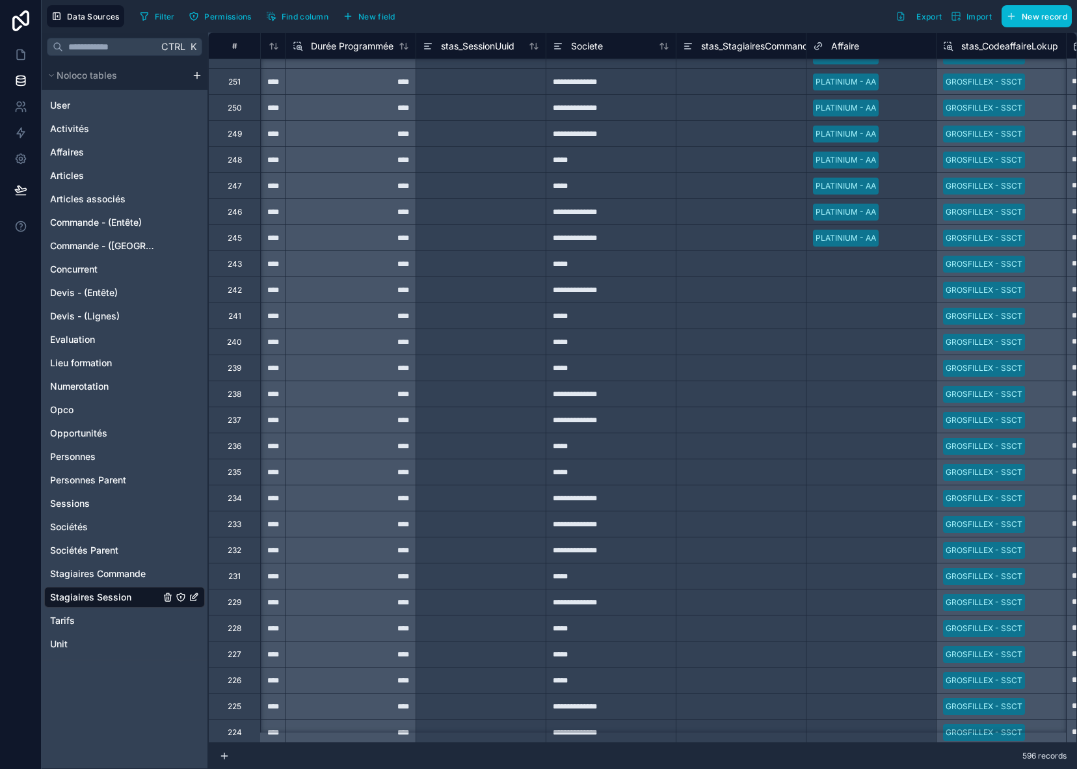
click at [910, 239] on div at bounding box center [907, 238] width 46 height 13
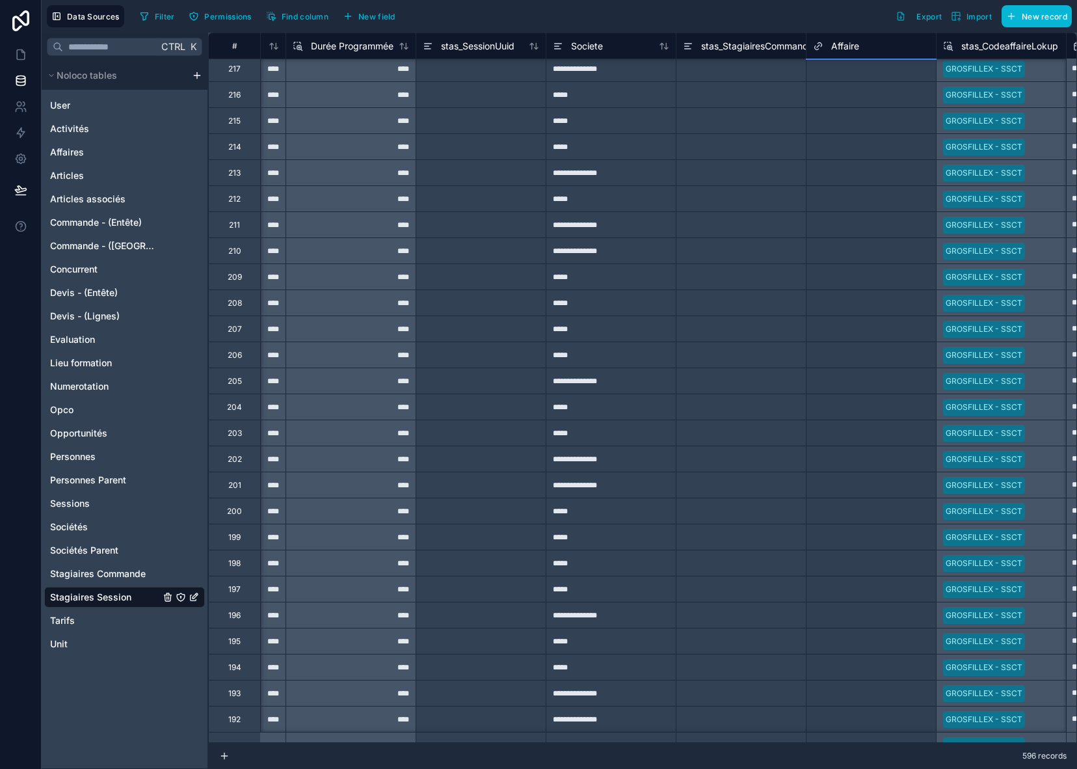
scroll to position [12156, 625]
drag, startPoint x: 936, startPoint y: 252, endPoint x: 897, endPoint y: 695, distance: 445.5
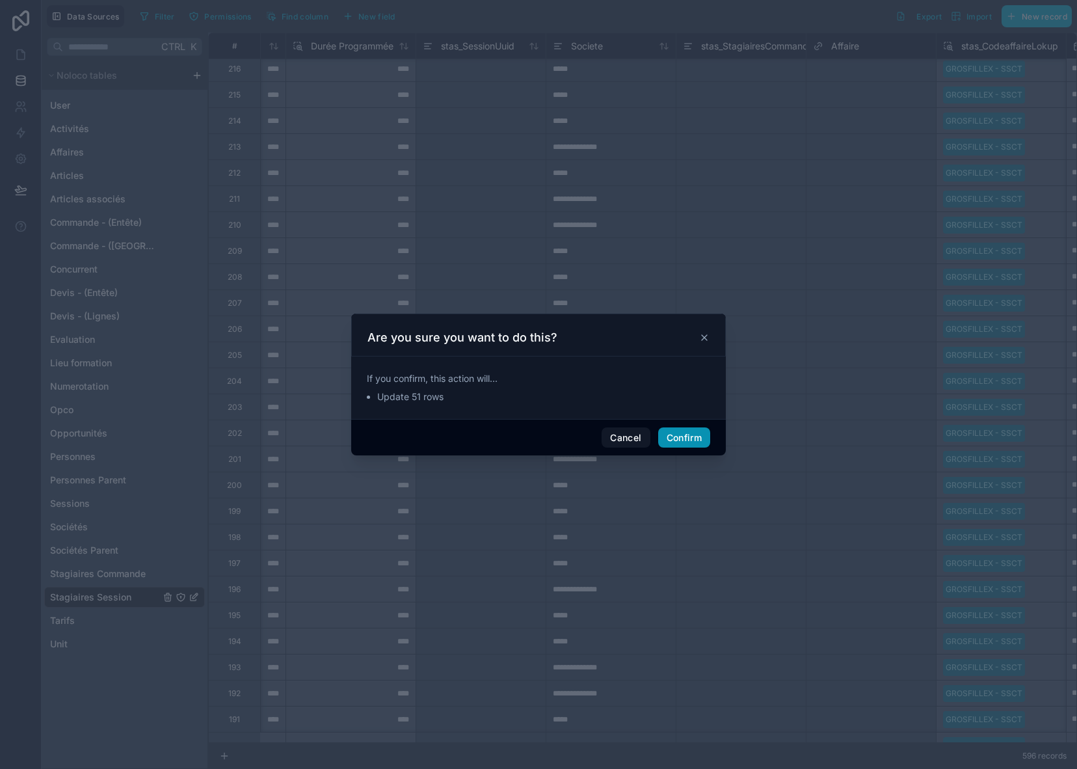
click at [691, 434] on button "Confirm" at bounding box center [684, 437] width 52 height 21
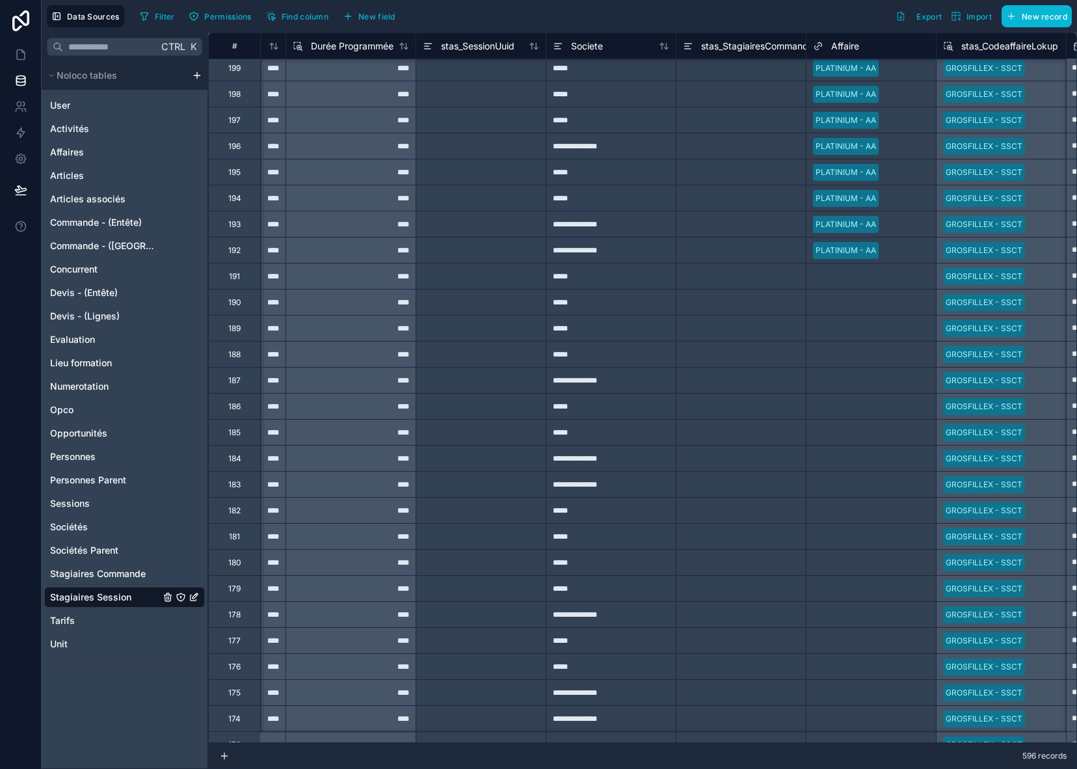
scroll to position [12612, 625]
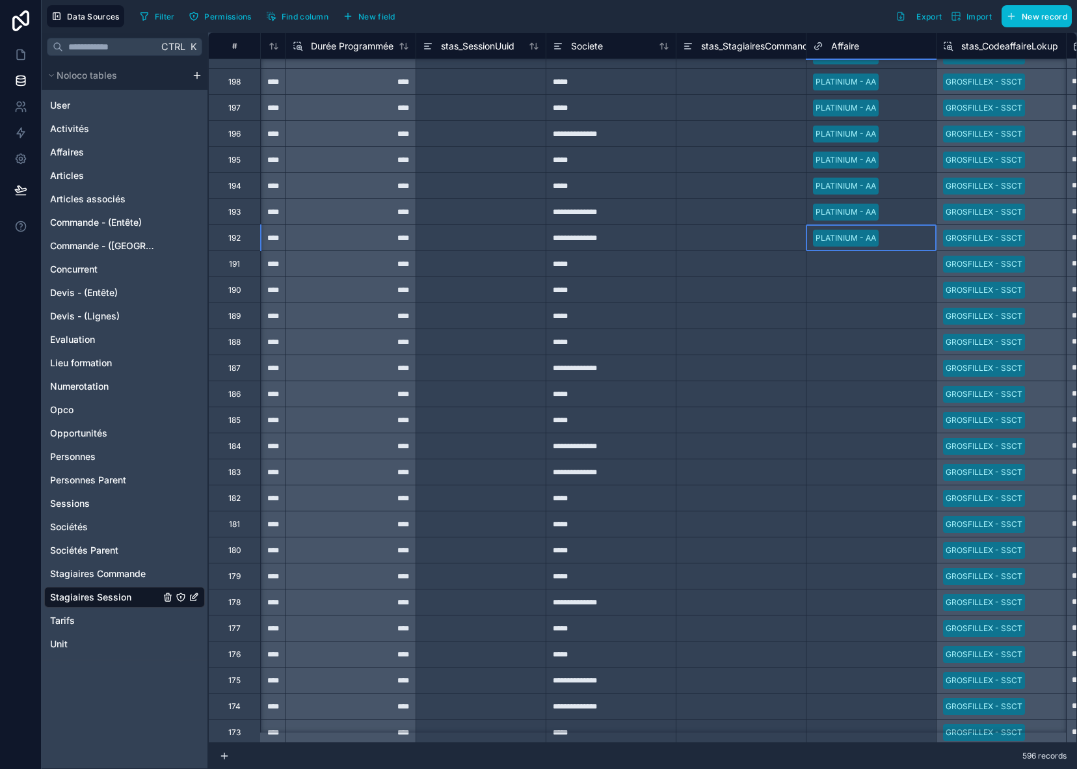
click at [913, 232] on div at bounding box center [907, 238] width 46 height 13
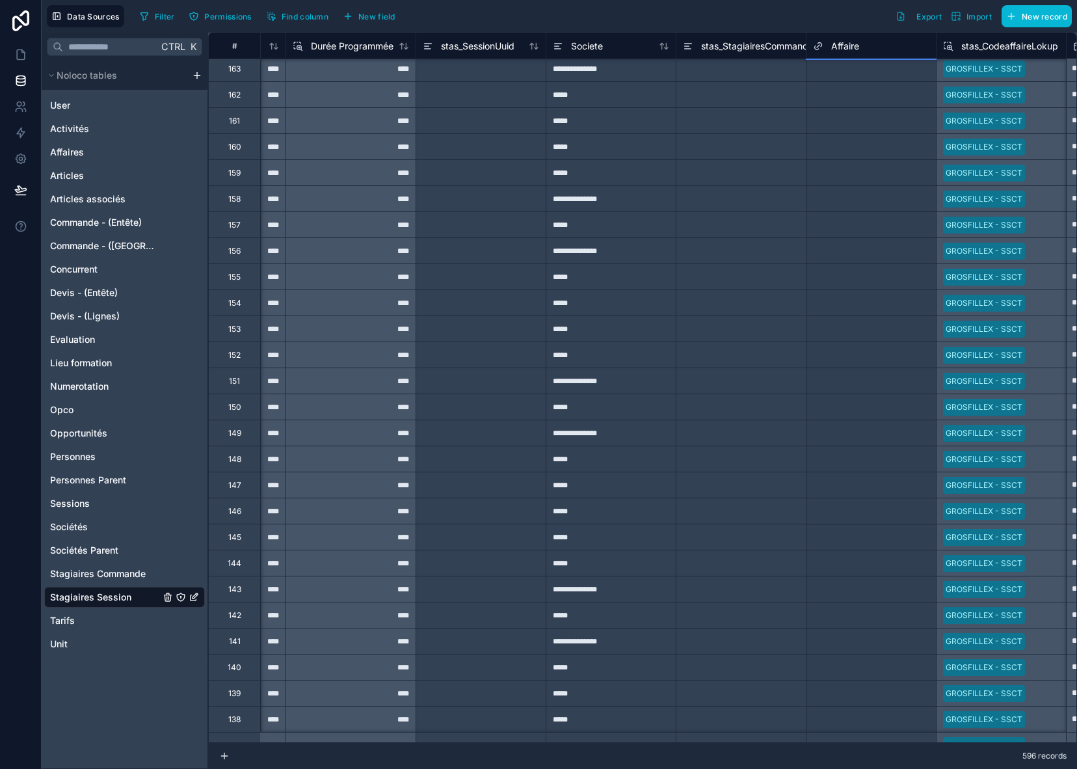
scroll to position [13562, 625]
drag, startPoint x: 935, startPoint y: 250, endPoint x: 902, endPoint y: 699, distance: 449.4
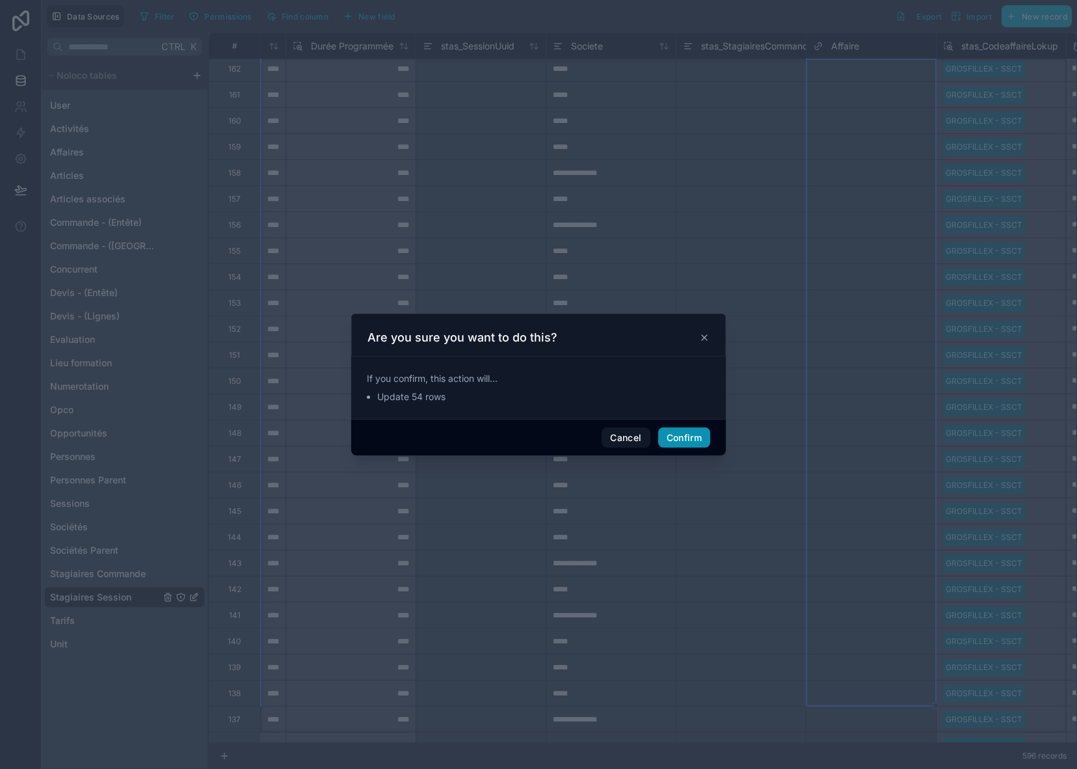
click at [685, 440] on button "Confirm" at bounding box center [684, 437] width 52 height 21
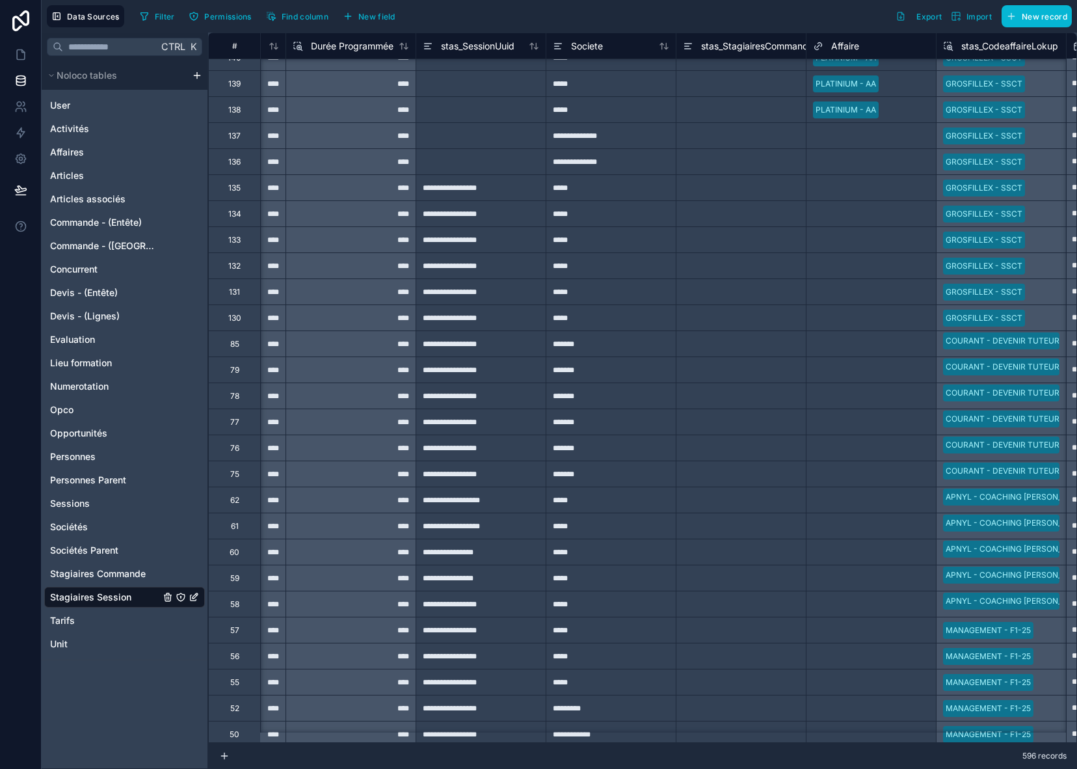
scroll to position [14147, 625]
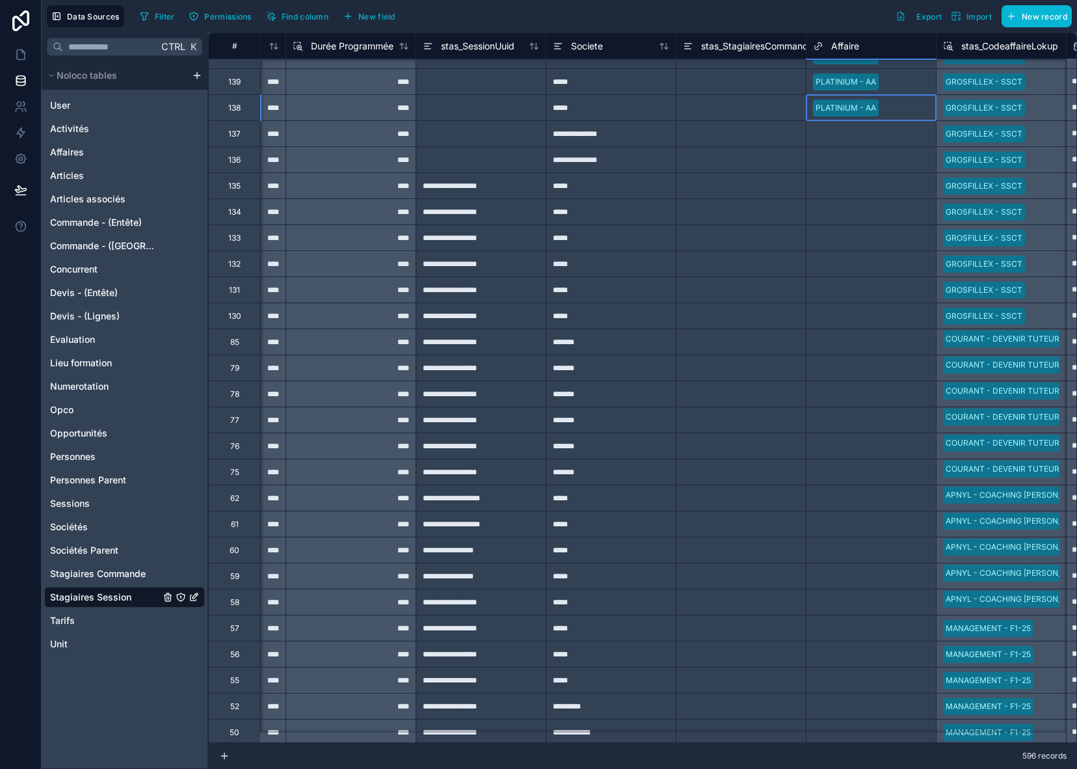
click at [912, 107] on div at bounding box center [907, 107] width 46 height 13
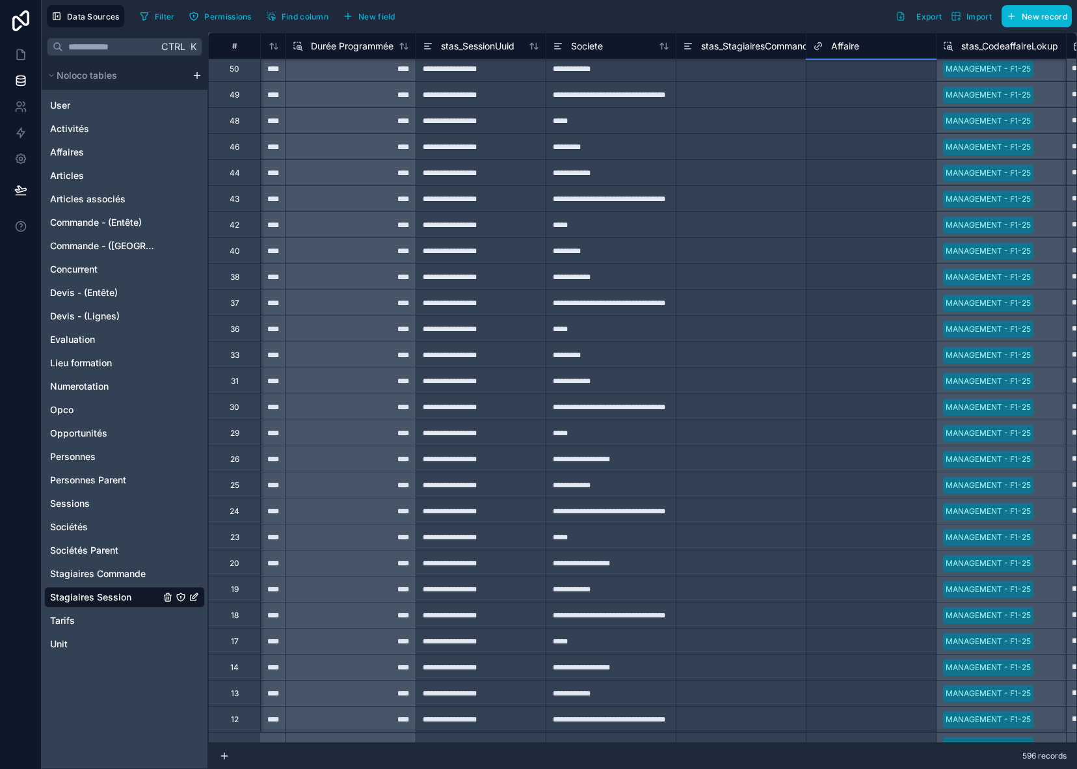
scroll to position [14836, 625]
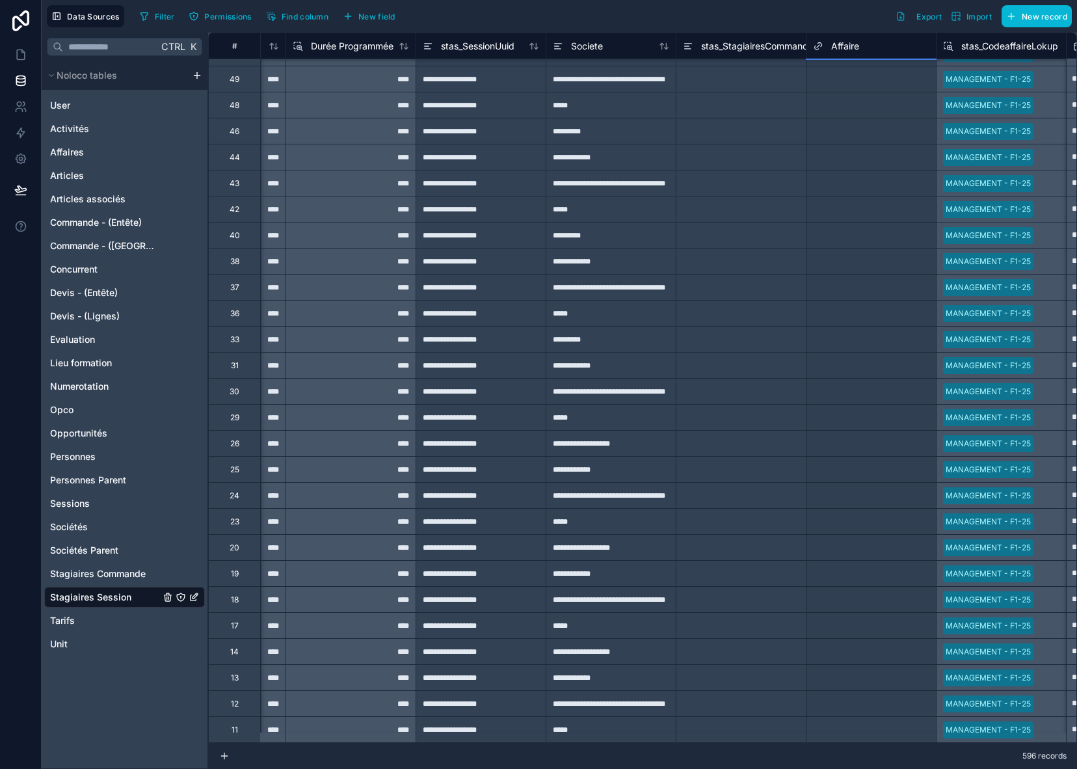
drag, startPoint x: 936, startPoint y: 118, endPoint x: 885, endPoint y: 697, distance: 580.6
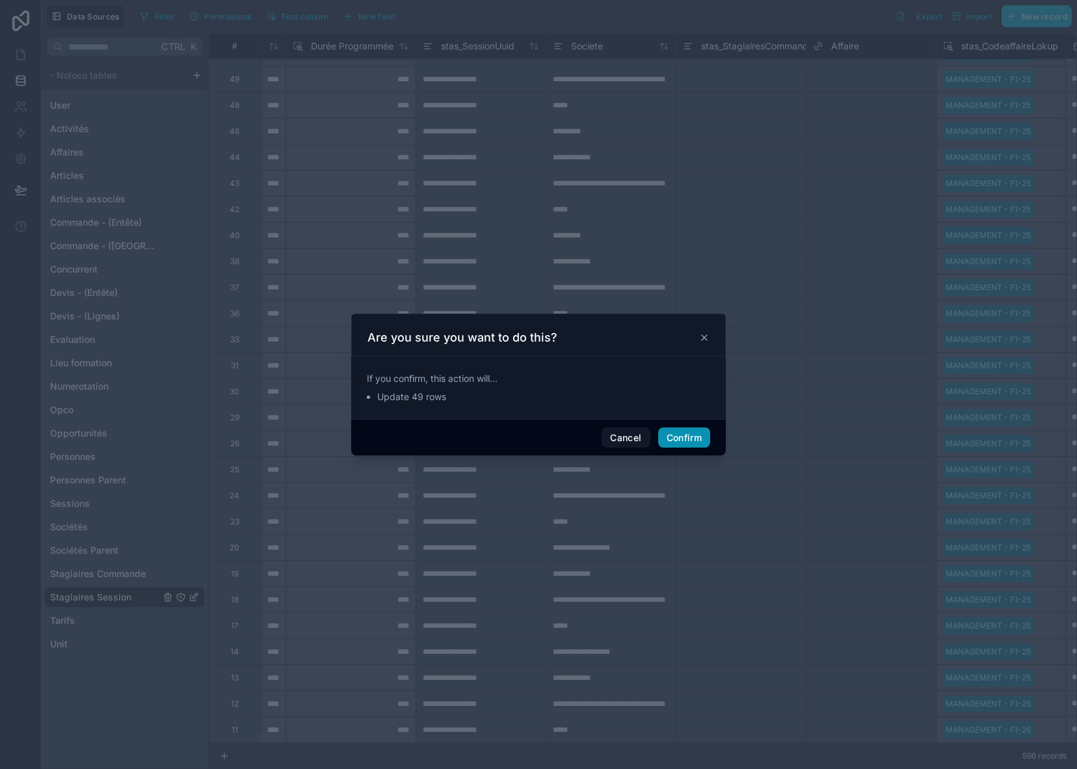
click at [687, 437] on button "Confirm" at bounding box center [684, 437] width 52 height 21
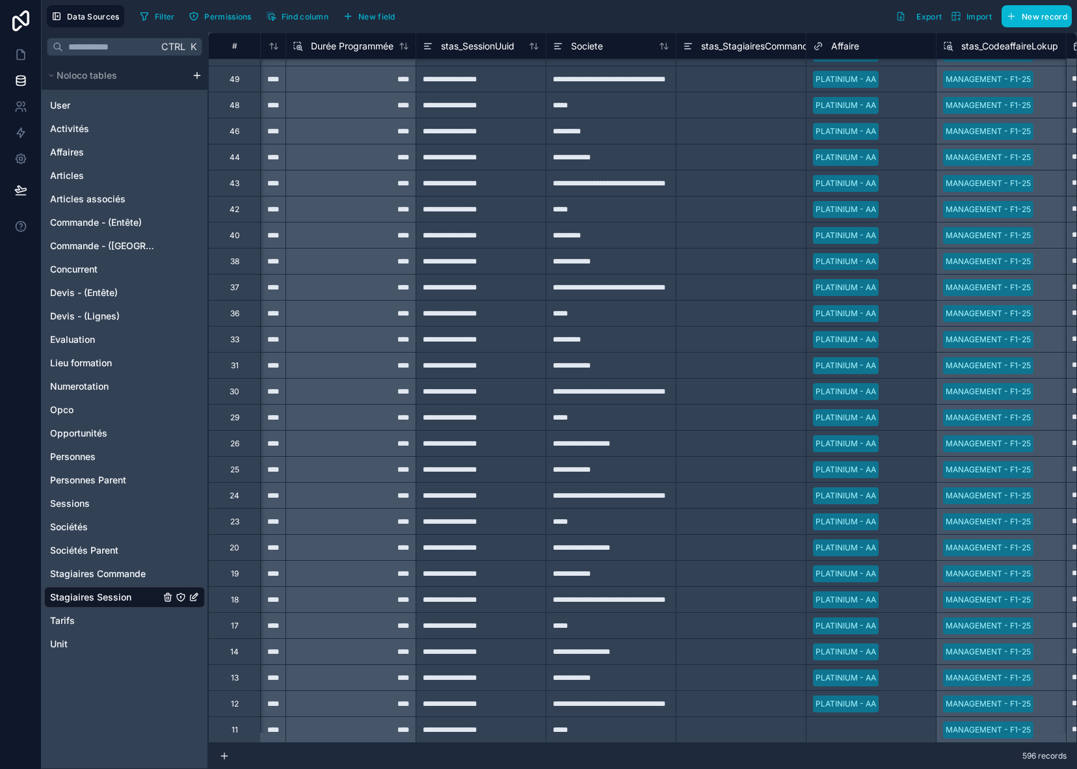
click at [917, 697] on div at bounding box center [907, 703] width 46 height 13
drag, startPoint x: 937, startPoint y: 705, endPoint x: 932, endPoint y: 727, distance: 22.1
click at [774, 716] on div at bounding box center [741, 729] width 130 height 26
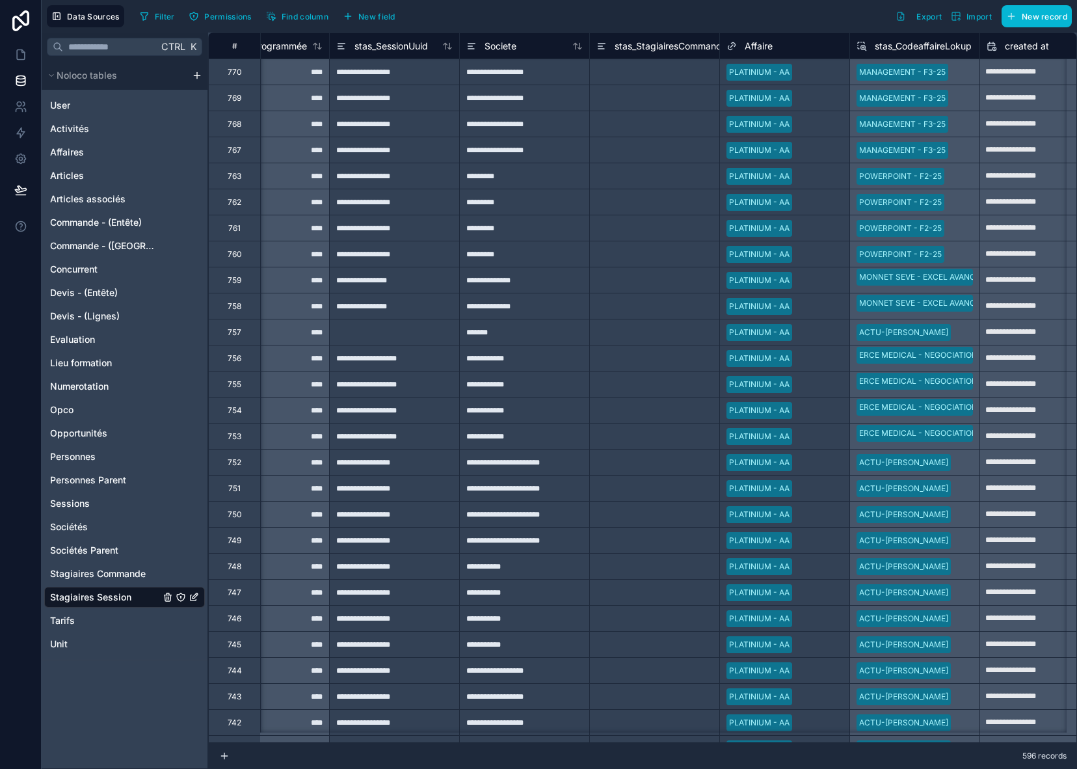
scroll to position [0, 740]
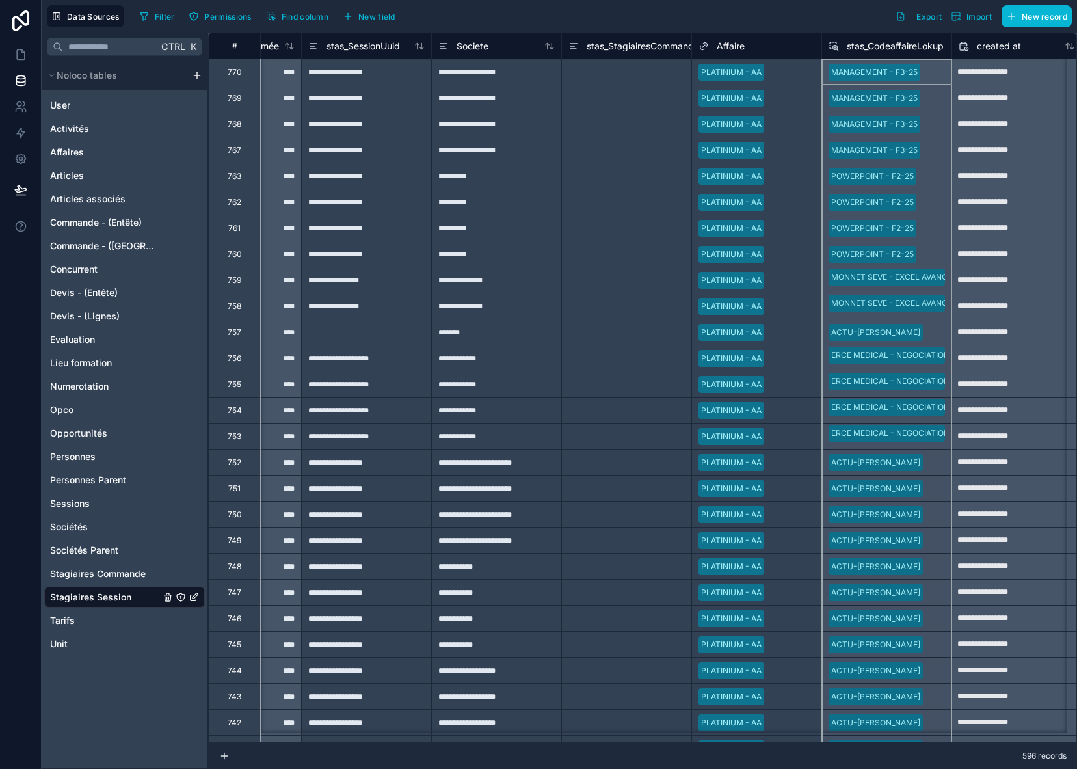
click at [913, 49] on span "stas_CodeaffaireLokup" at bounding box center [895, 46] width 97 height 13
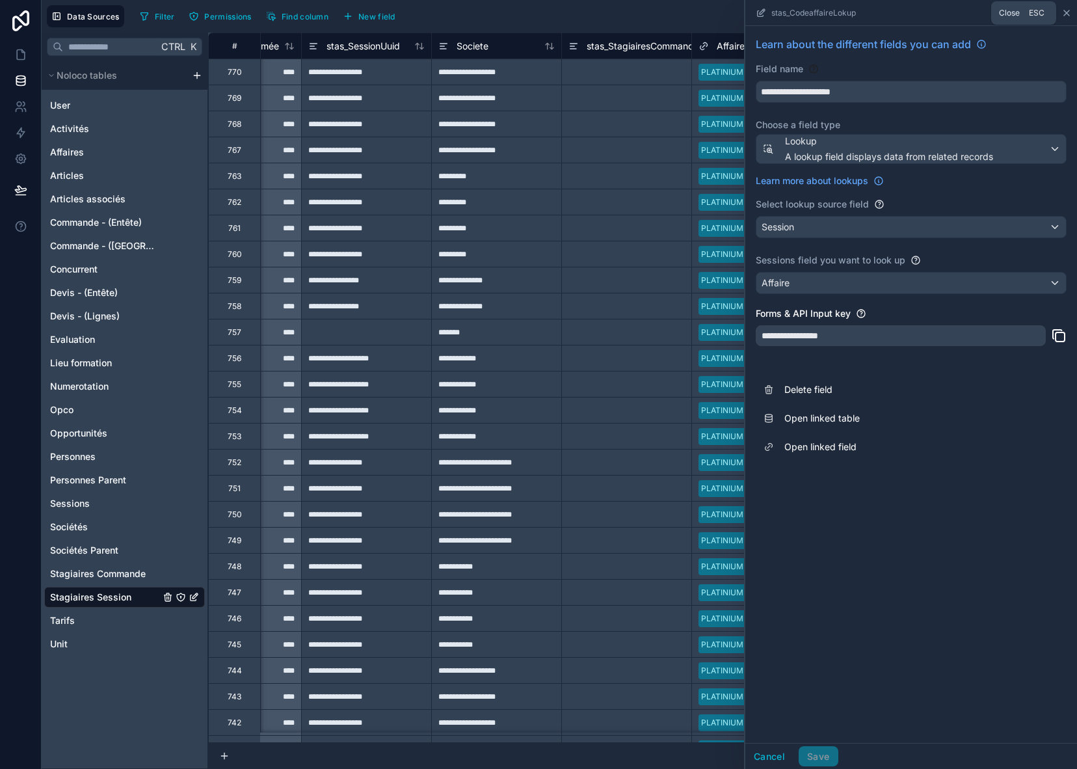
click at [1071, 14] on icon at bounding box center [1067, 13] width 10 height 10
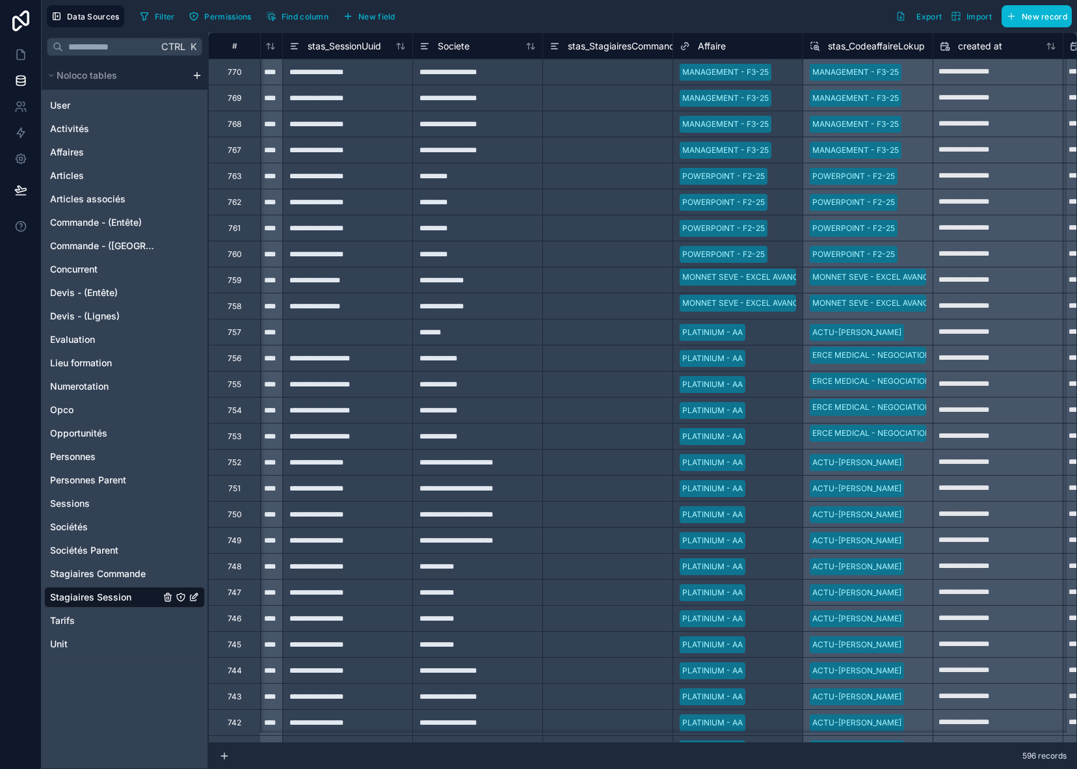
scroll to position [0, 761]
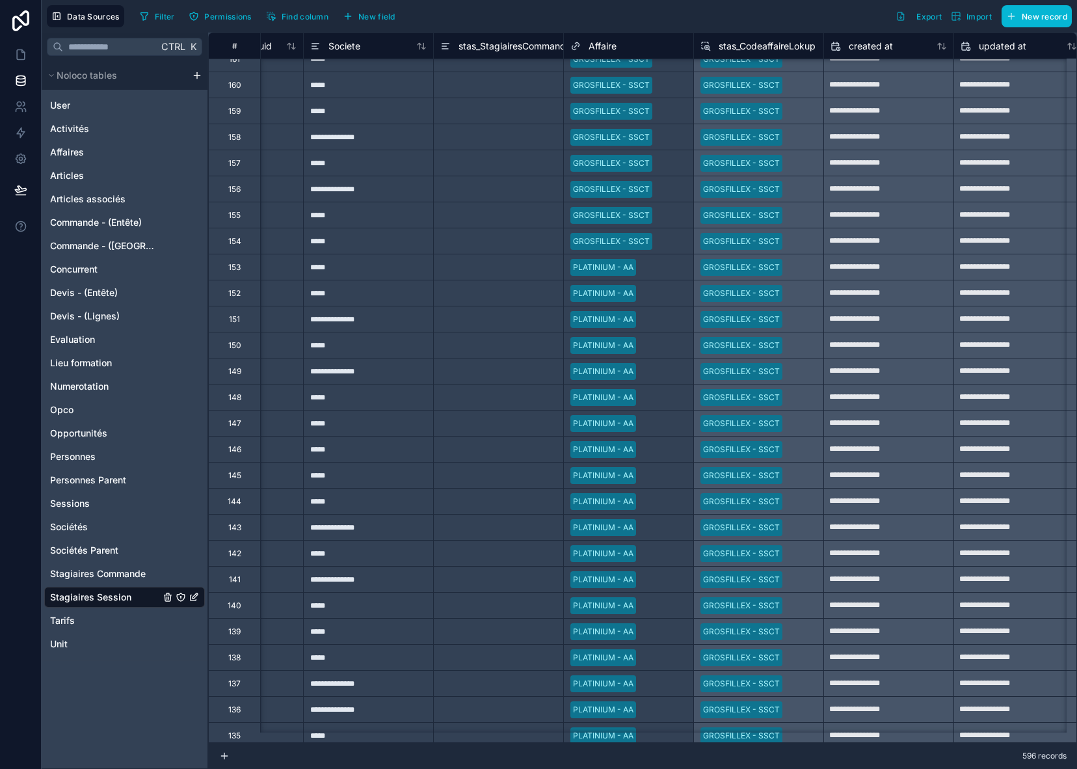
scroll to position [14833, 868]
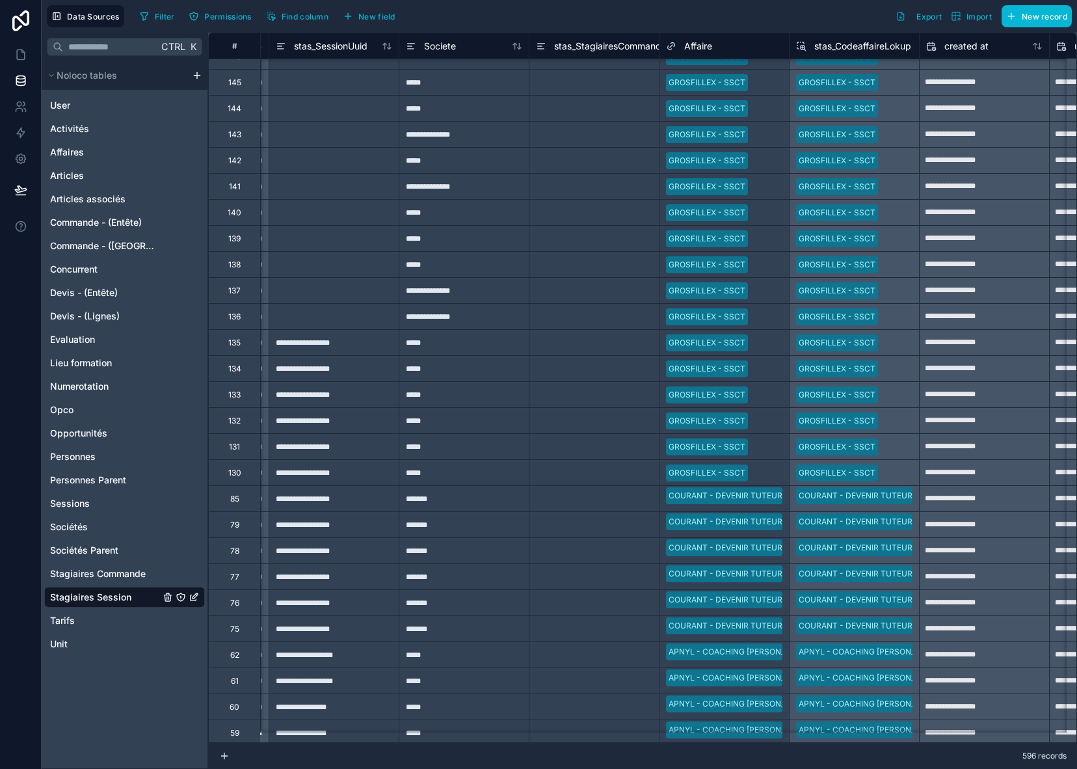
scroll to position [18935, 772]
